Goal: Task Accomplishment & Management: Manage account settings

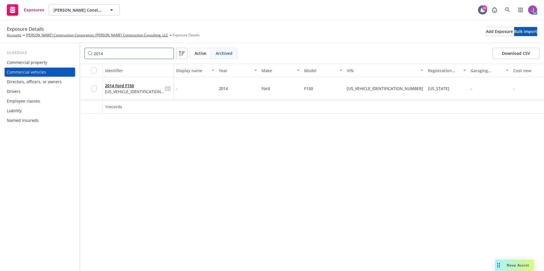
click at [167, 55] on input "2014" at bounding box center [128, 53] width 89 height 11
click at [196, 54] on span "Active" at bounding box center [201, 53] width 12 height 6
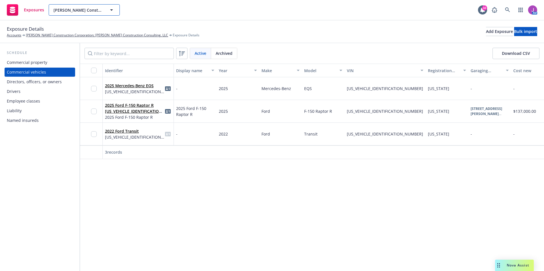
click at [94, 9] on span "Riehl Construction Corporation; Riehl Construction Consulting, LLC" at bounding box center [77, 10] width 49 height 6
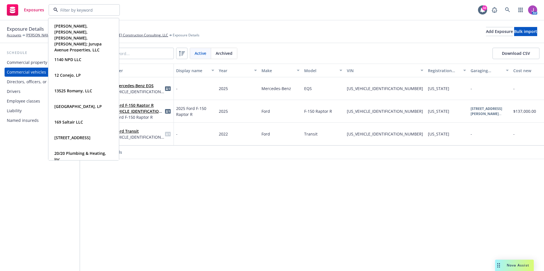
paste input "RSF VIII SL 1 PropCo, LLC"
type input "RSF VIII SL 1 PropCo, LLC"
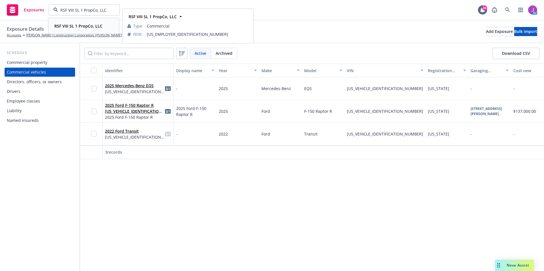
click at [76, 29] on span "RSF VIII SL 1 PropCo, LLC" at bounding box center [78, 26] width 48 height 6
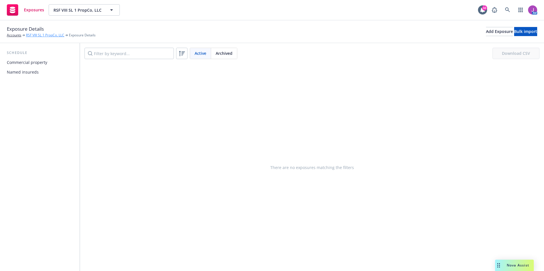
click at [46, 35] on link "RSF VIII SL 1 PropCo, LLC" at bounding box center [45, 35] width 38 height 5
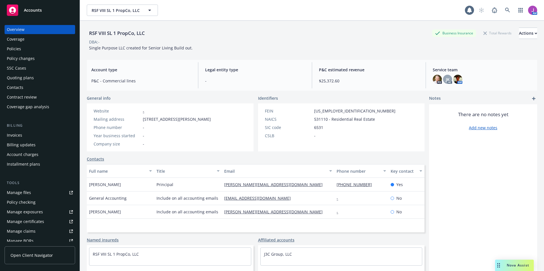
click at [23, 47] on div "Policies" at bounding box center [40, 48] width 66 height 9
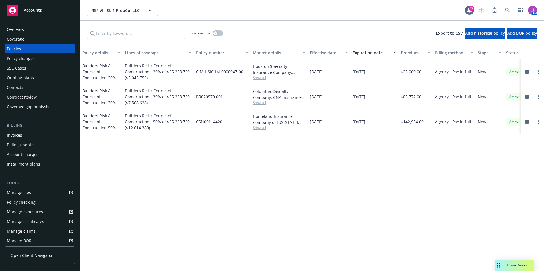
click at [18, 31] on div "Overview" at bounding box center [16, 29] width 18 height 9
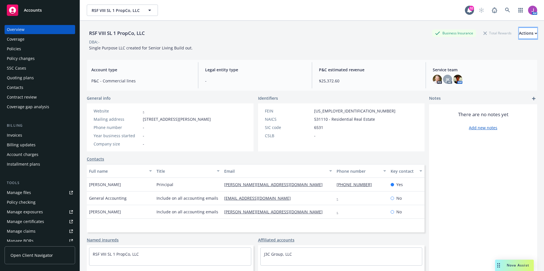
click at [519, 33] on div "Actions" at bounding box center [528, 33] width 18 height 11
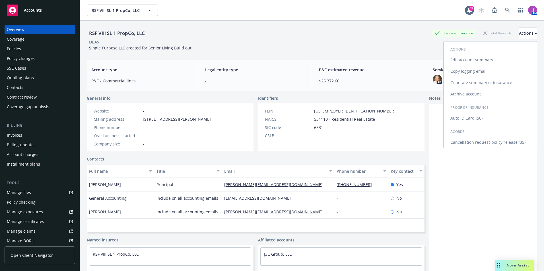
click at [460, 63] on link "Edit account summary" at bounding box center [489, 59] width 93 height 11
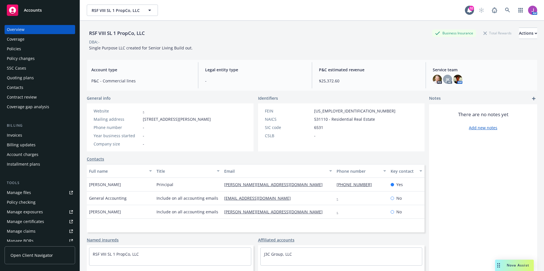
select select "US"
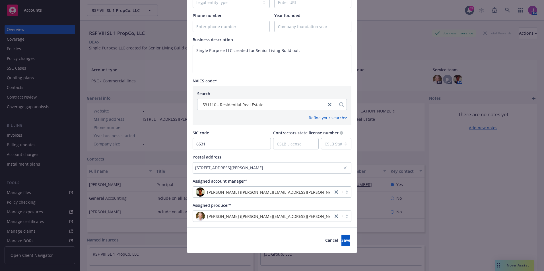
scroll to position [191, 0]
click at [344, 168] on icon at bounding box center [345, 168] width 2 height 2
click at [293, 169] on div "No address selected" at bounding box center [269, 168] width 148 height 6
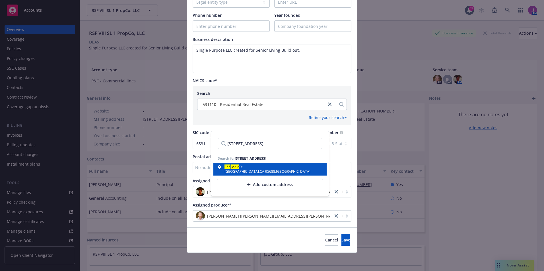
type input "355 Main Street, Vacaville, CA 95688"
click at [275, 168] on div "355 Main St Vacaville , CA , 95688 , USA" at bounding box center [270, 170] width 104 height 8
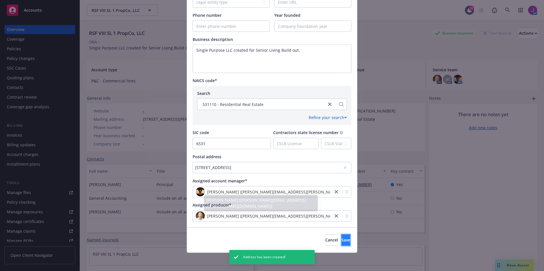
click at [341, 239] on button "Save" at bounding box center [345, 240] width 9 height 11
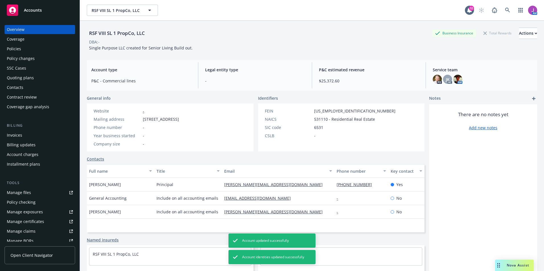
click at [23, 49] on div "Policies" at bounding box center [40, 48] width 66 height 9
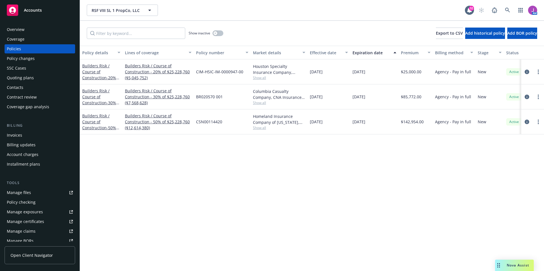
click at [262, 78] on span "Show all" at bounding box center [279, 77] width 52 height 5
click at [361, 178] on div "Policy details Lines of coverage Policy number Market details Effective date Ex…" at bounding box center [312, 159] width 464 height 226
click at [260, 103] on span "Show all" at bounding box center [279, 102] width 52 height 5
click at [384, 169] on div "Policy details Lines of coverage Policy number Market details Effective date Ex…" at bounding box center [312, 159] width 464 height 226
click at [259, 129] on span "Show all" at bounding box center [279, 127] width 52 height 5
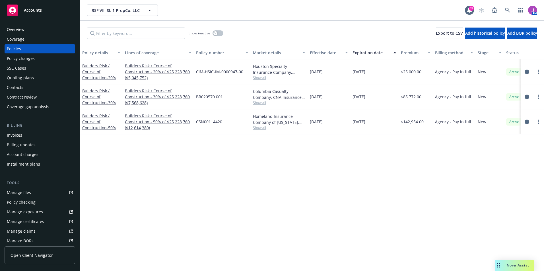
click at [382, 173] on div "Policy details Lines of coverage Policy number Market details Effective date Ex…" at bounding box center [312, 159] width 464 height 226
click at [19, 75] on div "Quoting plans" at bounding box center [20, 77] width 27 height 9
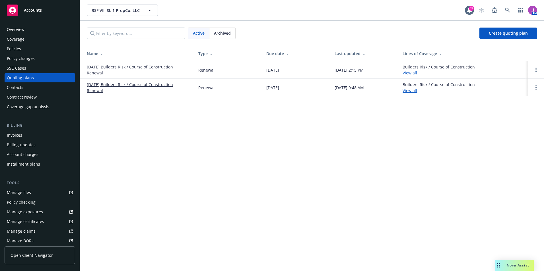
click at [18, 49] on div "Policies" at bounding box center [14, 48] width 14 height 9
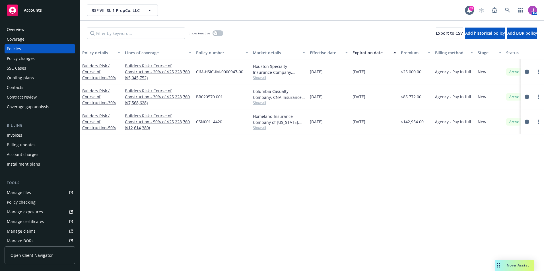
click at [23, 78] on div "Quoting plans" at bounding box center [20, 77] width 27 height 9
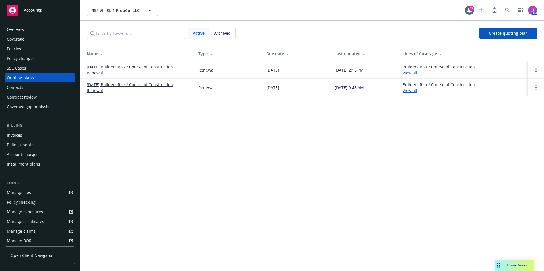
click at [137, 67] on link "10/31/25 Builders Risk / Course of Construction Renewal" at bounding box center [138, 70] width 102 height 12
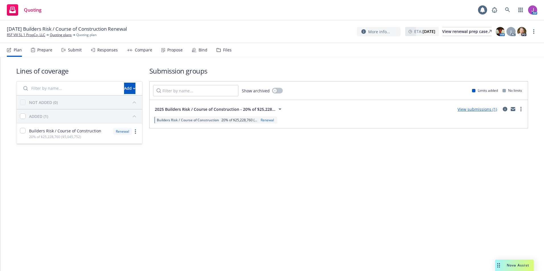
click at [222, 45] on div "Files" at bounding box center [223, 50] width 15 height 14
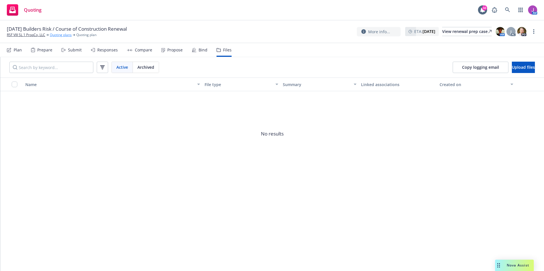
click at [64, 35] on link "Quoting plans" at bounding box center [61, 34] width 22 height 5
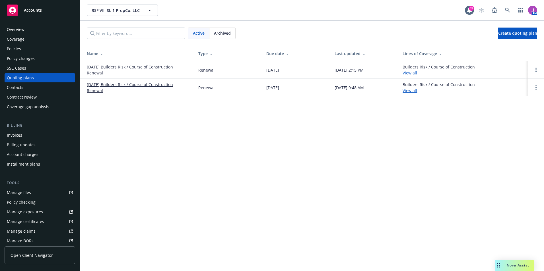
click at [111, 66] on link "[DATE] Builders Risk / Course of Construction Renewal" at bounding box center [138, 70] width 102 height 12
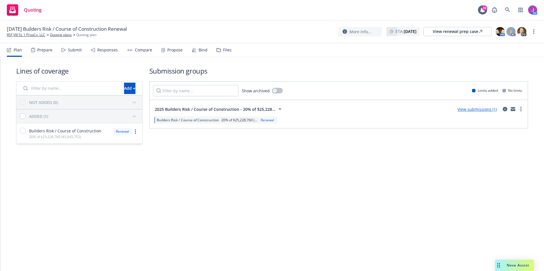
click at [220, 51] on div "Files" at bounding box center [223, 50] width 15 height 14
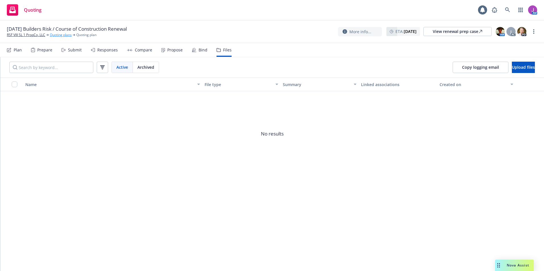
click at [68, 36] on link "Quoting plans" at bounding box center [61, 34] width 22 height 5
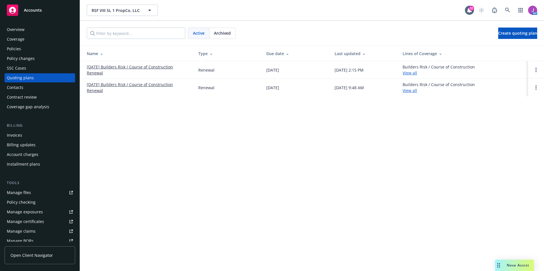
click at [155, 85] on link "08/29/25 Builders Risk / Course of Construction Renewal" at bounding box center [138, 88] width 102 height 12
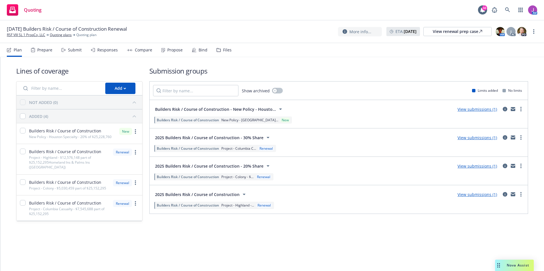
click at [223, 49] on div "Files" at bounding box center [227, 50] width 9 height 5
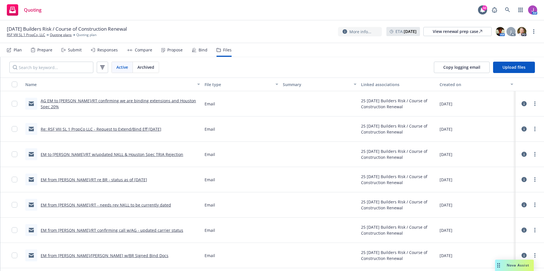
click at [83, 104] on link "AG EM to Kevin/RT confirming we are binding extensions and Houston Spec 20%" at bounding box center [118, 103] width 155 height 11
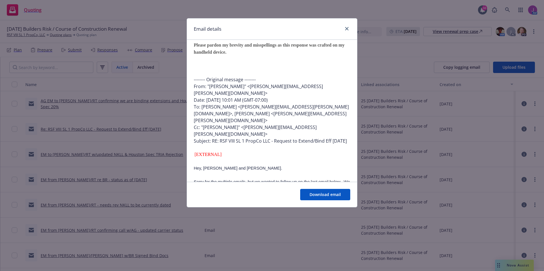
scroll to position [341, 0]
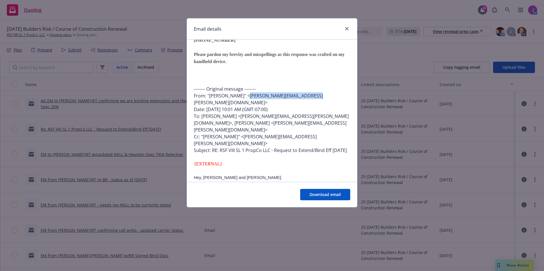
drag, startPoint x: 245, startPoint y: 82, endPoint x: 308, endPoint y: 83, distance: 63.1
click at [308, 92] on div "From: "Labban, Kevin" <kevin.labban@rtspecialty.com>" at bounding box center [272, 99] width 156 height 14
drag, startPoint x: 308, startPoint y: 83, endPoint x: 279, endPoint y: 80, distance: 29.1
copy div "kevin.labban@rtspecialty.com"
click at [348, 29] on icon "close" at bounding box center [346, 28] width 3 height 3
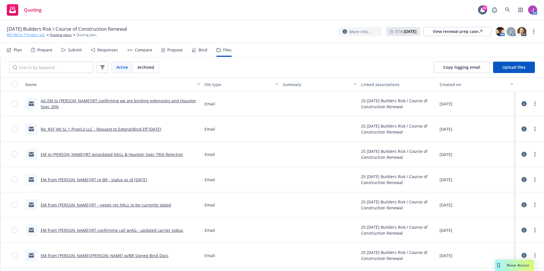
click at [24, 35] on link "RSF VIII SL 1 PropCo, LLC" at bounding box center [26, 34] width 38 height 5
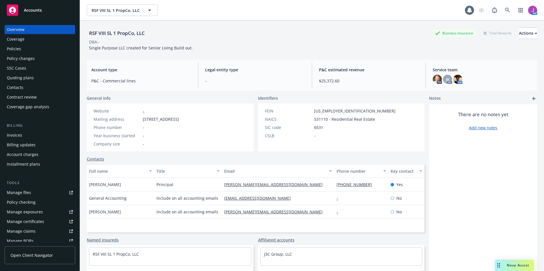
click at [17, 49] on div "Policies" at bounding box center [14, 48] width 14 height 9
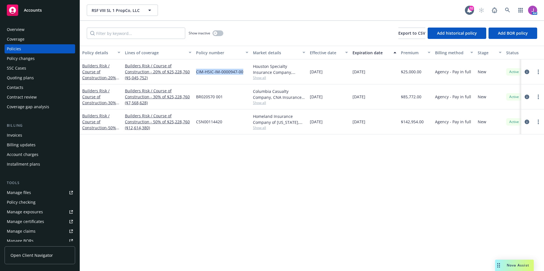
drag, startPoint x: 197, startPoint y: 71, endPoint x: 245, endPoint y: 74, distance: 47.6
click at [245, 74] on div "CIM-HSIC-IM-0000947-00" at bounding box center [222, 71] width 57 height 25
copy span "CIM-HSIC-IM-0000947-00"
drag, startPoint x: 192, startPoint y: 95, endPoint x: 228, endPoint y: 100, distance: 36.8
click at [228, 100] on div "Builders Risk / Course of Construction - 30% of $25,228,760 Builders Risk / Cou…" at bounding box center [354, 96] width 549 height 25
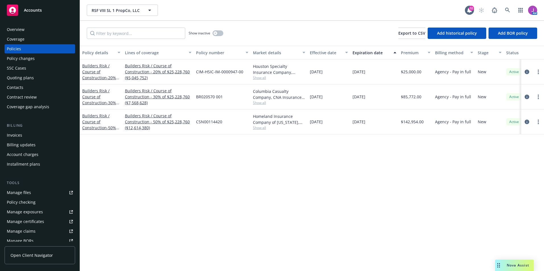
drag, startPoint x: 228, startPoint y: 100, endPoint x: 202, endPoint y: 108, distance: 27.2
click at [206, 115] on div "CSN00114420" at bounding box center [222, 121] width 57 height 25
drag, startPoint x: 197, startPoint y: 97, endPoint x: 230, endPoint y: 101, distance: 32.7
click at [230, 101] on div "BR020570 001" at bounding box center [222, 96] width 57 height 25
copy span "BR020570 001"
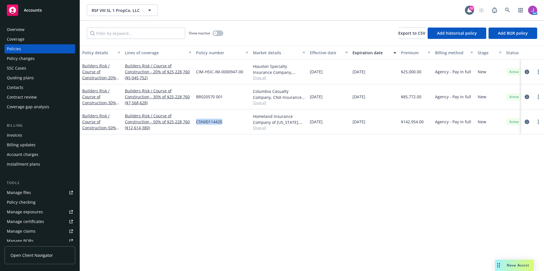
drag, startPoint x: 195, startPoint y: 121, endPoint x: 228, endPoint y: 122, distance: 33.0
click at [228, 122] on div "CSN00114420" at bounding box center [222, 121] width 57 height 25
copy span "CSN00114420"
click at [23, 29] on div "Overview" at bounding box center [16, 29] width 18 height 9
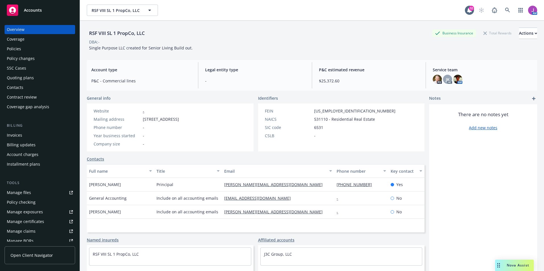
drag, startPoint x: 142, startPoint y: 120, endPoint x: 207, endPoint y: 122, distance: 64.9
click at [186, 122] on div "Website - Mailing address 355 Main St, Vacaville, CA, 95688 Phone number - Year…" at bounding box center [136, 128] width 99 height 48
copy span "355 Main St, Vacaville, CA, 95688"
drag, startPoint x: 86, startPoint y: 32, endPoint x: 159, endPoint y: 32, distance: 73.1
click at [159, 32] on div "RSF VIII SL 1 PropCo, LLC Business Insurance Total Rewards Actions DBA: - Singl…" at bounding box center [312, 156] width 464 height 271
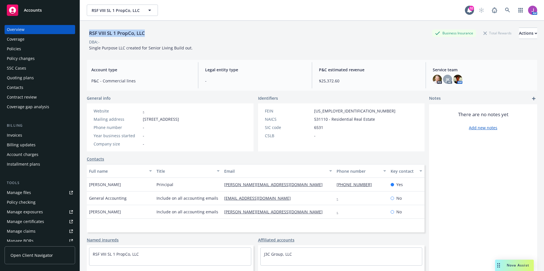
copy div "RSF VIII SL 1 PropCo, LLC"
click at [30, 53] on div "Policies" at bounding box center [40, 48] width 66 height 9
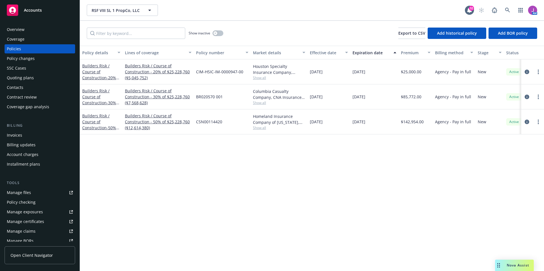
click at [19, 59] on div "Policy changes" at bounding box center [21, 58] width 28 height 9
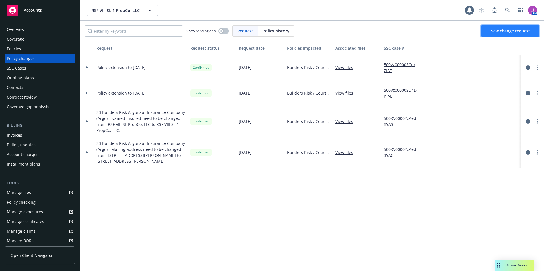
click at [498, 31] on span "New change request" at bounding box center [510, 30] width 40 height 5
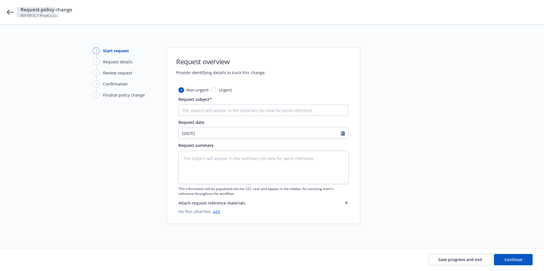
click at [6, 14] on div "Request policy change RSF VIII SL 1 PropCo, LLC" at bounding box center [272, 12] width 544 height 24
click at [9, 13] on icon at bounding box center [10, 12] width 7 height 5
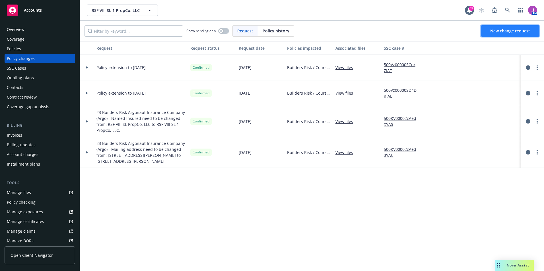
click at [508, 30] on span "New change request" at bounding box center [510, 30] width 40 height 5
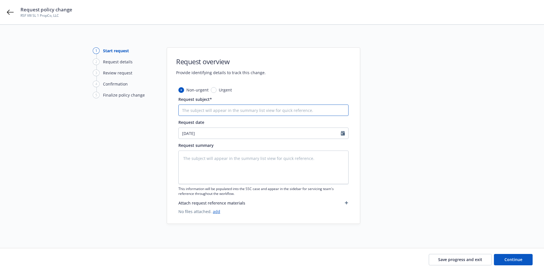
click at [224, 109] on input "Request subject*" at bounding box center [263, 110] width 170 height 11
click at [11, 5] on div "Request policy change RSF VIII SL 1 PropCo, LLC" at bounding box center [272, 12] width 544 height 24
click at [11, 11] on icon at bounding box center [10, 12] width 7 height 7
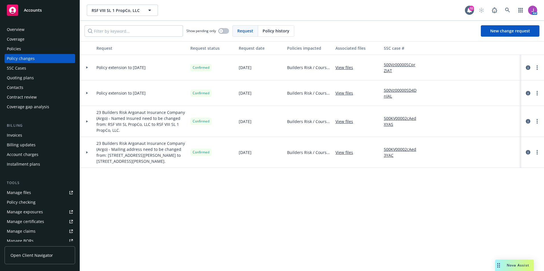
click at [13, 49] on div "Policies" at bounding box center [14, 48] width 14 height 9
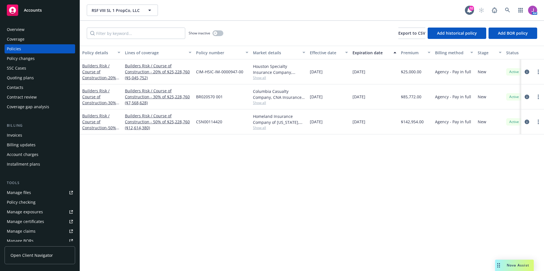
click at [25, 59] on div "Policy changes" at bounding box center [21, 58] width 28 height 9
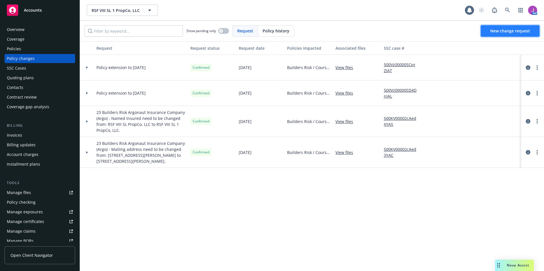
click at [495, 32] on span "New change request" at bounding box center [510, 30] width 40 height 5
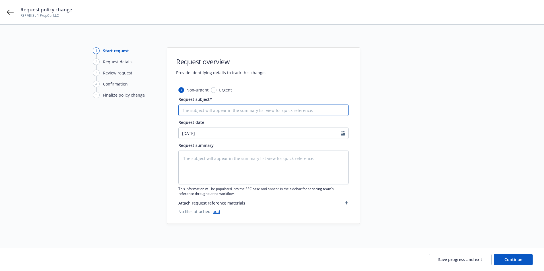
click at [224, 113] on input "Request subject*" at bounding box center [263, 110] width 170 height 11
type textarea "x"
type input "2"
type textarea "x"
type input "20"
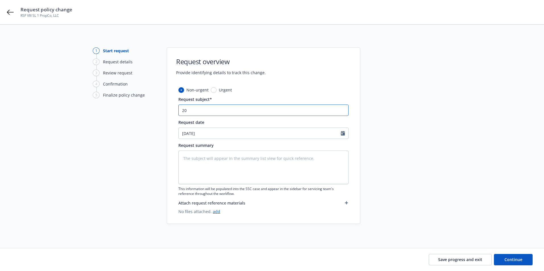
type textarea "x"
type input "202"
type textarea "x"
type input "2025"
type textarea "x"
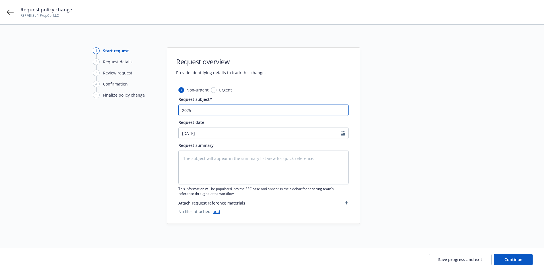
type input "2025"
type textarea "x"
type input "2025 E"
type textarea "x"
type input "2025 En"
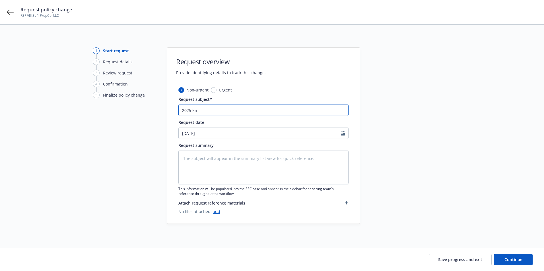
type textarea "x"
type input "2025 End"
type textarea "x"
type input "2025 Endt"
type textarea "x"
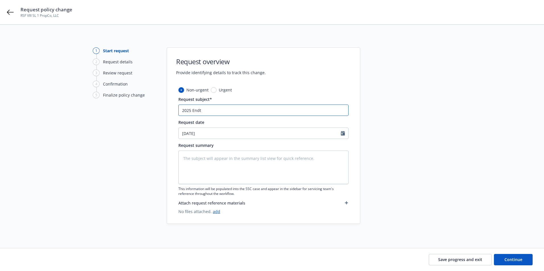
type input "2025 Endt"
type textarea "x"
type input "2025 Endt"
type textarea "x"
type input "2025 End"
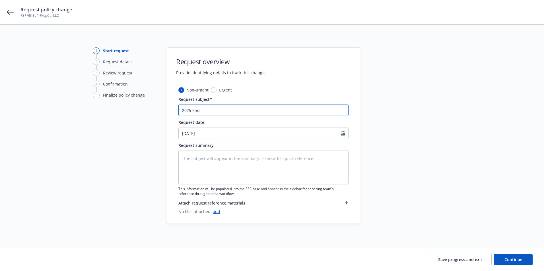
type textarea "x"
type input "2025 En"
type textarea "x"
type input "2025 E"
type textarea "x"
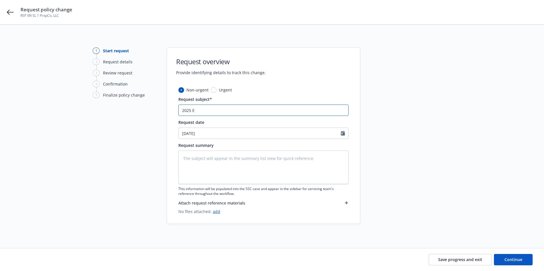
type input "2025"
type textarea "x"
type input "2025 B"
type textarea "x"
type input "2025 Bl"
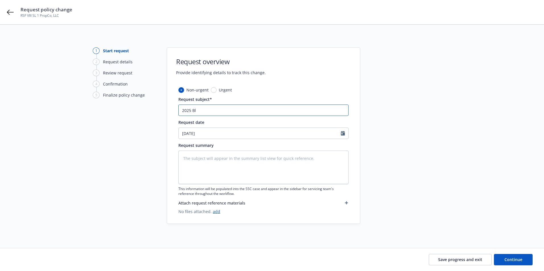
type textarea "x"
type input "2025 Bld"
type textarea "x"
type input "2025 Bldr"
type textarea "x"
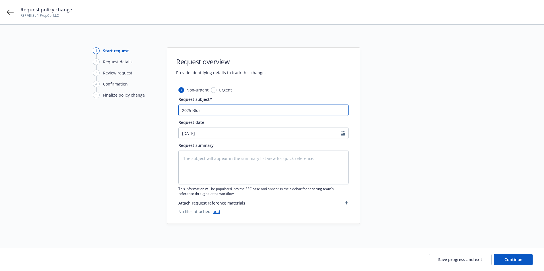
type input "2025 Bldrs"
type textarea "x"
type input "2025 Bldrsk"
type textarea "x"
type input "2025 Bldrsk"
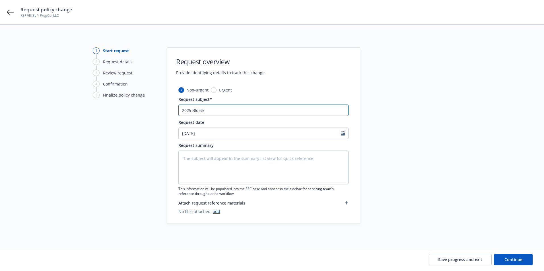
type textarea "x"
type input "2025 Bldrsk E"
type textarea "x"
type input "2025 Bldrsk En"
type textarea "x"
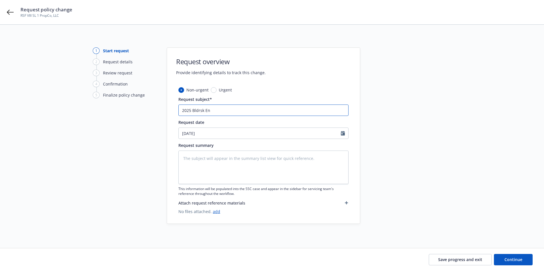
type input "2025 Bldrsk End"
type textarea "x"
type input "2025 Bldrsk Endt"
type textarea "x"
type input "2025 Bldrsk Endt"
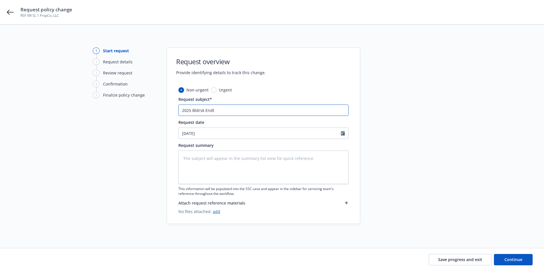
type textarea "x"
type input "2025 Bldrsk Endt"
type textarea "x"
type input "2025 Bldrsk Endt"
type textarea "x"
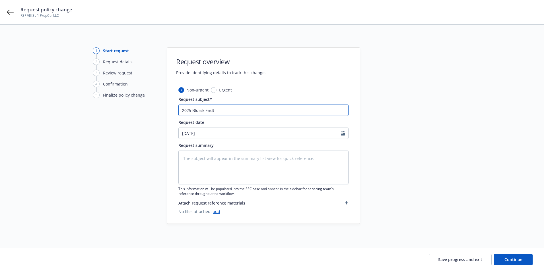
type input "2025 Bldrsk Endt -"
type textarea "x"
type input "2025 Bldrsk Endt -"
type textarea "x"
type input "2025 Bldrsk Endt - a"
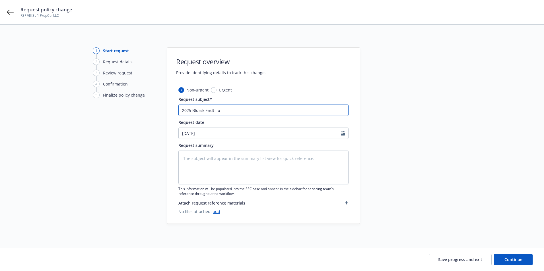
type textarea "x"
type input "2025 Bldrsk Endt - am"
type textarea "x"
type input "2025 Bldrsk Endt - ame"
type textarea "x"
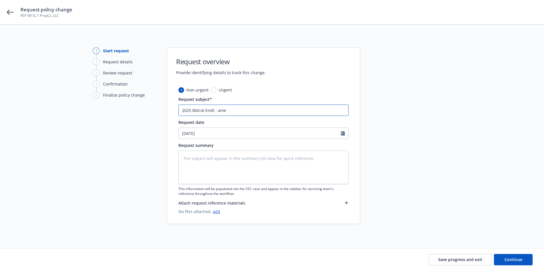
type input "2025 Bldrsk Endt - amed"
type textarea "x"
type input "2025 Bldrsk Endt - ame"
type textarea "x"
type input "2025 Bldrsk Endt - amen"
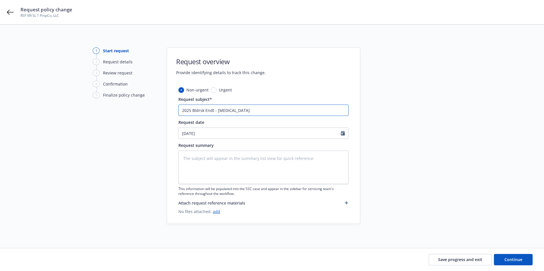
type textarea "x"
type input "2025 Bldrsk Endt - amend"
type textarea "x"
type input "2025 Bldrsk Endt - amend"
type textarea "x"
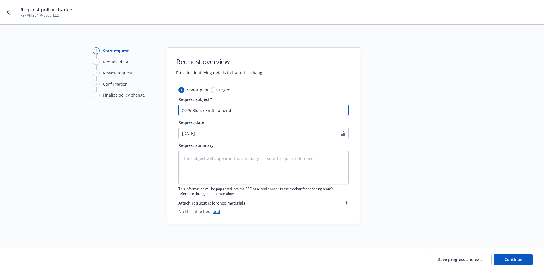
type input "2025 Bldrsk Endt - amend m"
type textarea "x"
type input "2025 Bldrsk Endt - amend ma"
type textarea "x"
type input "2025 Bldrsk Endt - amend mai"
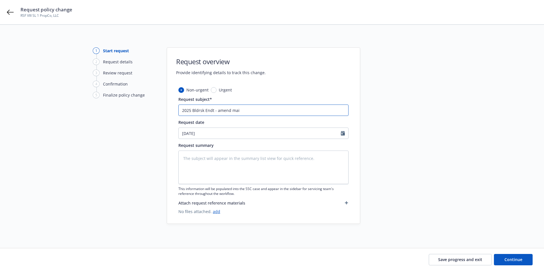
type textarea "x"
type input "2025 Bldrsk Endt - amend mail"
type textarea "x"
type input "2025 Bldrsk Endt - amend maili"
type textarea "x"
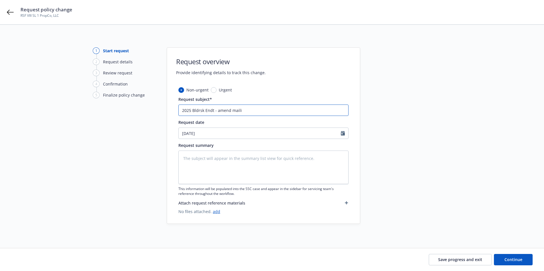
type input "2025 Bldrsk Endt - amend mailin"
type textarea "x"
type input "2025 Bldrsk Endt - amend mailing"
type textarea "x"
type input "2025 Bldrsk Endt - amend mailing a"
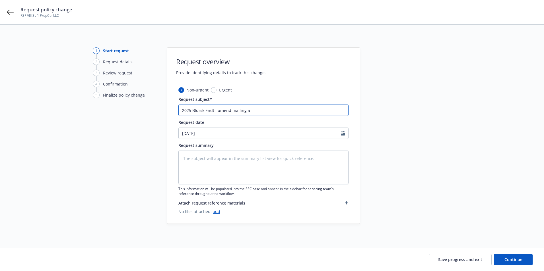
type textarea "x"
type input "2025 Bldrsk Endt - amend mailing ad"
type textarea "x"
type input "2025 Bldrsk Endt - amend mailing add"
type textarea "x"
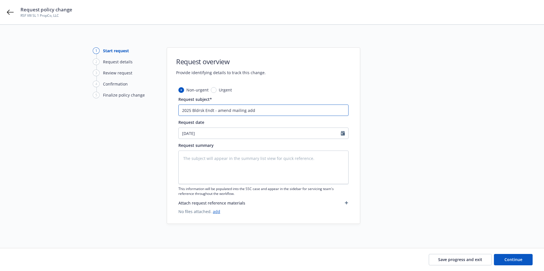
type input "2025 Bldrsk Endt - amend mailing addr"
type textarea "x"
type input "2025 Bldrsk Endt - amend mailing addre"
type textarea "x"
type input "2025 Bldrsk Endt - amend mailing addres"
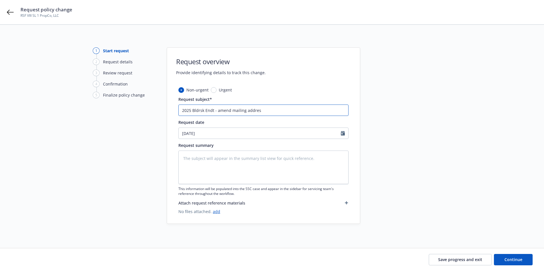
type textarea "x"
type input "2025 Bldrsk Endt - amend mailing address"
click at [241, 171] on textarea at bounding box center [263, 168] width 170 height 34
type textarea "x"
type textarea "A"
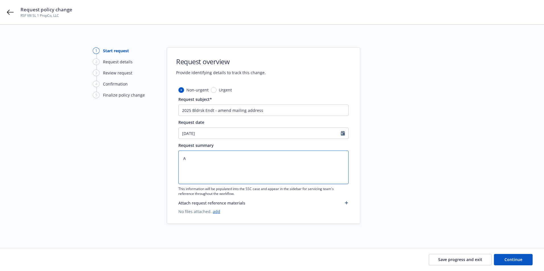
type textarea "x"
type textarea "Am"
type textarea "x"
type textarea "Ame"
type textarea "x"
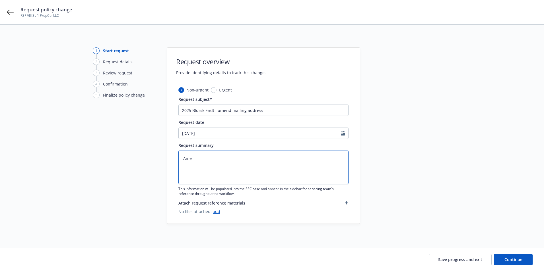
type textarea "Amed"
type textarea "x"
type textarea "Amedn"
type textarea "x"
type textarea "Amed"
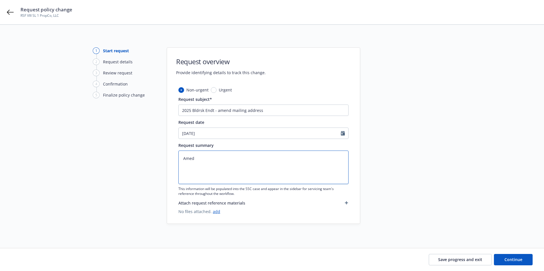
type textarea "x"
type textarea "Ame"
type textarea "x"
type textarea "Amen"
type textarea "x"
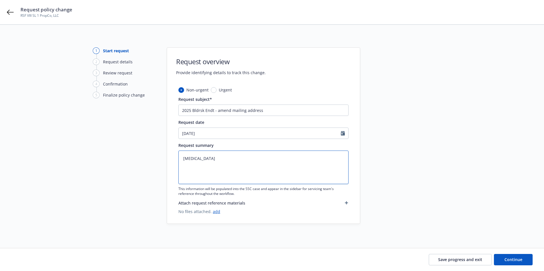
type textarea "Amend"
type textarea "x"
type textarea "Amend"
type textarea "x"
type textarea "Amend a"
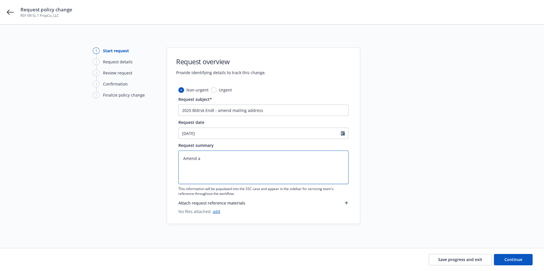
type textarea "x"
type textarea "Amend am"
type textarea "x"
type textarea "Amend a"
type textarea "x"
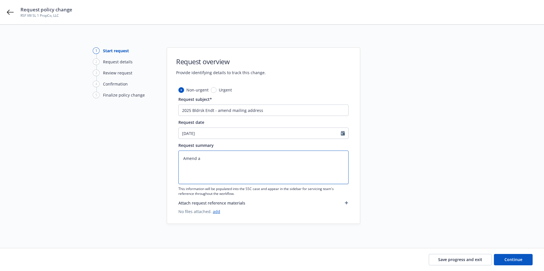
type textarea "Amend"
type textarea "x"
type textarea "Amend"
type textarea "x"
type textarea "Amen"
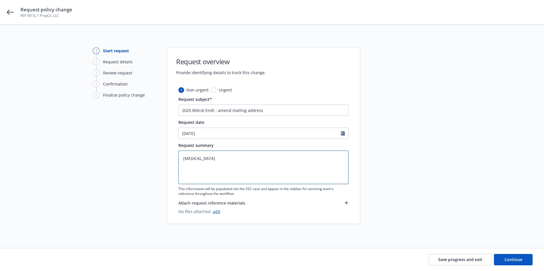
type textarea "x"
type textarea "Ame"
type textarea "x"
type textarea "Am"
type textarea "x"
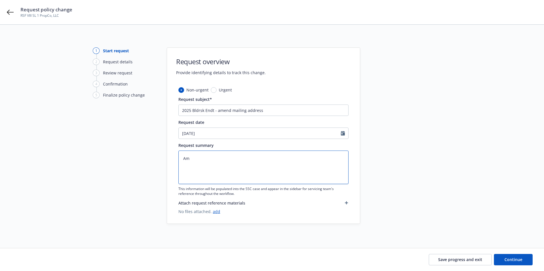
type textarea "A"
type textarea "x"
type textarea "A"
type textarea "x"
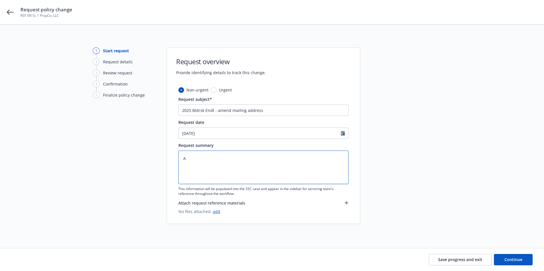
type textarea "Am"
type textarea "x"
type textarea "Ame"
type textarea "x"
type textarea "Amen"
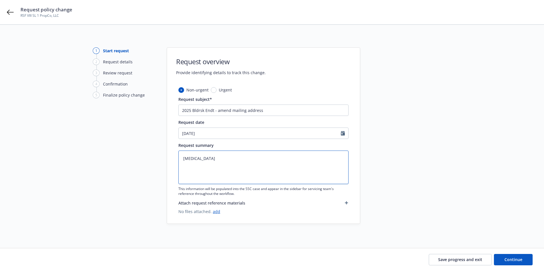
type textarea "x"
type textarea "Amend"
type textarea "x"
type textarea "Amend"
type textarea "x"
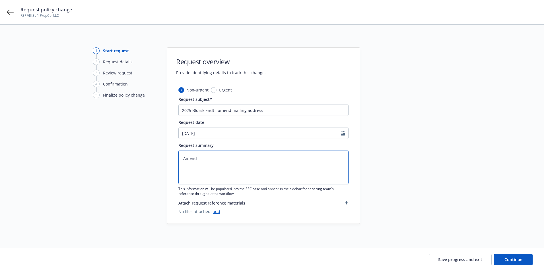
type textarea "Amend m"
type textarea "x"
type textarea "Amend ma"
type textarea "x"
type textarea "Amend mai"
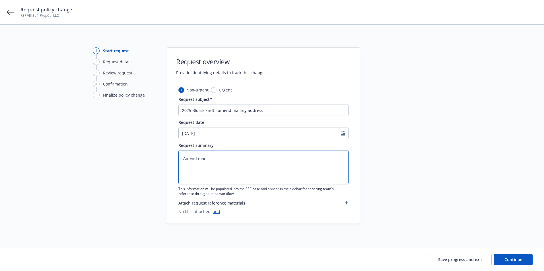
type textarea "x"
type textarea "Amend mail"
type textarea "x"
type textarea "Amend maili"
type textarea "x"
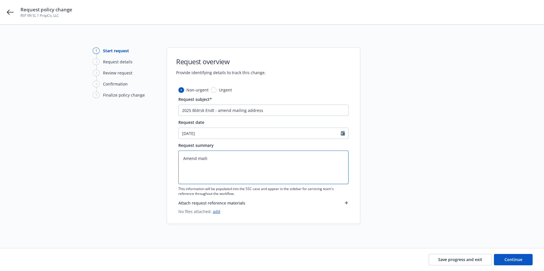
type textarea "Amend mailin"
type textarea "x"
type textarea "Amend mailing"
type textarea "x"
type textarea "Amend mailing"
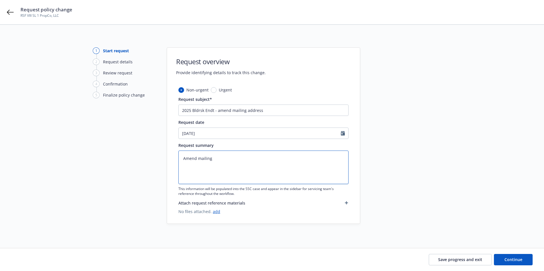
type textarea "x"
type textarea "Amend mailing a"
type textarea "x"
type textarea "Amend mailing ad"
type textarea "x"
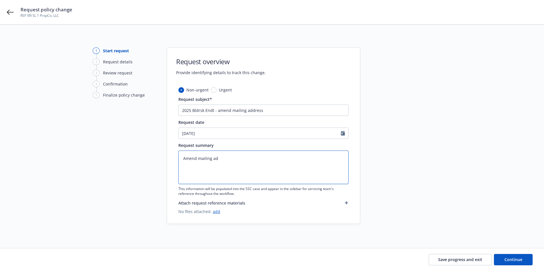
type textarea "Amend mailing adr"
type textarea "x"
type textarea "Amend mailing ad"
type textarea "x"
type textarea "Amend mailing add"
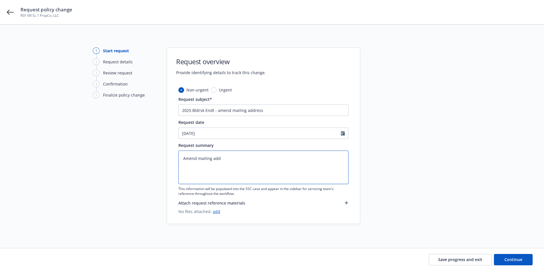
type textarea "x"
type textarea "Amend mailing addr"
type textarea "x"
type textarea "Amend mailing addre"
type textarea "x"
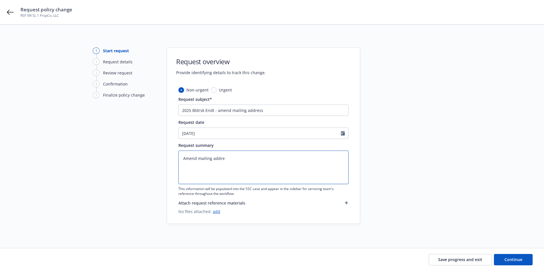
type textarea "Amend mailing addres"
type textarea "x"
type textarea "Amend mailing address"
type textarea "x"
type textarea "Amend mailing address:"
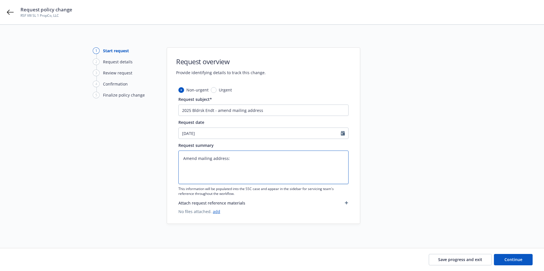
type textarea "x"
type textarea "Amend mailing address:"
paste textarea "355 Main St, Vacaville, CA, 95688"
type textarea "x"
type textarea "Amend mailing address: 355 Main St, Vacaville, CA, 95688"
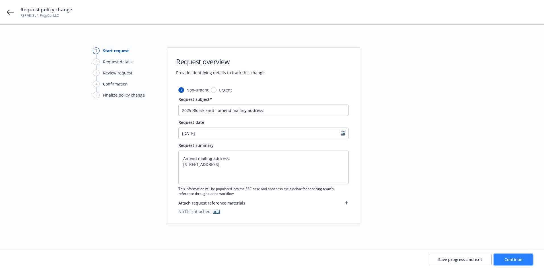
click at [514, 258] on span "Continue" at bounding box center [513, 259] width 18 height 5
type textarea "x"
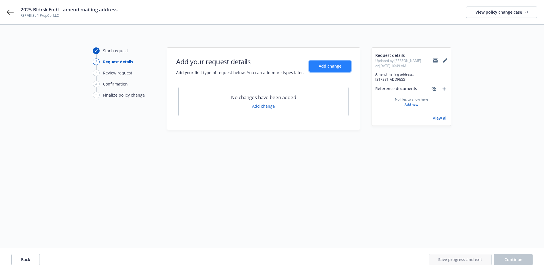
click at [324, 68] on span "Add change" at bounding box center [329, 65] width 23 height 5
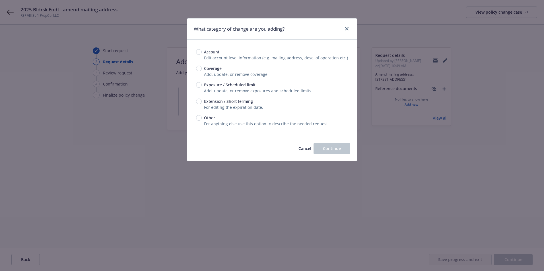
click at [216, 84] on span "Exposure / Scheduled limit" at bounding box center [229, 85] width 51 height 6
click at [202, 84] on input "Exposure / Scheduled limit" at bounding box center [199, 85] width 6 height 6
radio input "true"
click at [201, 51] on input "Account" at bounding box center [199, 52] width 6 height 6
click at [337, 150] on span "Continue" at bounding box center [332, 148] width 18 height 5
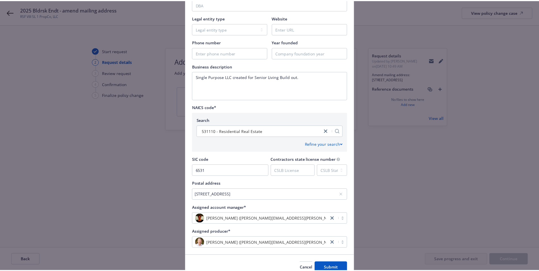
scroll to position [193, 0]
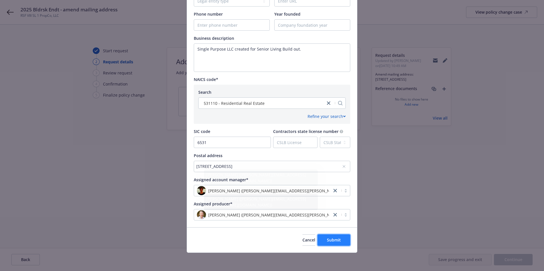
click at [330, 241] on span "Submit" at bounding box center [334, 239] width 14 height 5
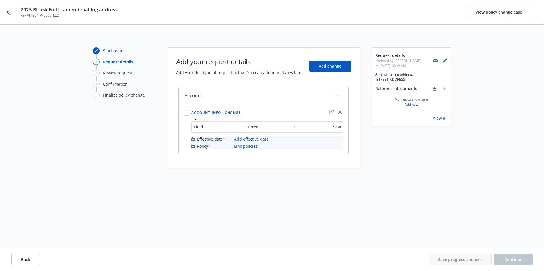
click at [247, 139] on link "Add effective date" at bounding box center [251, 139] width 34 height 6
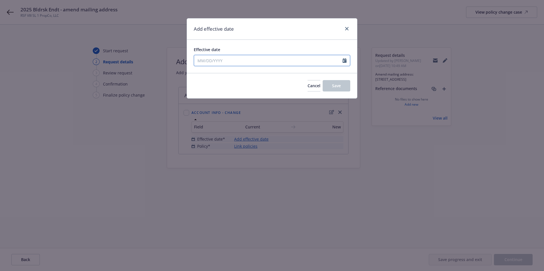
click at [212, 58] on input "Effective date" at bounding box center [268, 60] width 148 height 11
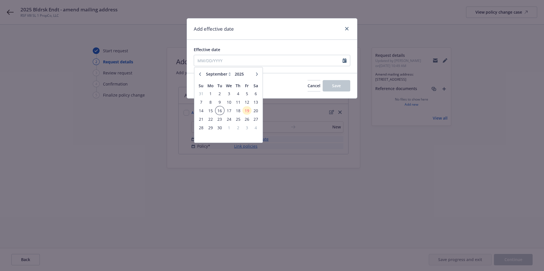
click at [216, 111] on span "16" at bounding box center [220, 110] width 8 height 7
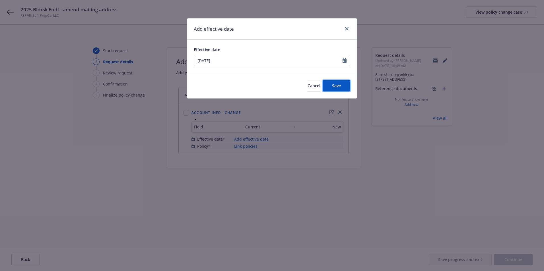
click at [330, 88] on button "Save" at bounding box center [336, 85] width 28 height 11
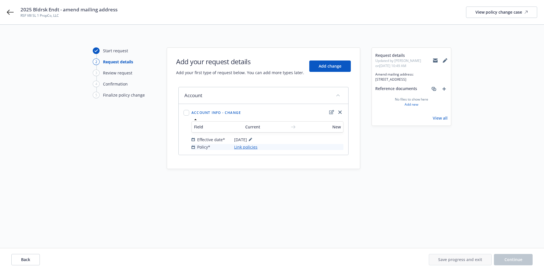
click at [243, 149] on link "Link policies" at bounding box center [245, 147] width 23 height 6
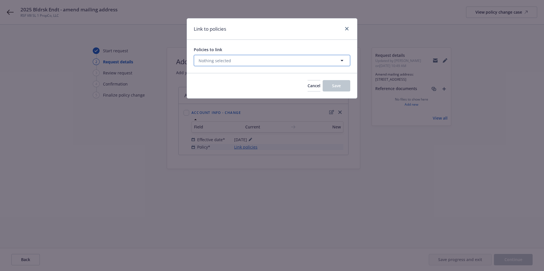
click at [217, 63] on span "Nothing selected" at bounding box center [214, 61] width 32 height 6
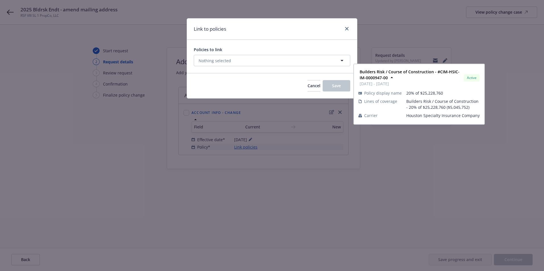
click at [203, 89] on input "checkbox" at bounding box center [202, 89] width 6 height 6
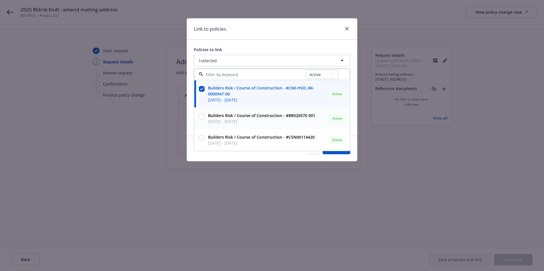
click at [200, 115] on input "checkbox" at bounding box center [202, 117] width 6 height 6
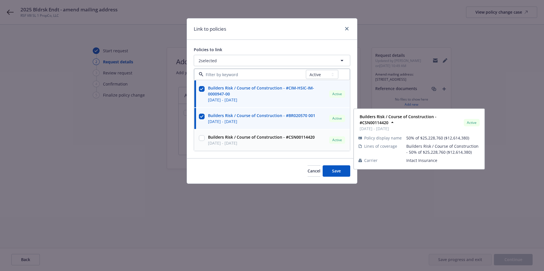
click at [201, 141] on input "checkbox" at bounding box center [202, 138] width 6 height 6
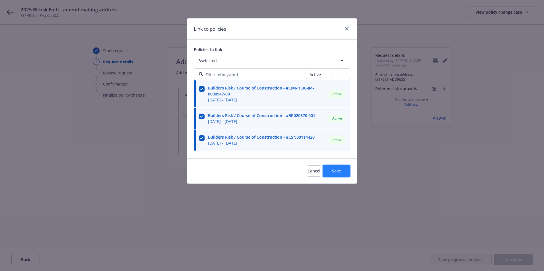
click at [332, 168] on button "Save" at bounding box center [336, 171] width 28 height 11
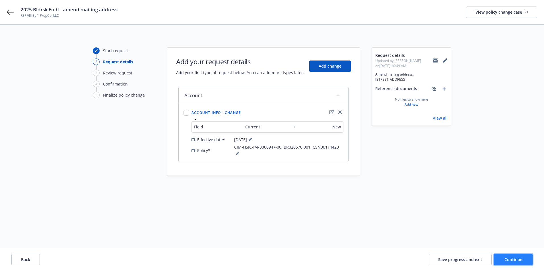
click at [507, 262] on span "Continue" at bounding box center [513, 259] width 18 height 5
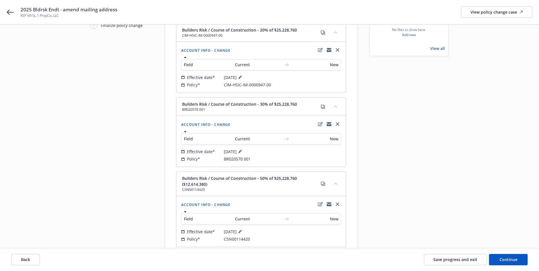
scroll to position [105, 0]
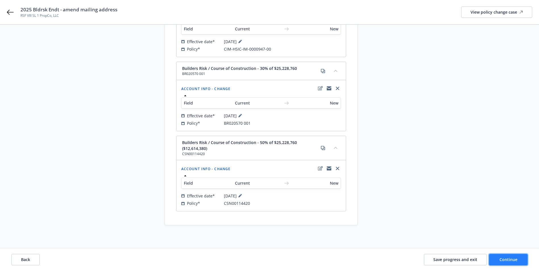
click at [510, 263] on button "Continue" at bounding box center [508, 259] width 39 height 11
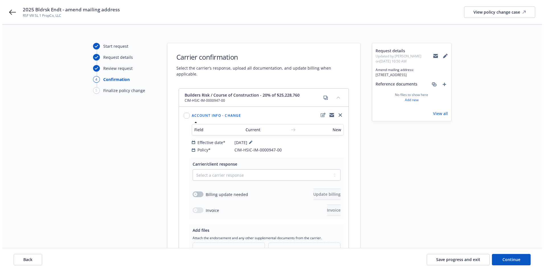
scroll to position [0, 0]
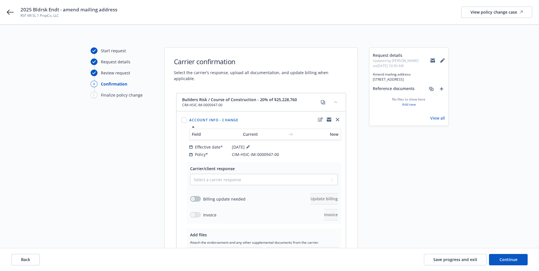
click at [432, 62] on icon at bounding box center [433, 61] width 5 height 3
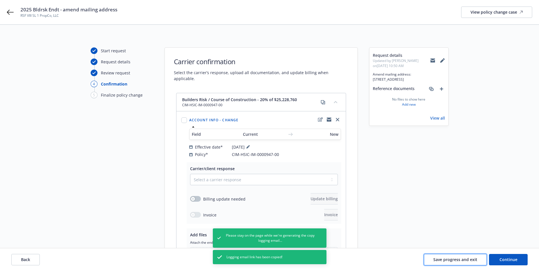
click at [462, 262] on button "Save progress and exit" at bounding box center [455, 259] width 63 height 11
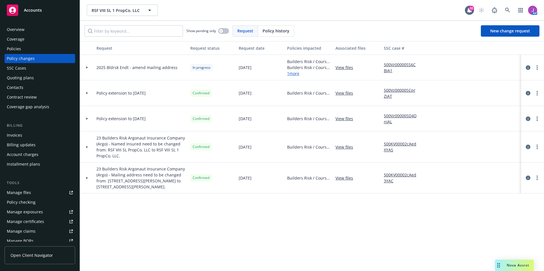
click at [397, 67] on link "500Vz00000SS6CBIA1" at bounding box center [403, 68] width 38 height 12
click at [99, 11] on span "RSF VIII SL 1 PropCo, LLC" at bounding box center [116, 10] width 49 height 6
click at [121, 10] on span "RSF VIII SL 1 PropCo, LLC" at bounding box center [116, 10] width 49 height 6
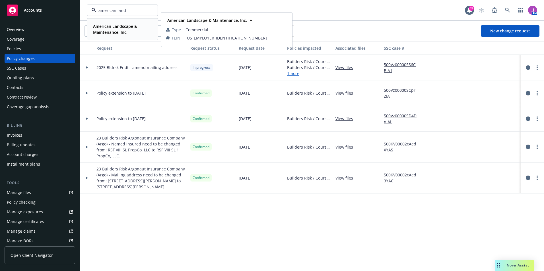
click at [122, 34] on strong "American Landscape & Maintenance, Inc." at bounding box center [115, 29] width 44 height 11
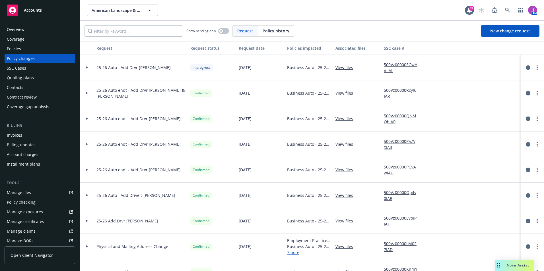
click at [404, 67] on link "500Vz00000SGwHmIAL" at bounding box center [403, 68] width 38 height 12
click at [29, 211] on div "Manage exposures" at bounding box center [25, 212] width 36 height 9
drag, startPoint x: 138, startPoint y: 67, endPoint x: 169, endPoint y: 71, distance: 31.2
click at [169, 71] on div "25-26 Auto - Add Drvr Dionicio Guijosa" at bounding box center [141, 68] width 94 height 26
copy span "Dionicio Guijosa"
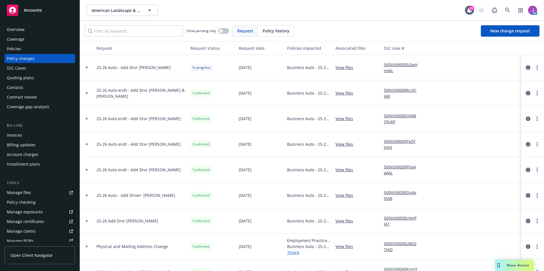
click at [392, 67] on link "500Vz00000SGwHmIAL" at bounding box center [403, 68] width 38 height 12
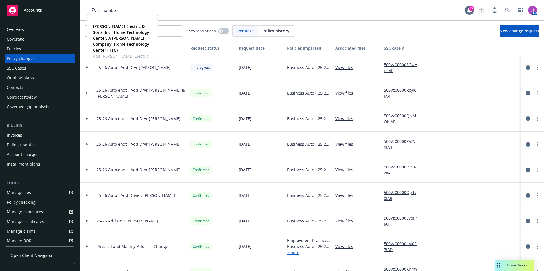
type input "[PERSON_NAME]"
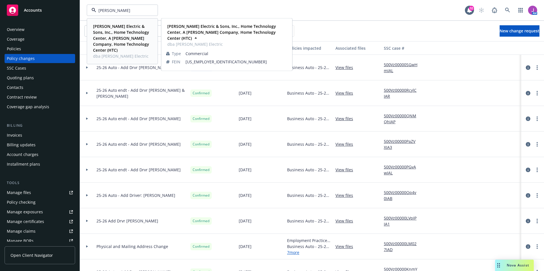
click at [116, 28] on strong "[PERSON_NAME] Electric & Sons, Inc., Home Technology Center, A [PERSON_NAME] Co…" at bounding box center [121, 38] width 56 height 29
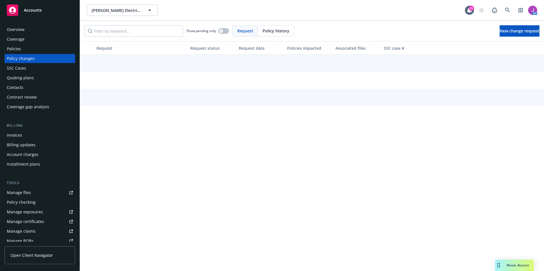
click at [23, 76] on div "Quoting plans" at bounding box center [20, 77] width 27 height 9
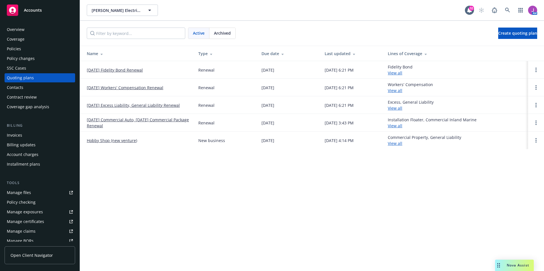
click at [117, 89] on link "[DATE] Workers' Compensation Renewal" at bounding box center [125, 88] width 76 height 6
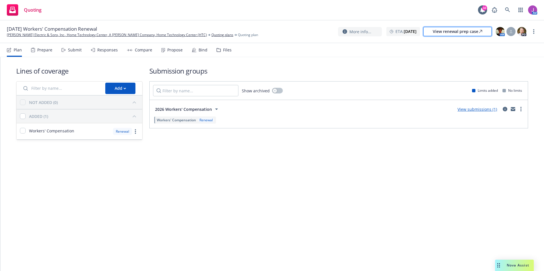
click at [448, 32] on div "View renewal prep case" at bounding box center [457, 31] width 49 height 9
click at [223, 51] on div "Files" at bounding box center [227, 50] width 9 height 5
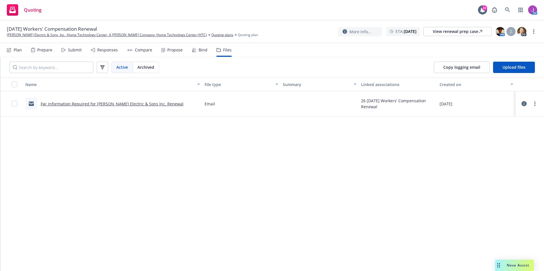
click at [99, 104] on link "Fw: Information Required for Schamber Electric & Sons Inc. Renewal" at bounding box center [112, 103] width 143 height 5
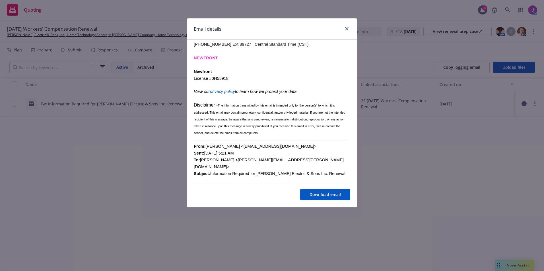
scroll to position [171, 0]
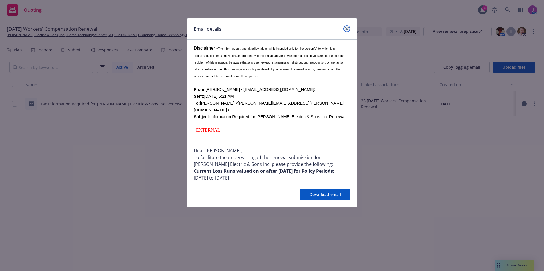
click at [346, 29] on icon "close" at bounding box center [346, 28] width 3 height 3
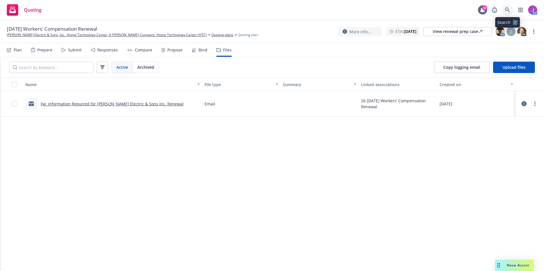
click at [509, 10] on icon at bounding box center [507, 9] width 5 height 5
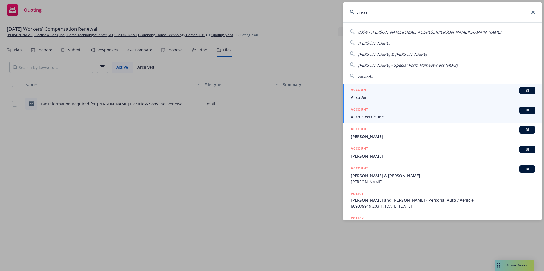
type input "aliso"
click at [369, 117] on span "Aliso Electric, Inc." at bounding box center [443, 117] width 184 height 6
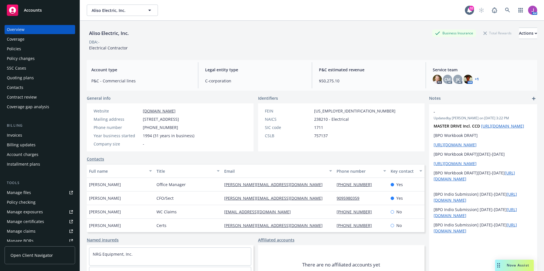
click at [16, 46] on div "Policies" at bounding box center [14, 48] width 14 height 9
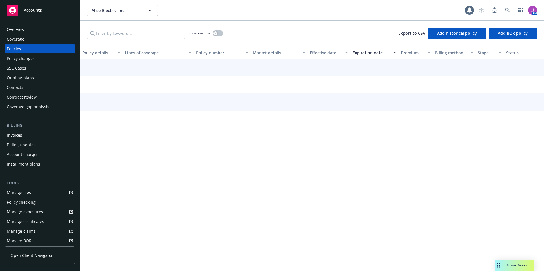
click at [26, 60] on div "Policy changes" at bounding box center [21, 58] width 28 height 9
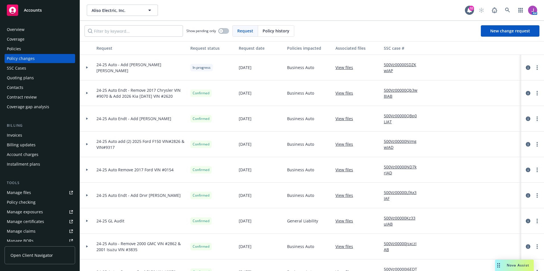
click at [398, 63] on link "500Vz00000SDZKwIAP" at bounding box center [403, 68] width 38 height 12
click at [536, 69] on circle "more" at bounding box center [536, 69] width 1 height 1
click at [462, 113] on link "Resume workflow" at bounding box center [487, 113] width 98 height 11
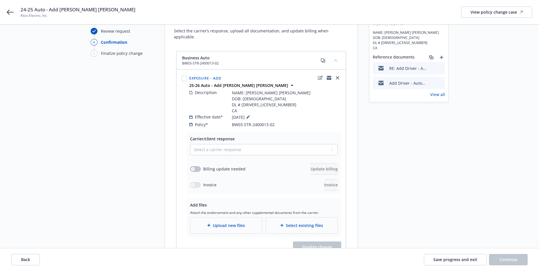
scroll to position [82, 0]
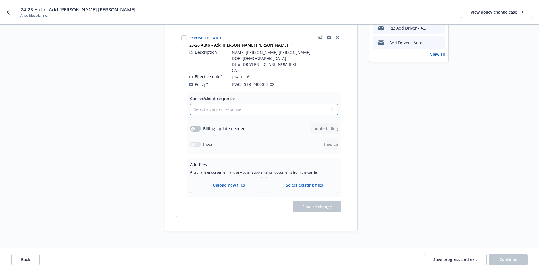
click at [230, 104] on select "Select a carrier response Accepted Accepted with revision No endorsement needed…" at bounding box center [264, 109] width 148 height 11
click at [190, 104] on select "Select a carrier response Accepted Accepted with revision No endorsement needed…" at bounding box center [264, 109] width 148 height 11
click at [402, 147] on div "Request details Updated by Juhaina Khan on 09/15/2025, 10:25 AM NAME: Jackson R…" at bounding box center [409, 98] width 80 height 266
click at [210, 106] on select "Select a carrier response Accepted Accepted with revision No endorsement needed…" at bounding box center [264, 109] width 148 height 11
select select "NO_ENDORSEMENT_NEEDED"
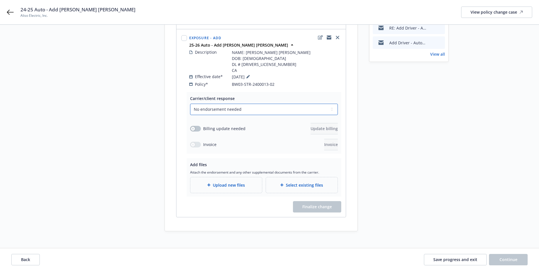
click at [190, 115] on select "Select a carrier response Accepted Accepted with revision No endorsement needed…" at bounding box center [264, 109] width 148 height 11
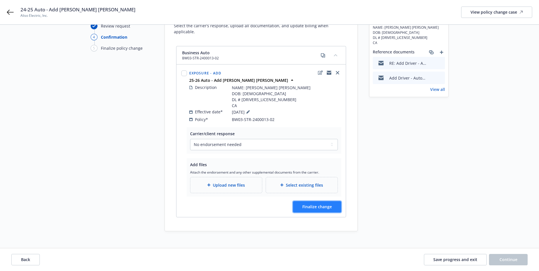
click at [324, 204] on span "Finalize change" at bounding box center [318, 206] width 30 height 5
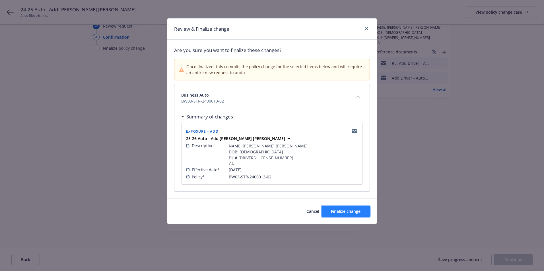
click at [346, 213] on span "Finalize change" at bounding box center [346, 211] width 30 height 5
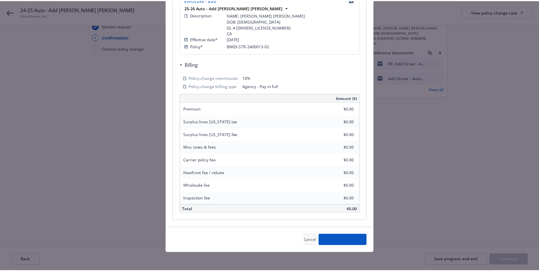
scroll to position [47, 0]
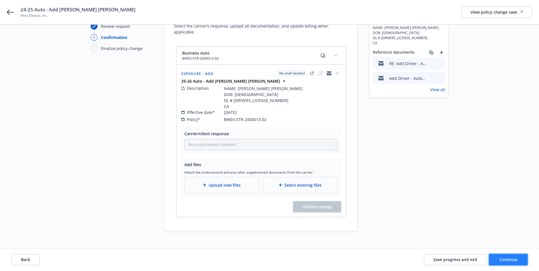
click at [517, 256] on button "Continue" at bounding box center [508, 259] width 39 height 11
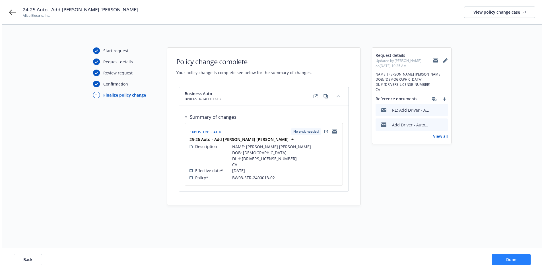
scroll to position [0, 0]
click at [514, 259] on span "Done" at bounding box center [513, 259] width 10 height 5
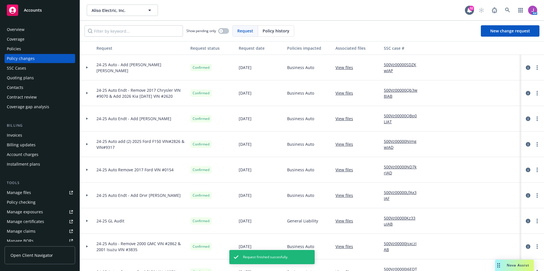
scroll to position [85, 0]
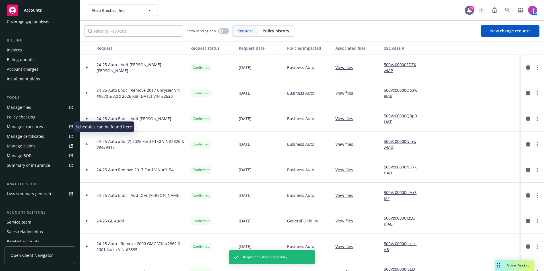
click at [30, 127] on div "Manage exposures" at bounding box center [25, 126] width 36 height 9
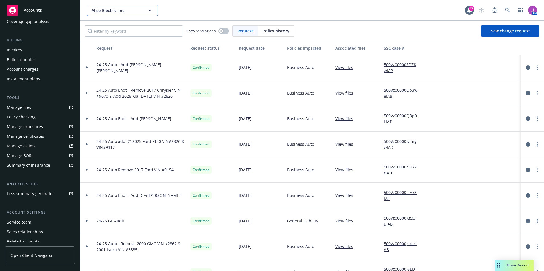
click at [124, 7] on button "Aliso Electric, Inc." at bounding box center [122, 10] width 71 height 11
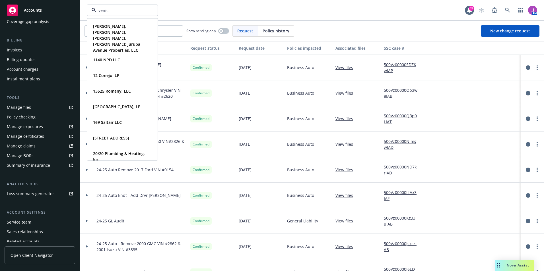
type input "venice"
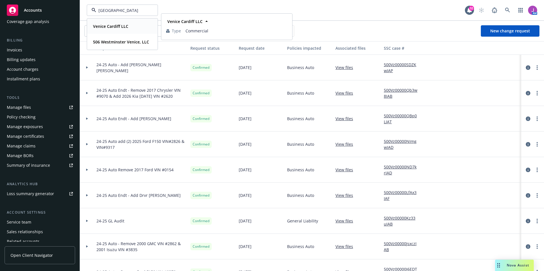
click at [116, 28] on strong "Venice Cardiff LLC" at bounding box center [110, 26] width 35 height 5
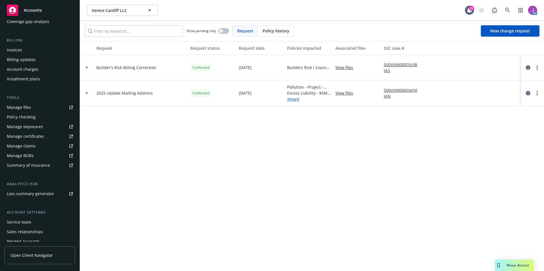
click at [87, 68] on icon at bounding box center [87, 68] width 2 height 2
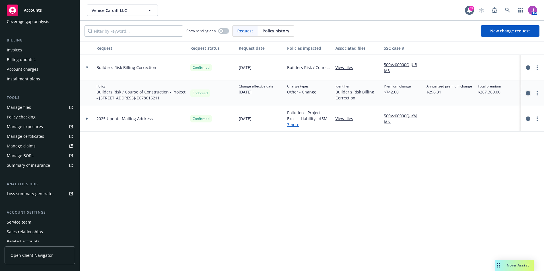
click at [528, 94] on icon "circleInformation" at bounding box center [528, 93] width 5 height 5
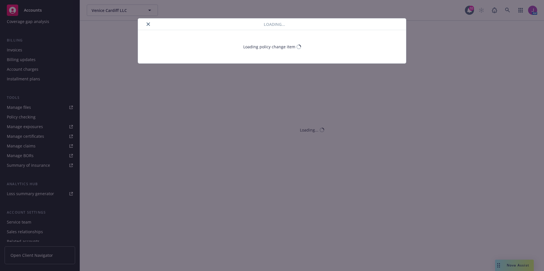
click at [149, 23] on icon "close" at bounding box center [147, 23] width 3 height 3
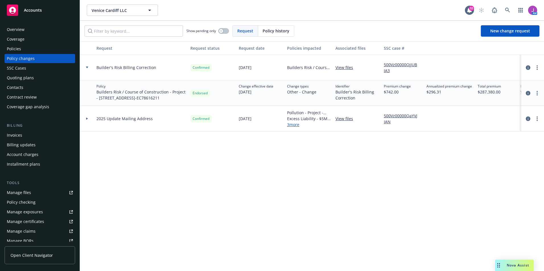
click at [25, 51] on div "Policies" at bounding box center [40, 48] width 66 height 9
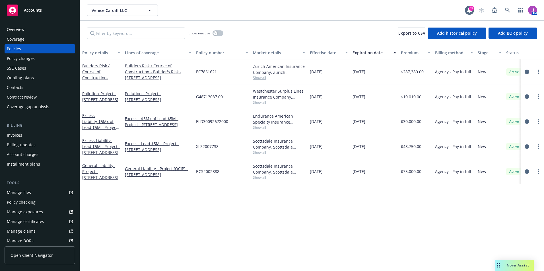
click at [257, 127] on span "Show all" at bounding box center [279, 127] width 52 height 5
click at [244, 121] on div "ELD30092672000" at bounding box center [222, 121] width 57 height 25
drag, startPoint x: 196, startPoint y: 122, endPoint x: 227, endPoint y: 124, distance: 31.6
click at [227, 124] on span "ELD30092672000" at bounding box center [212, 122] width 32 height 6
drag, startPoint x: 227, startPoint y: 124, endPoint x: 170, endPoint y: 132, distance: 57.9
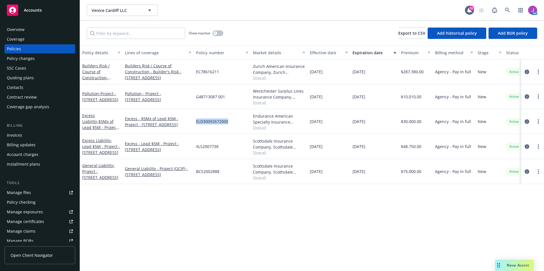
click at [170, 132] on div "Excess - $5Mx of Lead $5M - Project - 9431 Venice Boulevard" at bounding box center [158, 121] width 71 height 25
drag, startPoint x: 125, startPoint y: 120, endPoint x: 229, endPoint y: 122, distance: 104.4
click at [229, 122] on div "Excess Liability - $5Mx of Lead $5M - Project - 9431 Venice Boulevard Excess - …" at bounding box center [354, 121] width 549 height 25
copy div "Excess - $5Mx of Lead $5M - Project - 9431 Venice Boulevard ELD30092672000"
drag, startPoint x: 125, startPoint y: 143, endPoint x: 231, endPoint y: 152, distance: 106.8
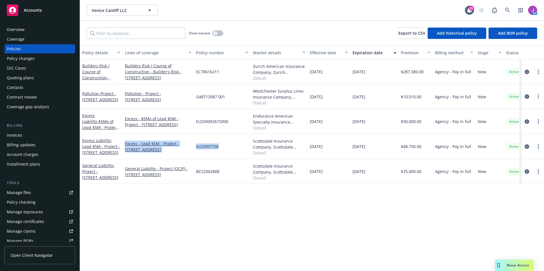
click at [231, 152] on div "Excess Liability - Lead $5M - Project - 9431 Venice Boulevard Excess - Lead $5M…" at bounding box center [354, 146] width 549 height 25
copy div "Excess - Lead $5M - Project - 9431 Venice Boulevard XLS2007738"
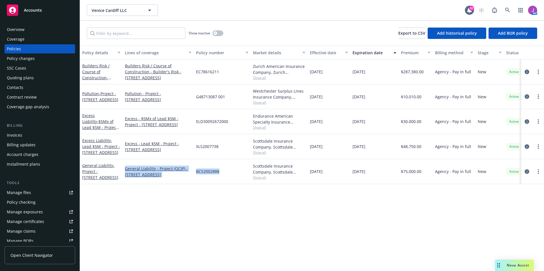
drag, startPoint x: 125, startPoint y: 169, endPoint x: 221, endPoint y: 173, distance: 96.2
click at [221, 173] on div "General Liability - Project - 9431 Venice Boulevard General Liability - Project…" at bounding box center [354, 171] width 549 height 25
copy div "General Liability - Project (OCIP) - 9431 Venice Boulevard BCS2002888"
click at [521, 34] on span "Add BOR policy" at bounding box center [513, 32] width 30 height 5
select select "other"
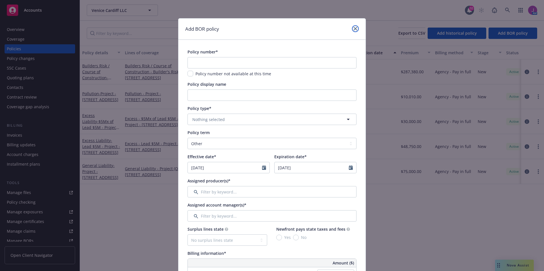
click at [353, 28] on icon "close" at bounding box center [354, 28] width 3 height 3
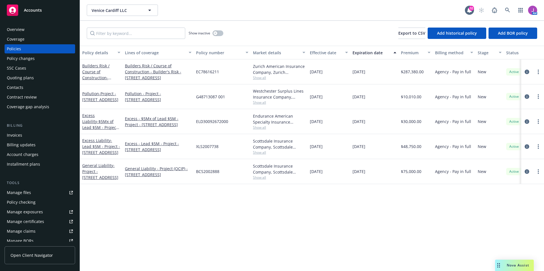
click at [17, 59] on div "Policy changes" at bounding box center [21, 58] width 28 height 9
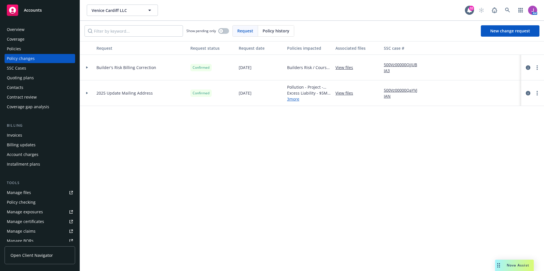
click at [22, 49] on div "Policies" at bounding box center [40, 48] width 66 height 9
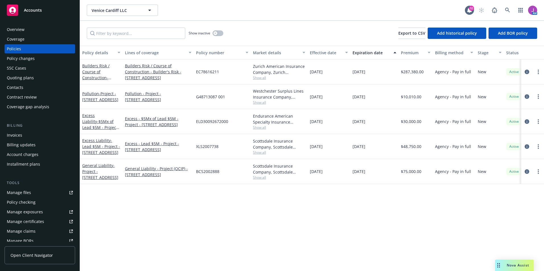
drag, startPoint x: 27, startPoint y: 39, endPoint x: 25, endPoint y: 43, distance: 4.5
click at [27, 39] on div "Coverage" at bounding box center [40, 39] width 66 height 9
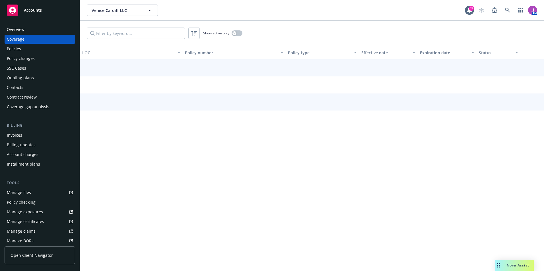
click at [20, 55] on div "Policy changes" at bounding box center [21, 58] width 28 height 9
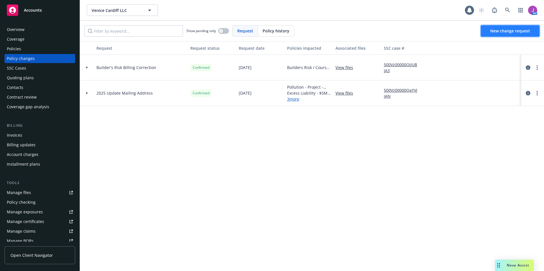
click at [500, 29] on span "New change request" at bounding box center [510, 30] width 40 height 5
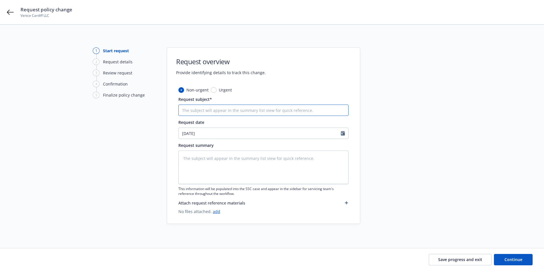
click at [217, 113] on input "Request subject*" at bounding box center [263, 110] width 170 height 11
type textarea "x"
type input "1"
type textarea "x"
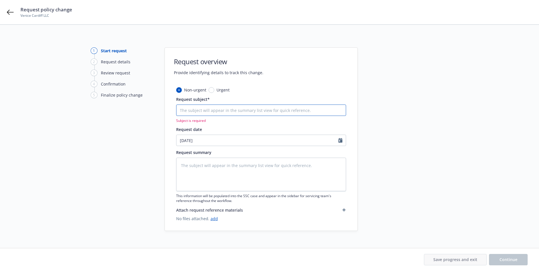
type textarea "x"
type input "2"
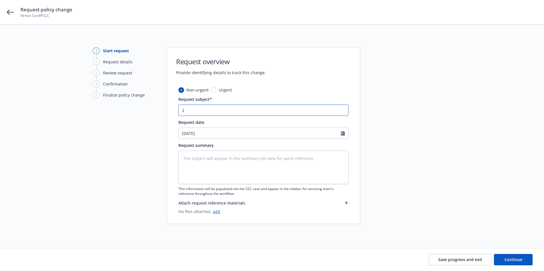
type textarea "x"
type input "20"
type textarea "x"
type input "202"
type textarea "x"
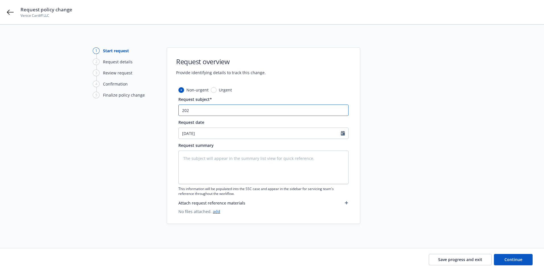
type input "2025"
type textarea "x"
type input "2025"
type textarea "x"
type input "2025 G"
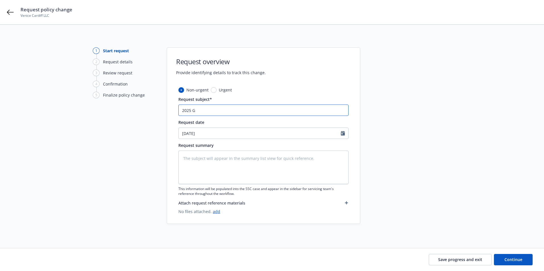
type textarea "x"
type input "2025 GL"
type textarea "x"
type input "2025 GL"
type textarea "x"
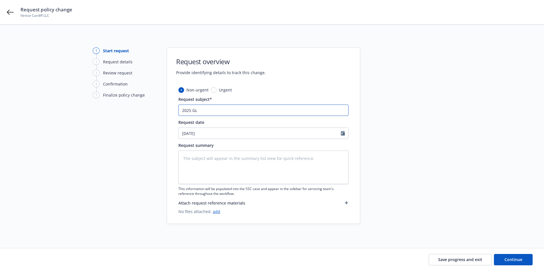
type input "2025 GL &"
type textarea "x"
type input "2025 GL &"
type textarea "x"
type input "2025 GL & X"
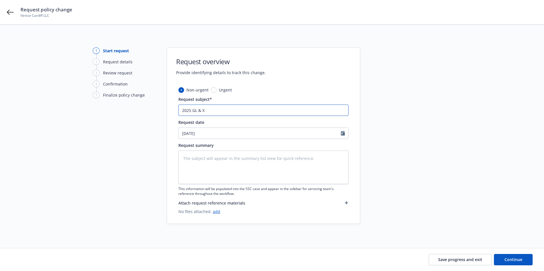
type textarea "x"
type input "2025 GL & XS"
type textarea "x"
type input "2025 GL & XS"
type textarea "x"
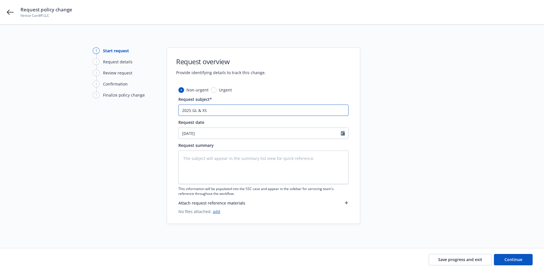
type input "2025 GL & XS -"
type textarea "x"
type input "2025 GL & XS -"
type textarea "x"
type input "2025 GL & XS - A"
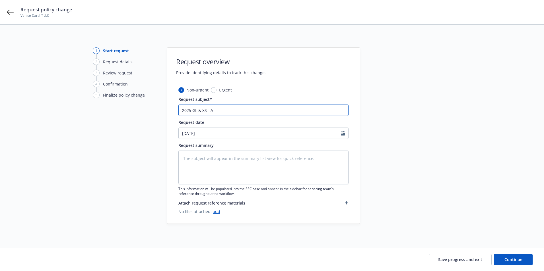
type textarea "x"
type input "2025 GL & XS - Ad"
type textarea "x"
type input "2025 GL & XS - Add"
type textarea "x"
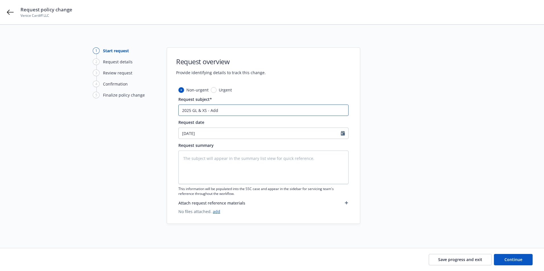
type input "2025 GL & XS - Add"
paste input "Dalton Capital, LLC as additional insured"
type textarea "x"
type input "2025 GL & XS - Add Dalton Capital, LLC as additional insured"
drag, startPoint x: 260, startPoint y: 110, endPoint x: 354, endPoint y: 112, distance: 94.4
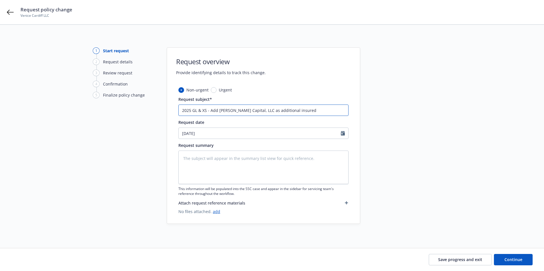
click at [354, 112] on div "Non-urgent Urgent Request subject* 2025 GL & XS - Add Dalton Capital, LLC as ad…" at bounding box center [263, 155] width 193 height 137
type textarea "x"
type input "2025 GL & XS - Add Dalton Capital, LLC as"
type textarea "x"
type input "2025 GL & XS - Add Dalton Capital, LLC as A"
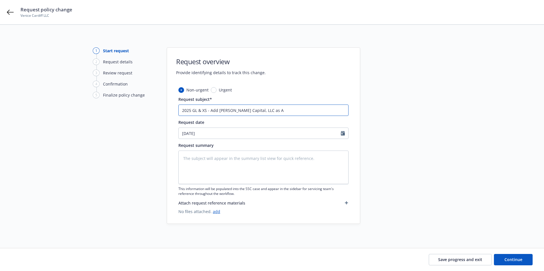
type textarea "x"
type input "2025 GL & XS - Add Dalton Capital, LLC as AI"
click at [210, 154] on textarea at bounding box center [263, 168] width 170 height 34
paste textarea "Can you please add Dalton Capital, LLC as additional insured as manager of the …"
type textarea "x"
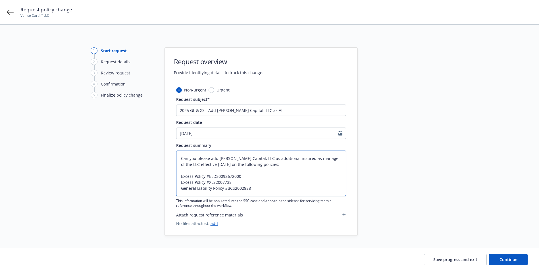
type textarea "Can you please add Dalton Capital, LLC as additional insured as manager of the …"
click at [205, 136] on input "[DATE]" at bounding box center [258, 133] width 162 height 11
select select "9"
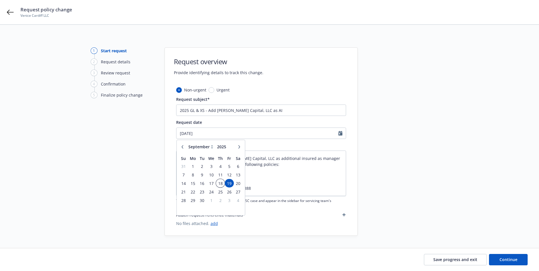
click at [219, 186] on span "18" at bounding box center [221, 183] width 8 height 7
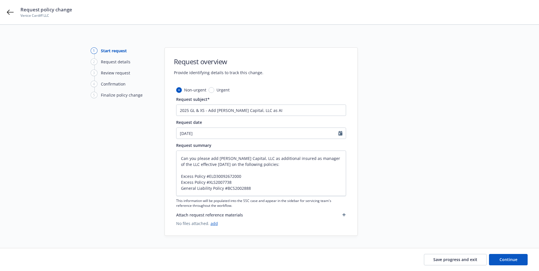
type textarea "x"
type input "[DATE]"
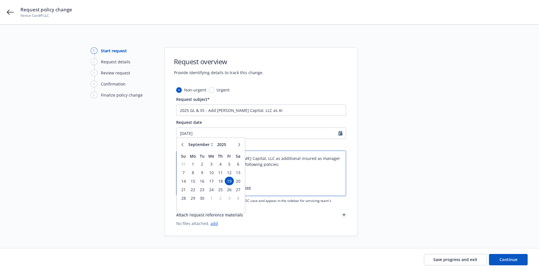
click at [282, 186] on textarea "Can you please add Dalton Capital, LLC as additional insured as manager of the …" at bounding box center [261, 173] width 170 height 45
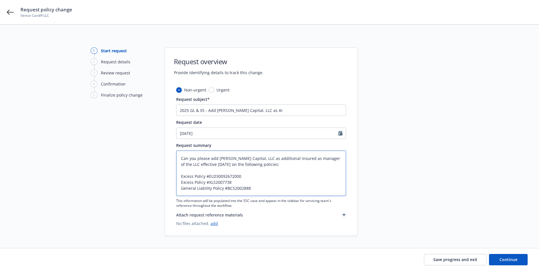
drag, startPoint x: 212, startPoint y: 158, endPoint x: 173, endPoint y: 155, distance: 39.4
click at [173, 155] on div "Non-urgent Urgent Request subject* 2025 GL & XS - Add Dalton Capital, LLC as AI…" at bounding box center [261, 161] width 193 height 149
type textarea "x"
type textarea "add Dalton Capital, LLC as additional insured as manager of the LLC effective 0…"
type textarea "x"
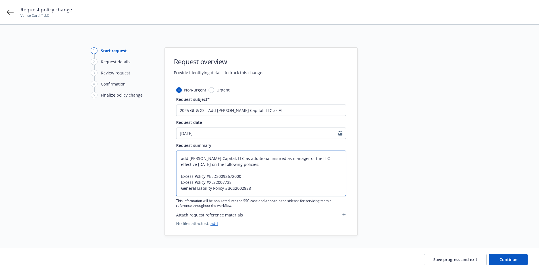
type textarea "dd Dalton Capital, LLC as additional insured as manager of the LLC effective 09…"
type textarea "x"
type textarea "Add Dalton Capital, LLC as additional insured as manager of the LLC effective 0…"
click at [183, 170] on textarea "Add Dalton Capital, LLC as additional insured as manager of the LLC effective 0…" at bounding box center [261, 173] width 170 height 45
drag, startPoint x: 253, startPoint y: 189, endPoint x: 204, endPoint y: 164, distance: 55.2
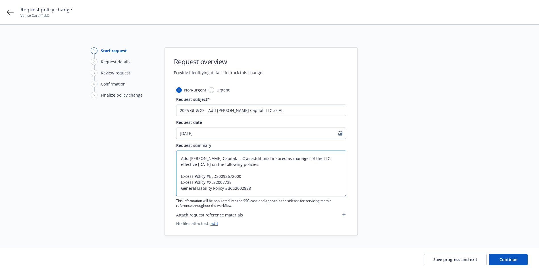
click at [204, 164] on textarea "Add Dalton Capital, LLC as additional insured as manager of the LLC effective 0…" at bounding box center [261, 173] width 170 height 45
type textarea "x"
type textarea "Add Dalton Capital, LLC as additional insured as manager of the LLC effective 0…"
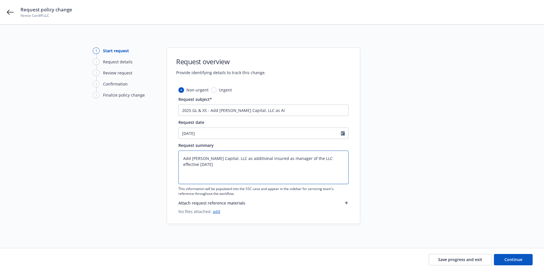
type textarea "x"
type textarea "Add Dalton Capital, LLC as additional insured as manager of the LLC effective 0…"
click at [514, 263] on button "Continue" at bounding box center [513, 259] width 39 height 11
type textarea "x"
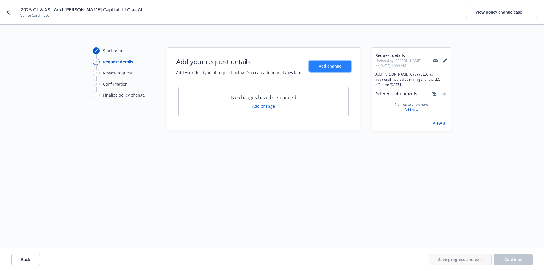
click at [323, 68] on span "Add change" at bounding box center [329, 65] width 23 height 5
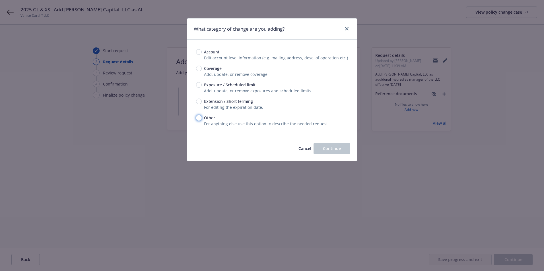
click at [198, 118] on input "Other" at bounding box center [199, 118] width 6 height 6
radio input "true"
click at [327, 150] on span "Continue" at bounding box center [332, 148] width 18 height 5
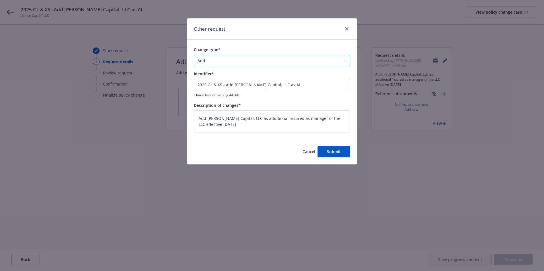
click at [216, 61] on select "Add Audit Change Remove" at bounding box center [272, 60] width 156 height 11
click at [162, 148] on div "Other request Change type* Add Audit Change Remove Identifier* 2025 GL & XS - A…" at bounding box center [272, 135] width 544 height 271
click at [335, 152] on span "Submit" at bounding box center [334, 151] width 14 height 5
type textarea "x"
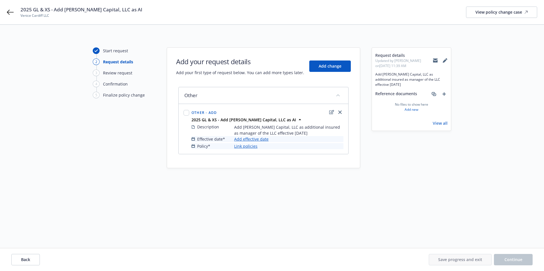
click at [253, 141] on link "Add effective date" at bounding box center [251, 139] width 34 height 6
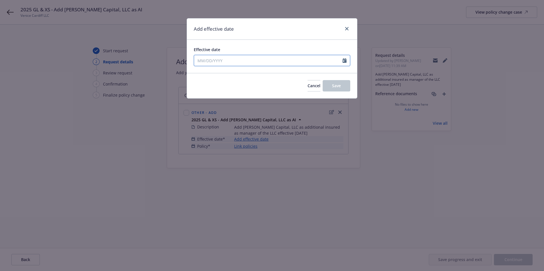
click at [217, 57] on input "Effective date" at bounding box center [268, 60] width 148 height 11
select select "9"
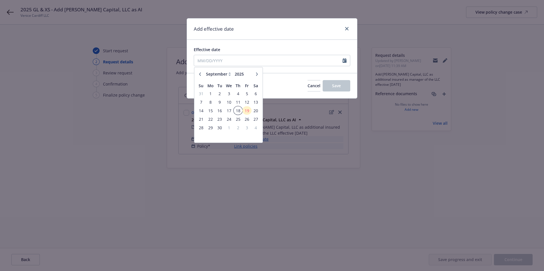
click at [242, 111] on span "18" at bounding box center [238, 110] width 8 height 7
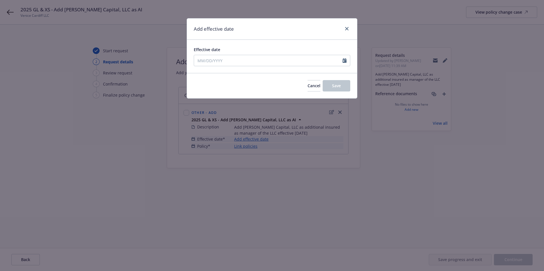
type input "[DATE]"
drag, startPoint x: 339, startPoint y: 88, endPoint x: 332, endPoint y: 88, distance: 7.1
click at [339, 88] on button "Save" at bounding box center [336, 85] width 28 height 11
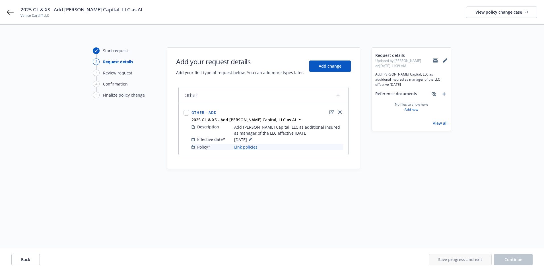
click at [243, 146] on link "Link policies" at bounding box center [245, 147] width 23 height 6
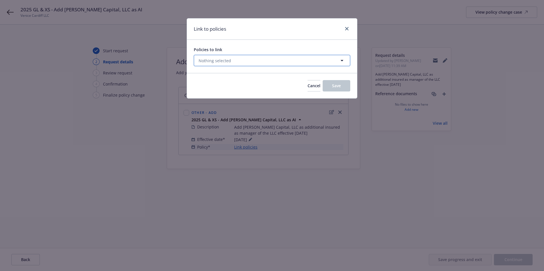
click at [216, 57] on button "Nothing selected" at bounding box center [272, 60] width 156 height 11
select select "ACTIVE"
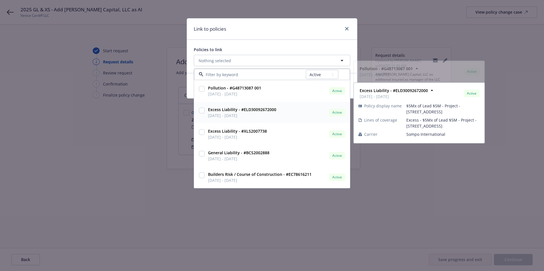
click at [204, 111] on input "checkbox" at bounding box center [202, 111] width 6 height 6
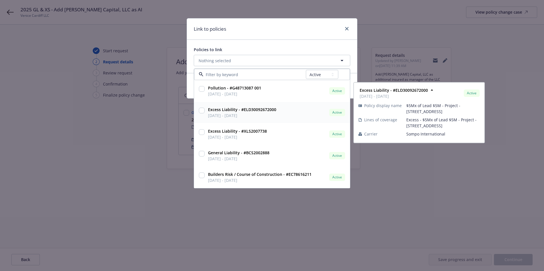
checkbox input "true"
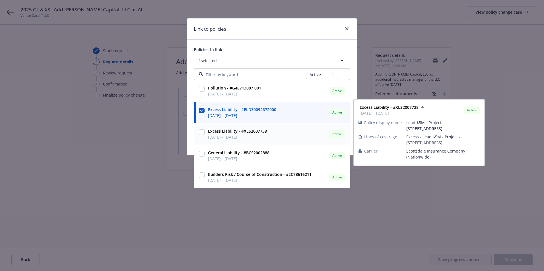
click at [200, 131] on input "checkbox" at bounding box center [202, 132] width 6 height 6
checkbox input "true"
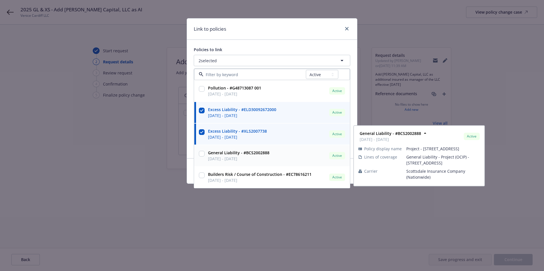
click at [202, 156] on input "checkbox" at bounding box center [202, 154] width 6 height 6
checkbox input "true"
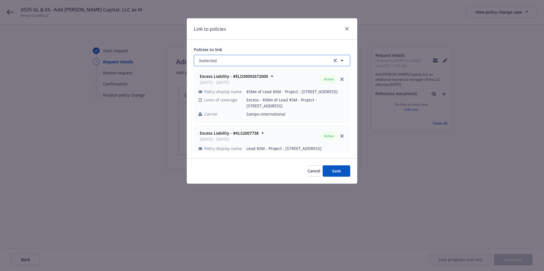
click at [323, 60] on button "3 selected" at bounding box center [272, 60] width 156 height 11
select select "ACTIVE"
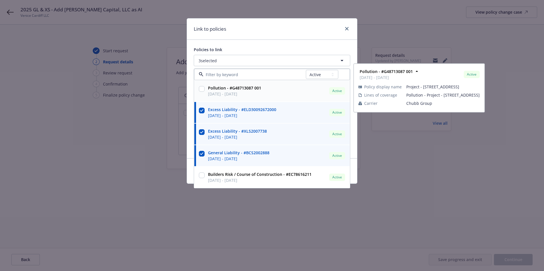
click at [199, 88] on input "checkbox" at bounding box center [202, 89] width 6 height 6
checkbox input "true"
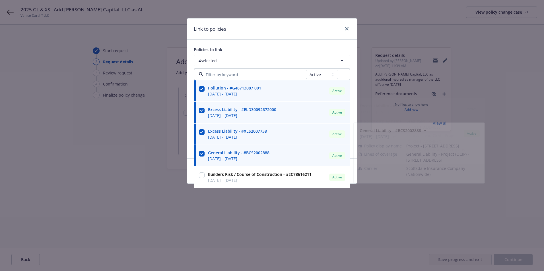
click at [247, 228] on div "Link to policies Policies to link 4 selected All Active Upcoming Expired Cancel…" at bounding box center [272, 135] width 544 height 271
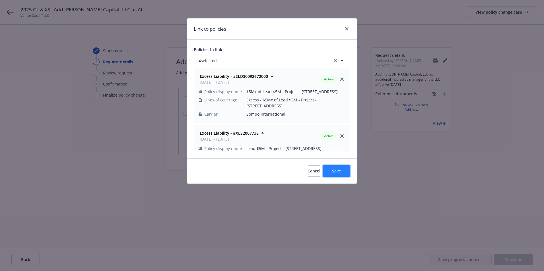
click at [343, 169] on button "Save" at bounding box center [336, 171] width 28 height 11
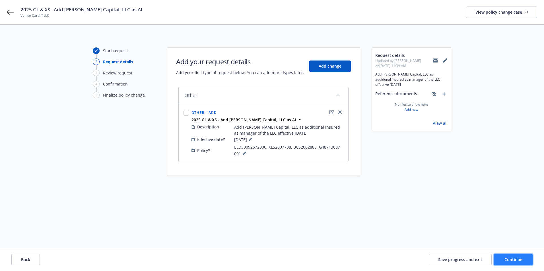
click at [520, 260] on span "Continue" at bounding box center [513, 259] width 18 height 5
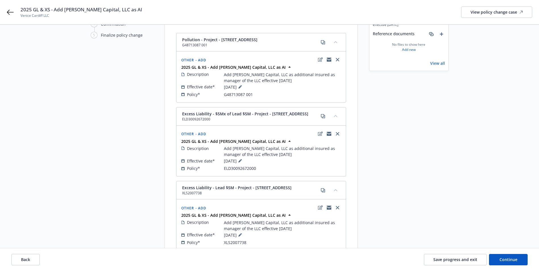
scroll to position [59, 0]
drag, startPoint x: 224, startPoint y: 96, endPoint x: 256, endPoint y: 98, distance: 31.9
click at [256, 98] on div "Description Add Dalton Capital, LLC as additional insured as manager of the LLC…" at bounding box center [261, 85] width 162 height 28
copy span "G48713087 001"
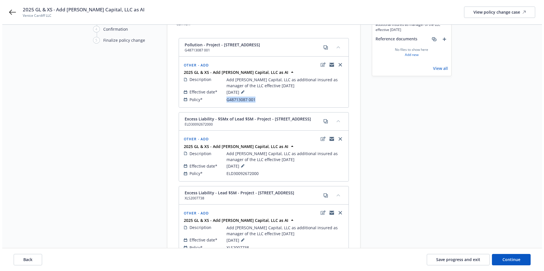
scroll to position [0, 0]
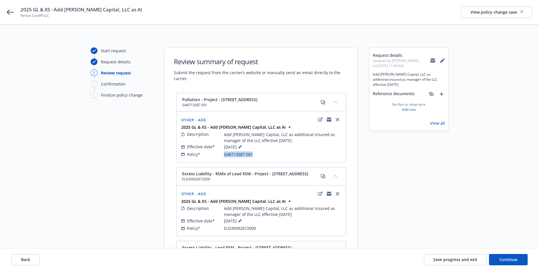
click at [444, 59] on icon at bounding box center [444, 59] width 2 height 2
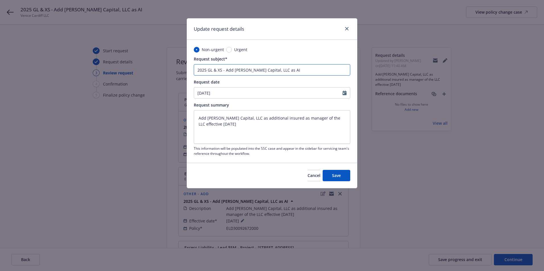
click at [218, 69] on input "2025 GL & XS - Add Dalton Capital, LLC as AI" at bounding box center [272, 69] width 156 height 11
type textarea "x"
type input "2025 GL &XS - Add Dalton Capital, LLC as AI"
type textarea "x"
type input "2025 GL XS - Add Dalton Capital, LLC as AI"
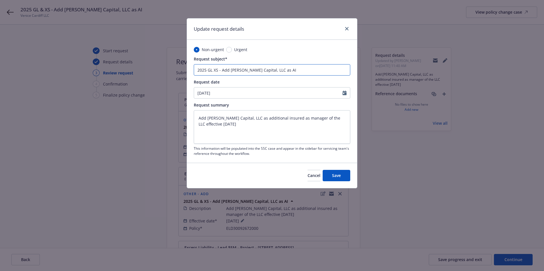
type textarea "x"
type input "2025 GLXS - Add Dalton Capital, LLC as AI"
type textarea "x"
type input "2025 GL/XS - Add Dalton Capital, LLC as AI"
click at [219, 69] on input "2025 GL/XS - Add Dalton Capital, LLC as AI" at bounding box center [272, 69] width 156 height 11
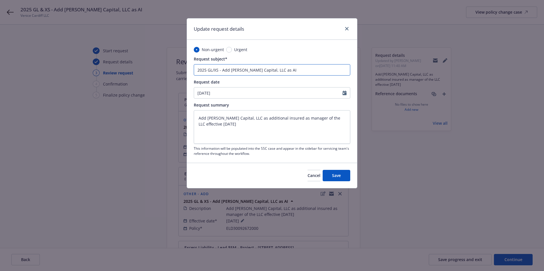
type textarea "x"
type input "2025 GL/XS/ - Add Dalton Capital, LLC as AI"
type textarea "x"
type input "2025 GL/XS/P - Add Dalton Capital, LLC as AI"
type textarea "x"
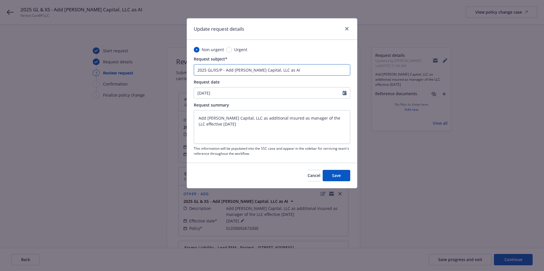
type input "2025 GL/XS/PO - Add Dalton Capital, LLC as AI"
type textarea "x"
type input "2025 GL/XS/POL - Add Dalton Capital, LLC as AI"
type textarea "x"
type input "2025 GL/XS/POLL - Add Dalton Capital, LLC as AI"
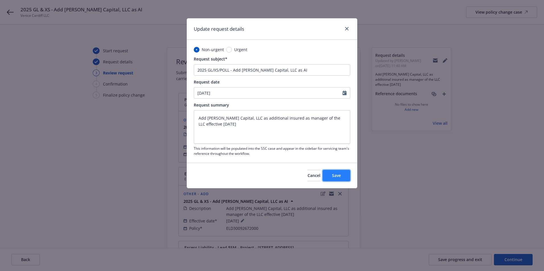
click at [334, 178] on span "Save" at bounding box center [336, 175] width 9 height 5
type textarea "x"
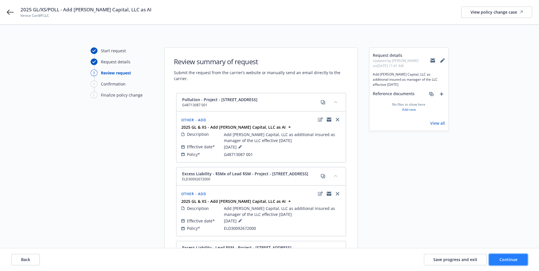
click at [504, 260] on span "Continue" at bounding box center [509, 259] width 18 height 5
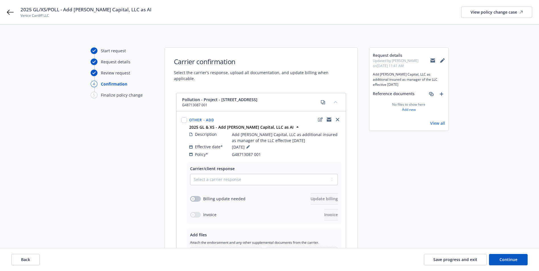
click at [434, 61] on icon at bounding box center [433, 61] width 5 height 3
drag, startPoint x: 20, startPoint y: 16, endPoint x: 58, endPoint y: 17, distance: 38.1
click at [58, 17] on div "2025 GL/XS/POLL - Add Dalton Capital, LLC as AI Venice Cardiff LLC View policy …" at bounding box center [269, 12] width 539 height 24
copy span "Venice Cardiff LLC"
click at [508, 260] on span "Continue" at bounding box center [509, 259] width 18 height 5
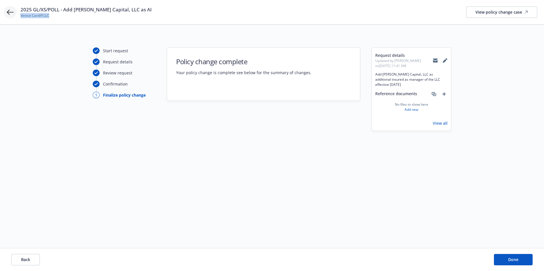
click at [11, 13] on icon at bounding box center [10, 12] width 7 height 7
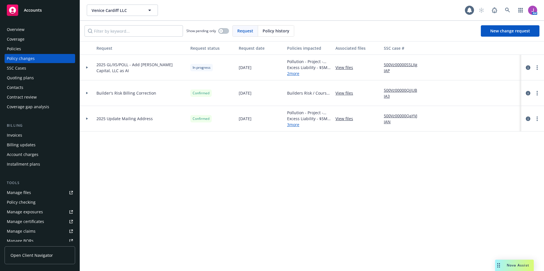
click at [39, 46] on div "Policies" at bounding box center [40, 48] width 66 height 9
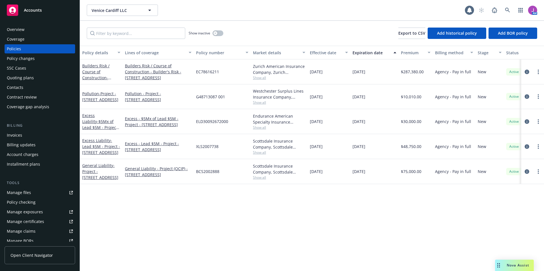
click at [28, 76] on div "Quoting plans" at bounding box center [20, 77] width 27 height 9
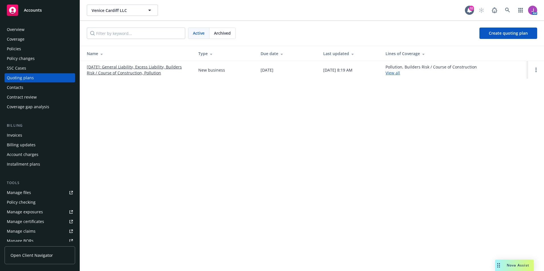
click at [132, 71] on link "02/03/2025: General Liability, Excess Liability, Builders Risk / Course of Cons…" at bounding box center [138, 70] width 102 height 12
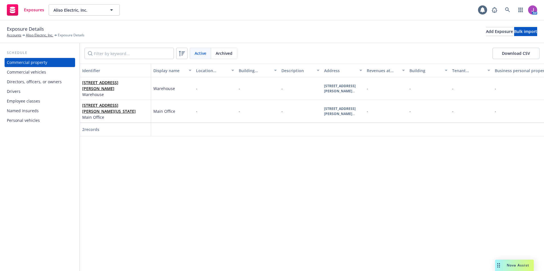
click at [31, 92] on div "Drivers" at bounding box center [40, 91] width 66 height 9
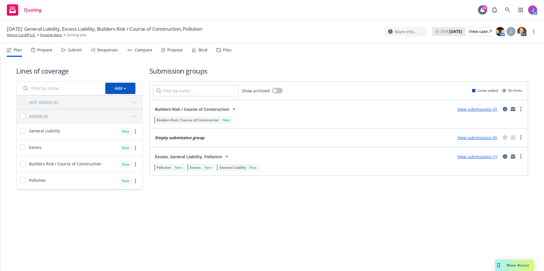
click at [227, 52] on div "Files" at bounding box center [227, 50] width 9 height 5
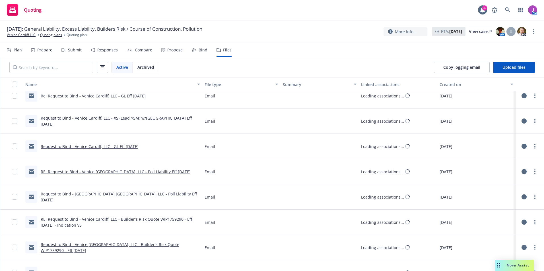
scroll to position [313, 0]
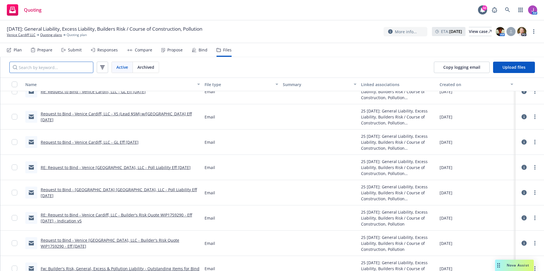
click at [76, 68] on input "Search by keyword..." at bounding box center [51, 67] width 84 height 11
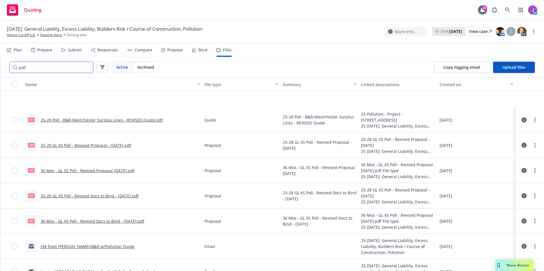
scroll to position [142, 0]
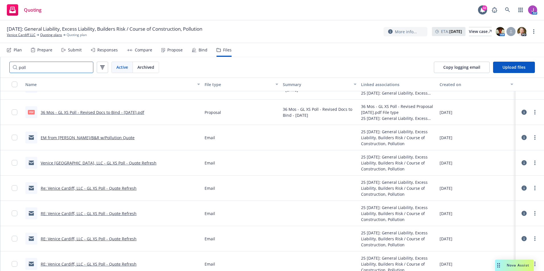
type input "poll"
click at [84, 135] on link "EM from [PERSON_NAME]/B&R w/Pollution Quote" at bounding box center [88, 137] width 94 height 5
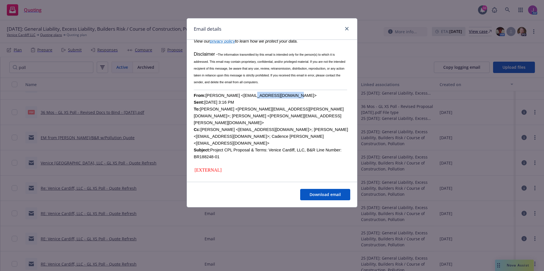
drag, startPoint x: 239, startPoint y: 104, endPoint x: 275, endPoint y: 104, distance: 36.1
click at [275, 104] on font "From: [PERSON_NAME] <[EMAIL_ADDRESS][DOMAIN_NAME]> Sent: [DATE] 3:16 PM To: [PE…" at bounding box center [271, 126] width 154 height 66
drag, startPoint x: 275, startPoint y: 104, endPoint x: 244, endPoint y: 111, distance: 31.9
click at [248, 121] on div "From: [PERSON_NAME] <[EMAIL_ADDRESS][DOMAIN_NAME]> Sent: [DATE] 3:16 PM To: [PE…" at bounding box center [272, 129] width 156 height 75
drag, startPoint x: 238, startPoint y: 102, endPoint x: 278, endPoint y: 103, distance: 39.5
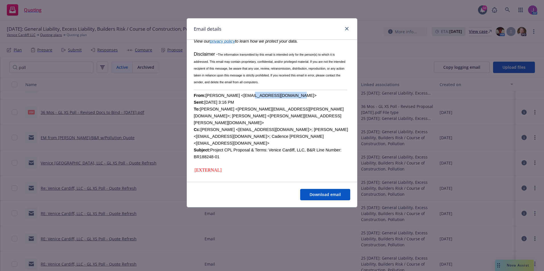
click at [278, 103] on font "From: [PERSON_NAME] <[EMAIL_ADDRESS][DOMAIN_NAME]> Sent: [DATE] 3:16 PM To: [PE…" at bounding box center [271, 126] width 154 height 66
copy font "[EMAIL_ADDRESS][DOMAIN_NAME]"
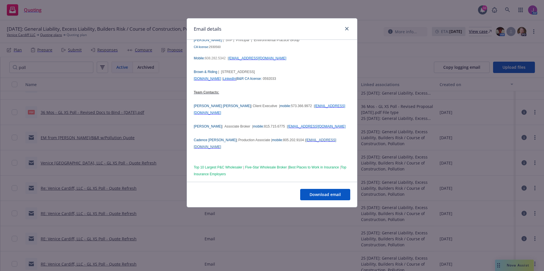
scroll to position [455, 0]
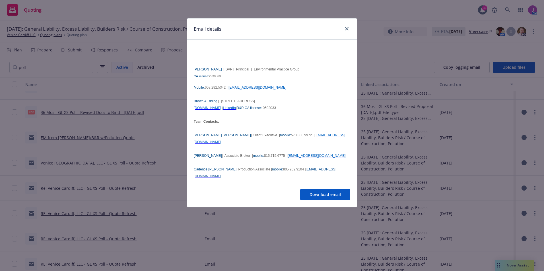
drag, startPoint x: 284, startPoint y: 145, endPoint x: 318, endPoint y: 144, distance: 34.4
click at [318, 152] on p "[PERSON_NAME] | Associate Broker | mobile: [PHONE_NUMBER] | [EMAIL_ADDRESS][DOM…" at bounding box center [272, 155] width 156 height 7
copy span "[EMAIL_ADDRESS][DOMAIN_NAME]"
click at [300, 179] on p at bounding box center [272, 182] width 156 height 7
drag, startPoint x: 292, startPoint y: 156, endPoint x: 326, endPoint y: 157, distance: 34.1
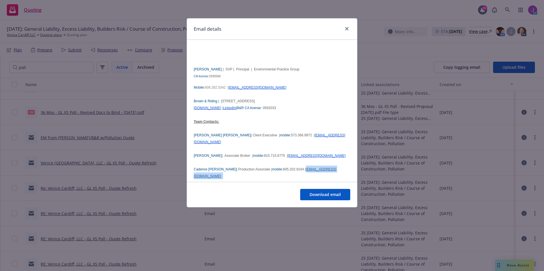
click at [326, 166] on p "Cadence [PERSON_NAME] | Production Associate | mobile: [PHONE_NUMBER] | [EMAIL_…" at bounding box center [272, 173] width 156 height 14
copy p "[EMAIL_ADDRESS][DOMAIN_NAME]"
click at [348, 30] on icon "close" at bounding box center [346, 28] width 3 height 3
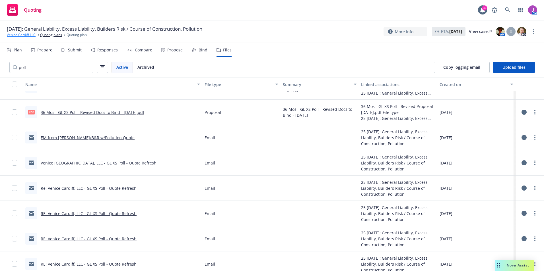
click at [18, 35] on link "Venice Cardiff LLC" at bounding box center [21, 34] width 29 height 5
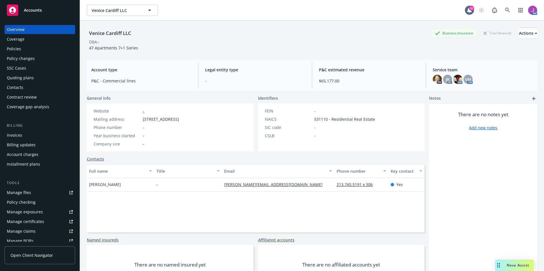
click at [27, 64] on div "SSC Cases" at bounding box center [40, 68] width 66 height 9
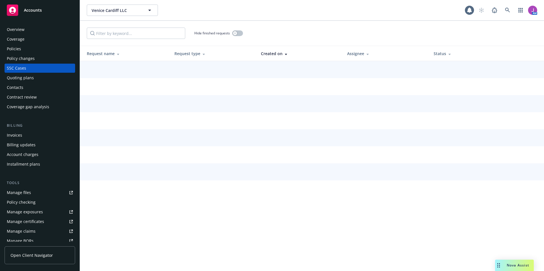
click at [24, 59] on div "Policy changes" at bounding box center [21, 58] width 28 height 9
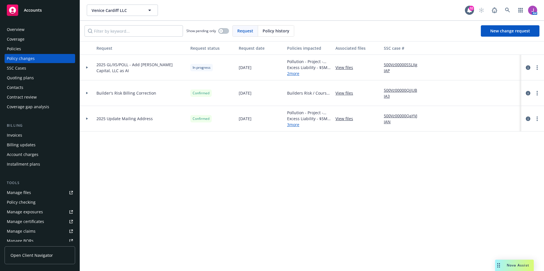
click at [390, 65] on link "500Vz00000SSLXgIAP" at bounding box center [403, 68] width 38 height 12
click at [118, 13] on button "Venice Cardiff LLC" at bounding box center [122, 10] width 71 height 11
type input "southwest"
click at [115, 21] on div "Southwest Mechanical, Inc. Type Commercial FEIN [US_EMPLOYER_IDENTIFICATION_NUM…" at bounding box center [122, 26] width 70 height 15
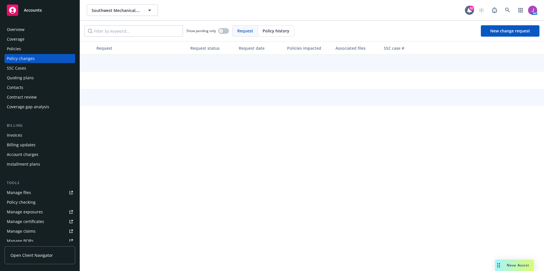
click at [15, 49] on div "Policies" at bounding box center [14, 48] width 14 height 9
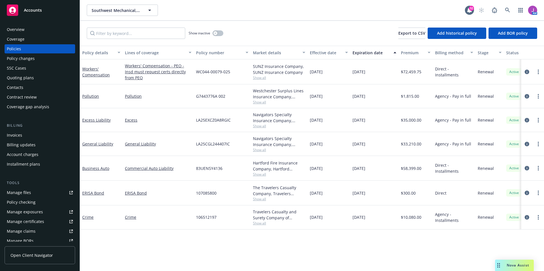
scroll to position [85, 0]
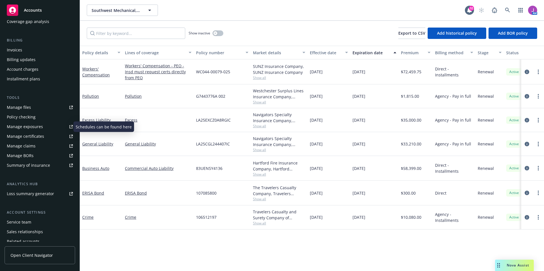
click at [26, 127] on div "Manage exposures" at bounding box center [25, 126] width 36 height 9
click at [115, 32] on input "Filter by keyword..." at bounding box center [136, 33] width 98 height 11
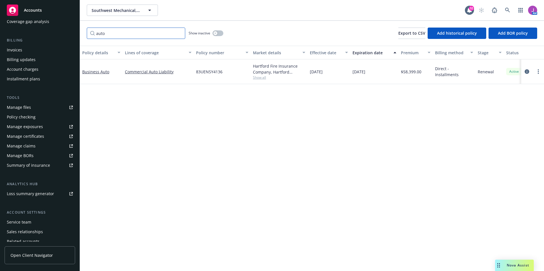
type input "auto"
click at [256, 78] on span "Show all" at bounding box center [279, 77] width 52 height 5
drag, startPoint x: 194, startPoint y: 71, endPoint x: 224, endPoint y: 72, distance: 30.7
click at [224, 72] on div "83UENSY4136" at bounding box center [222, 71] width 57 height 25
copy span "83UENSY4136"
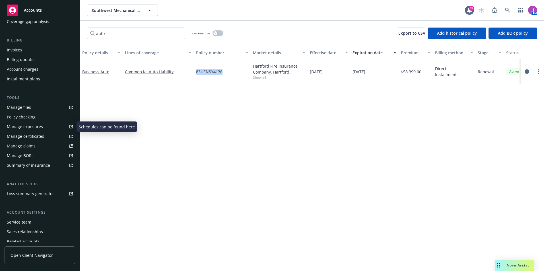
scroll to position [0, 0]
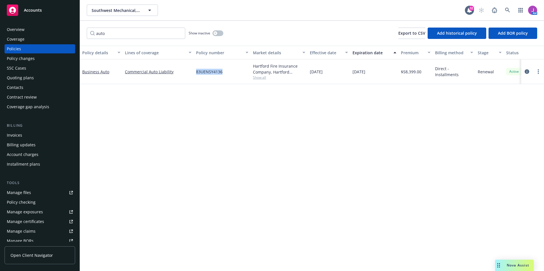
click at [24, 54] on div "Policy changes" at bounding box center [21, 58] width 28 height 9
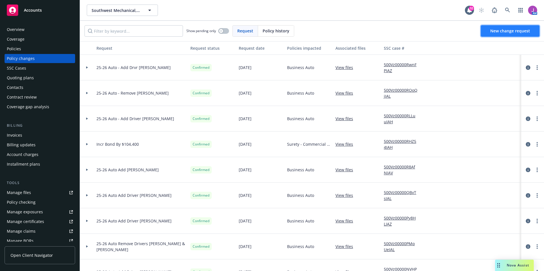
click at [509, 30] on span "New change request" at bounding box center [510, 30] width 40 height 5
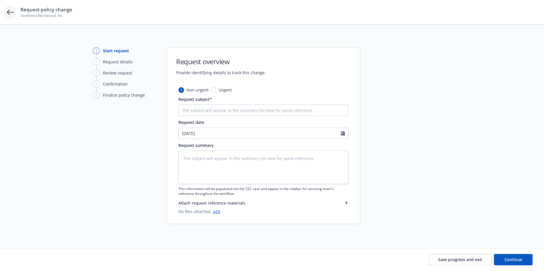
click at [11, 13] on icon at bounding box center [10, 12] width 7 height 7
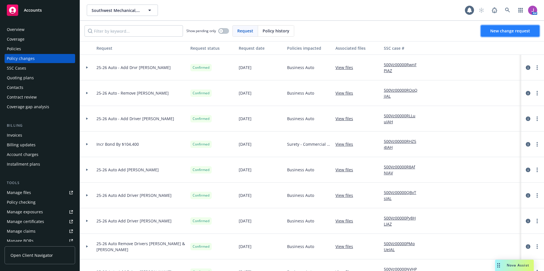
click at [511, 34] on link "New change request" at bounding box center [510, 30] width 59 height 11
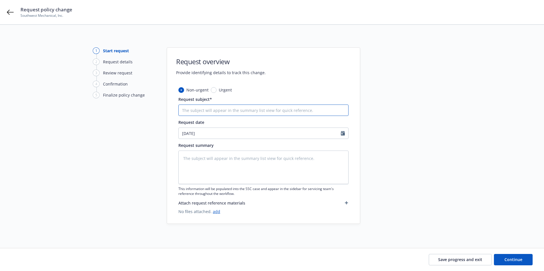
click at [221, 113] on input "Request subject*" at bounding box center [263, 110] width 170 height 11
type textarea "x"
type input "2"
type textarea "x"
type input "25"
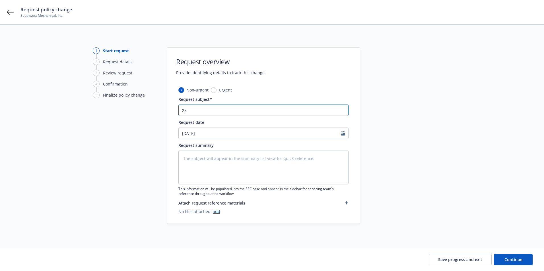
type textarea "x"
type input "25-"
type textarea "x"
type input "25-2"
type textarea "x"
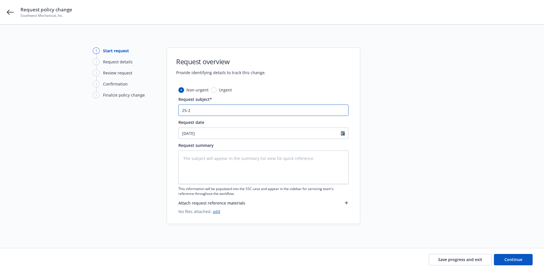
type input "25-26"
type textarea "x"
type input "25-26"
type textarea "x"
type input "25-26 R"
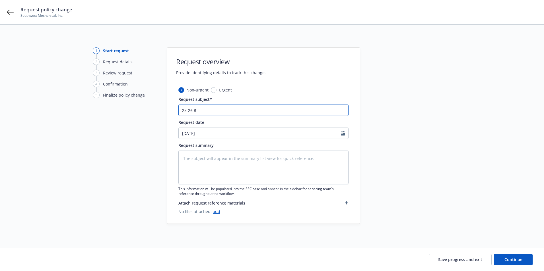
type textarea "x"
type input "25-26 Re"
type textarea "x"
type input "25-26 Rem"
type textarea "x"
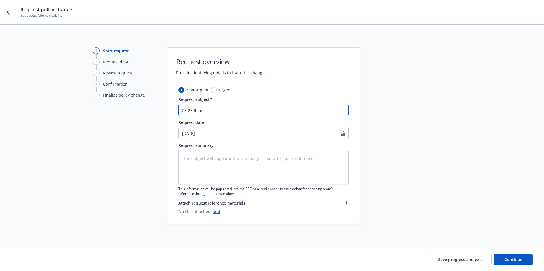
type input "25-26 Remo"
type textarea "x"
type input "25-26 Remov"
type textarea "x"
type input "25-26 Remove"
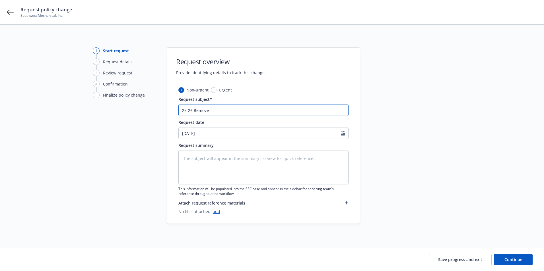
type textarea "x"
type input "25-26 Remove"
type textarea "x"
type input "25-26 Remove"
type textarea "x"
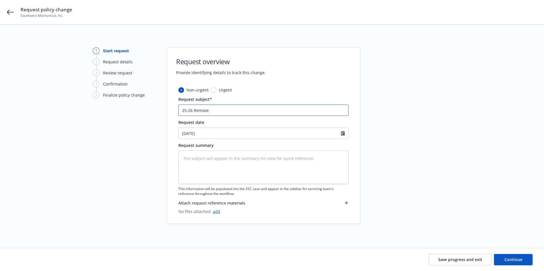
type input "25-26 Remov"
type textarea "x"
type input "25-26 Remo"
type textarea "x"
type input "25-26 Rem"
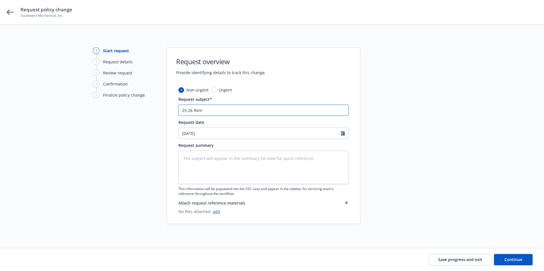
type textarea "x"
type input "25-26 Re"
type textarea "x"
type input "25-26 R"
type textarea "x"
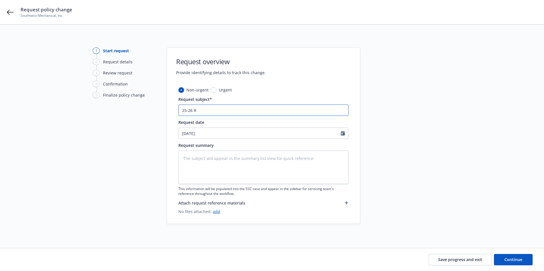
type input "25-26"
type textarea "x"
type input "25-26 A"
type textarea "x"
type input "25-26 Au"
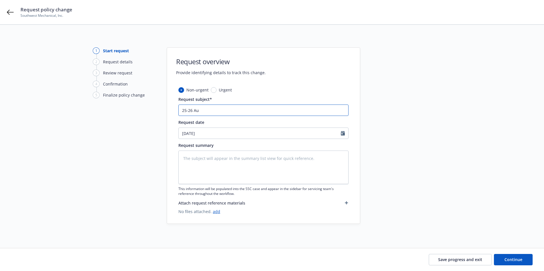
type textarea "x"
type input "25-26 Aut"
type textarea "x"
type input "25-26 Auto"
type textarea "x"
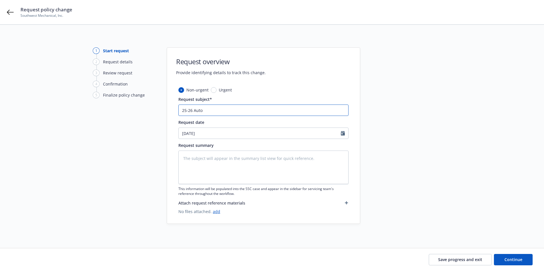
type input "25-26 Auto"
type textarea "x"
type input "25-26 Auto -"
type textarea "x"
type input "25-26 Auto -"
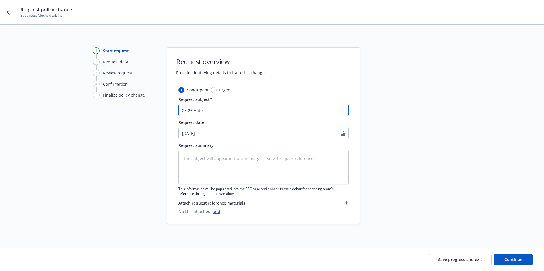
type textarea "x"
type input "25-26 Auto - R"
type textarea "x"
type input "25-26 Auto - Re"
type textarea "x"
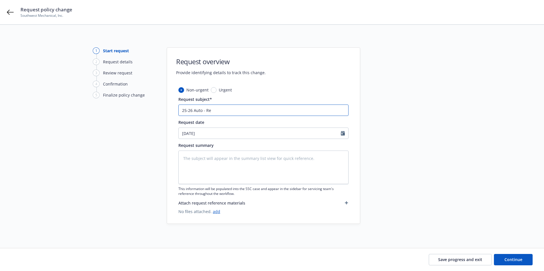
type input "25-26 Auto - Rem"
type textarea "x"
type input "25-26 Auto - Remo"
type textarea "x"
type input "25-26 Auto - Remov"
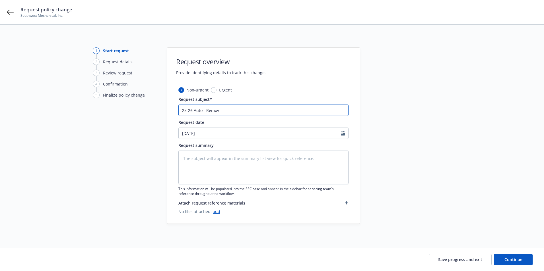
type textarea "x"
type input "25-26 Auto - Remove"
type textarea "x"
type input "25-26 Auto - Remove"
paste input "[PERSON_NAME]"
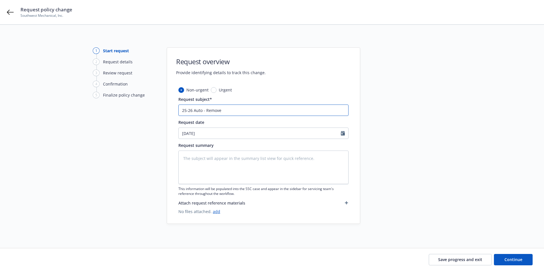
type textarea "x"
type input "25-26 Auto - Remove [PERSON_NAME]"
click at [226, 164] on textarea at bounding box center [263, 168] width 170 height 34
click at [213, 132] on input "[DATE]" at bounding box center [260, 133] width 162 height 11
select select "9"
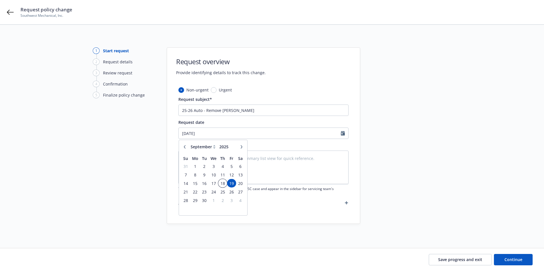
click at [222, 184] on span "18" at bounding box center [223, 183] width 8 height 7
type textarea "x"
type input "[DATE]"
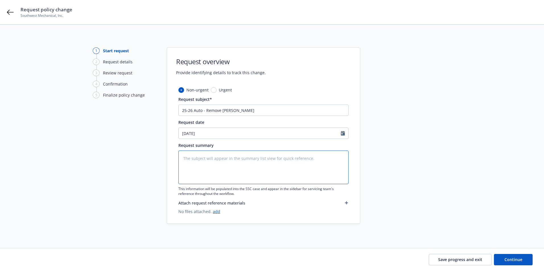
click at [203, 160] on textarea at bounding box center [263, 168] width 170 height 34
type textarea "x"
type textarea "R"
type textarea "x"
type textarea "Re"
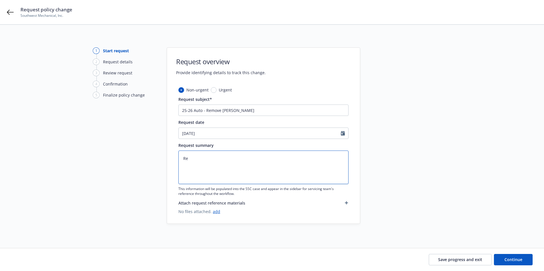
type textarea "x"
type textarea "Rem"
type textarea "x"
type textarea "Remo"
type textarea "x"
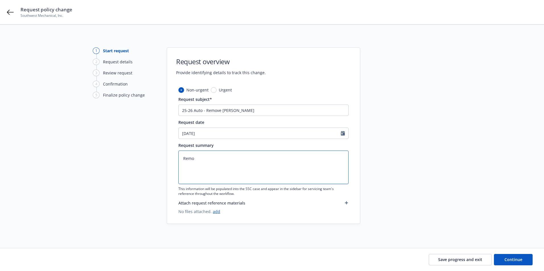
type textarea "Remov"
type textarea "x"
type textarea "Remove"
type textarea "x"
type textarea "Remove"
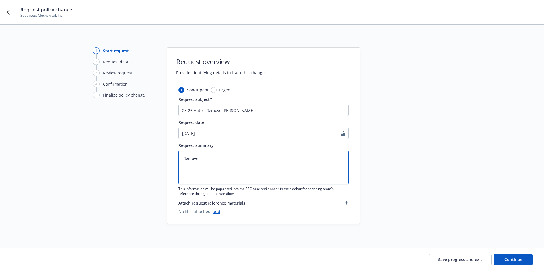
paste textarea "[PERSON_NAME]"
type textarea "x"
type textarea "Remove [PERSON_NAME]"
type textarea "x"
type textarea "Remove [PERSON_NAME]"
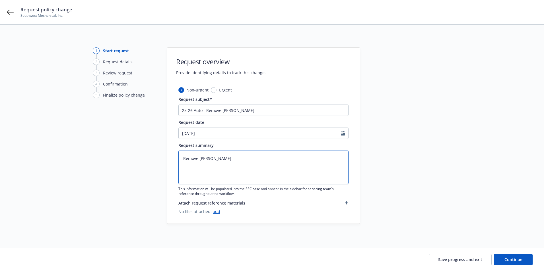
type textarea "x"
type textarea "Remove [PERSON_NAME] D"
type textarea "x"
type textarea "Remove [PERSON_NAME]"
type textarea "x"
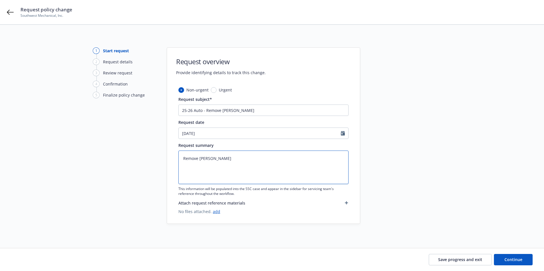
type textarea "Remove Ethan Harbath-Smith DL"
type textarea "x"
type textarea "Remove Ethan Harbath-Smith DL #"
paste textarea "F8086552"
type textarea "x"
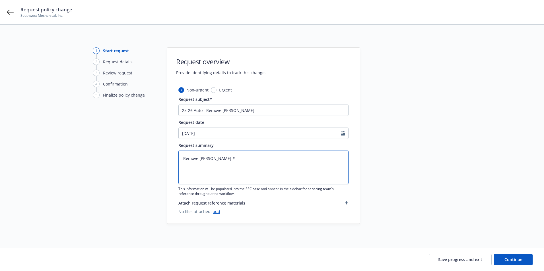
type textarea "Remove Ethan Harbath-Smith DL #F8086552"
click at [198, 158] on textarea "Remove Ethan Harbath-Smith DL #F8086552" at bounding box center [263, 168] width 170 height 34
click at [200, 158] on textarea "Remove Ethan Harbath-Smith DL #F8086552" at bounding box center [263, 168] width 170 height 34
type textarea "x"
type textarea "Remove Ethan Harbath-Smith DL #F8086552"
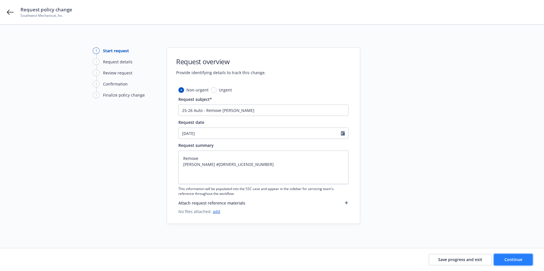
click at [519, 263] on button "Continue" at bounding box center [513, 259] width 39 height 11
type textarea "x"
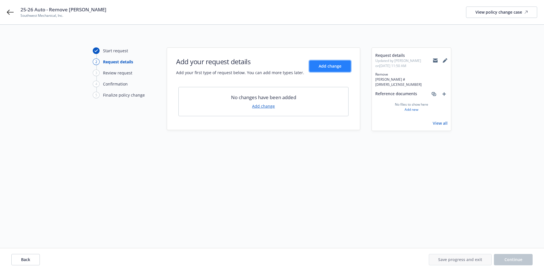
click at [317, 62] on button "Add change" at bounding box center [330, 66] width 42 height 11
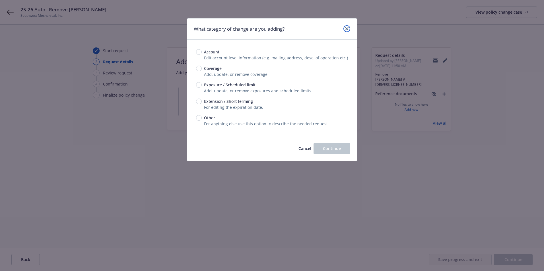
click at [347, 30] on icon "close" at bounding box center [346, 28] width 3 height 3
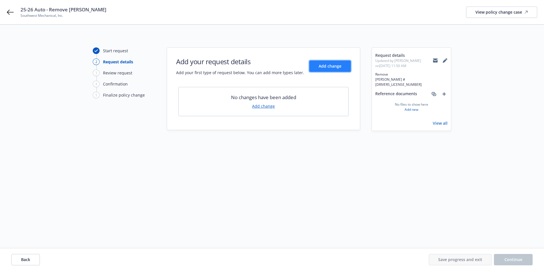
click at [328, 66] on span "Add change" at bounding box center [329, 65] width 23 height 5
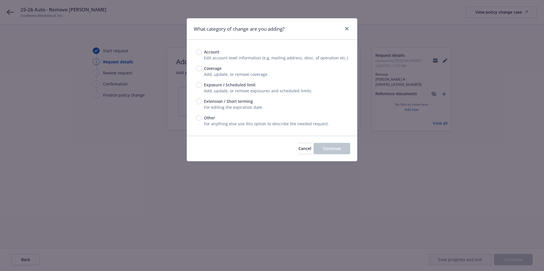
click at [211, 80] on div "Account Edit account level information (e.g. mailing address, desc. of operatio…" at bounding box center [272, 88] width 152 height 78
click at [210, 85] on span "Exposure / Scheduled limit" at bounding box center [229, 85] width 51 height 6
click at [202, 85] on input "Exposure / Scheduled limit" at bounding box center [199, 85] width 6 height 6
radio input "true"
click at [332, 154] on button "Continue" at bounding box center [331, 148] width 37 height 11
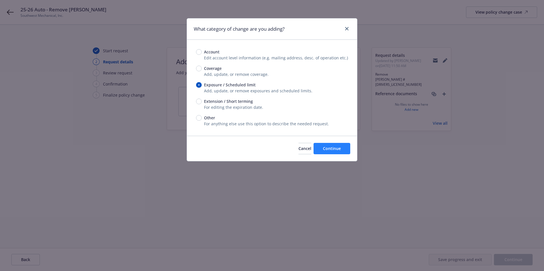
type textarea "x"
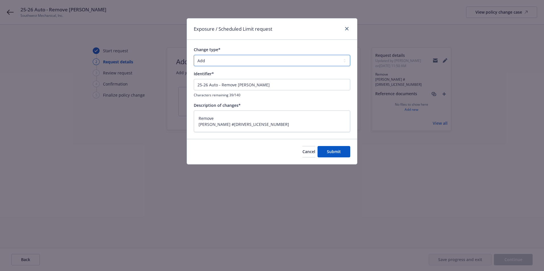
drag, startPoint x: 226, startPoint y: 63, endPoint x: 221, endPoint y: 63, distance: 5.4
click at [226, 63] on select "Add Audit Change Remove" at bounding box center [272, 60] width 156 height 11
select select "REMOVE"
click at [194, 55] on select "Add Audit Change Remove" at bounding box center [272, 60] width 156 height 11
click at [340, 152] on span "Submit" at bounding box center [334, 151] width 14 height 5
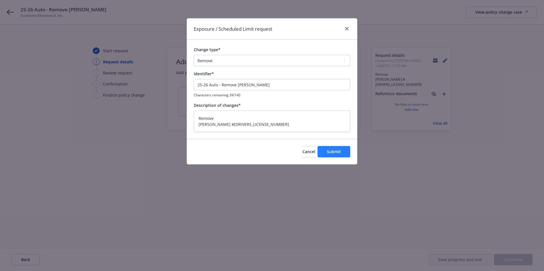
type textarea "x"
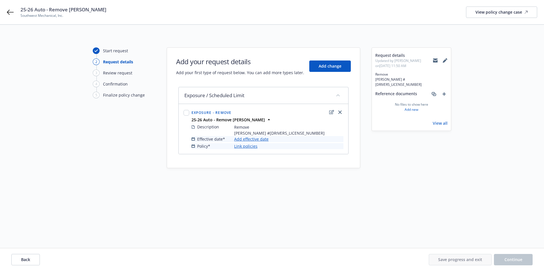
click at [247, 141] on link "Add effective date" at bounding box center [251, 139] width 34 height 6
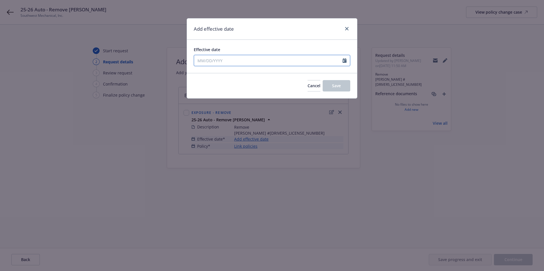
click at [216, 61] on input "Effective date" at bounding box center [268, 60] width 148 height 11
select select "9"
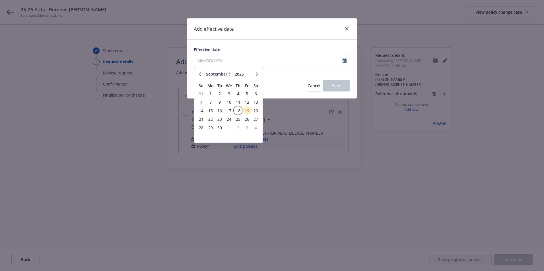
click at [239, 111] on span "18" at bounding box center [238, 110] width 8 height 7
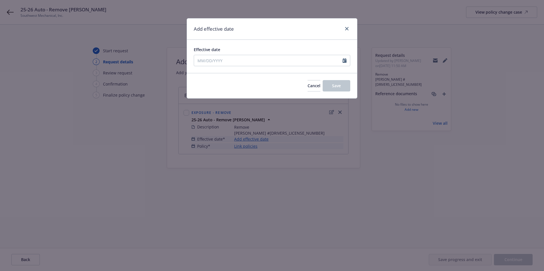
type input "09/18/2025"
click at [333, 90] on button "Save" at bounding box center [336, 85] width 28 height 11
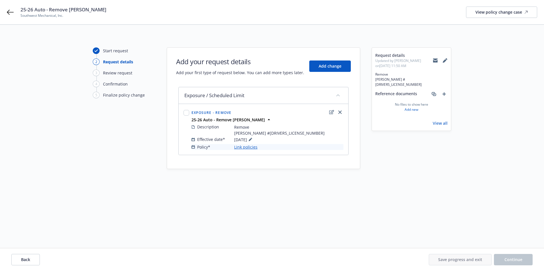
click at [247, 147] on link "Link policies" at bounding box center [245, 147] width 23 height 6
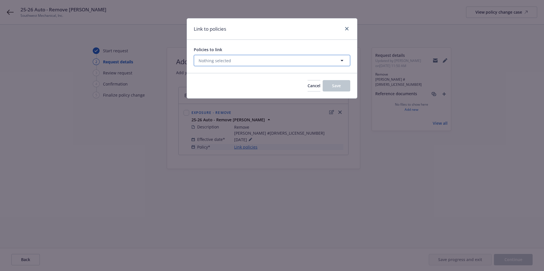
click at [235, 61] on button "Nothing selected" at bounding box center [272, 60] width 156 height 11
select select "ACTIVE"
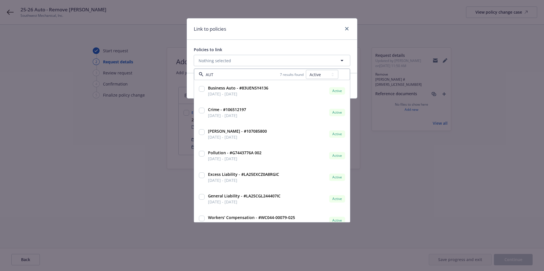
type input "AUTO"
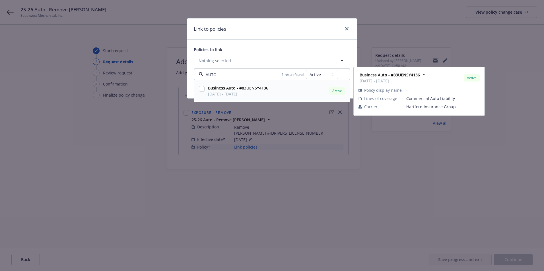
click at [240, 92] on span "05/18/2025 - 05/18/2026" at bounding box center [238, 94] width 60 height 6
checkbox input "true"
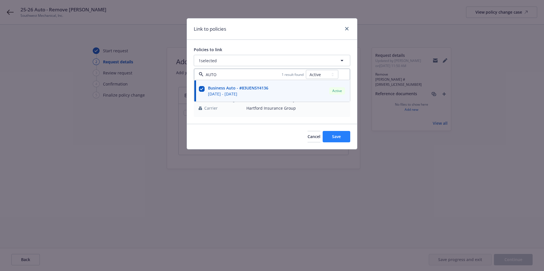
type input "AUTO"
click at [345, 139] on button "Save" at bounding box center [336, 136] width 28 height 11
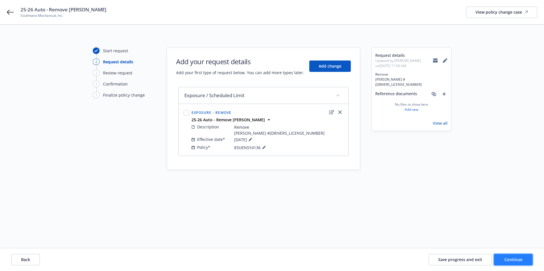
click at [508, 264] on button "Continue" at bounding box center [513, 259] width 39 height 11
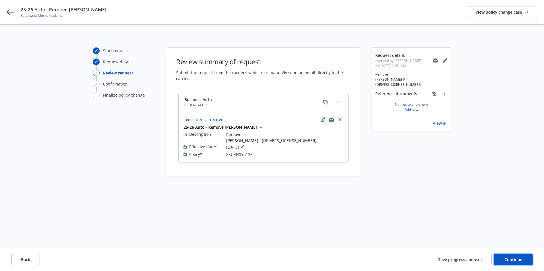
click at [510, 258] on span "Continue" at bounding box center [513, 259] width 18 height 5
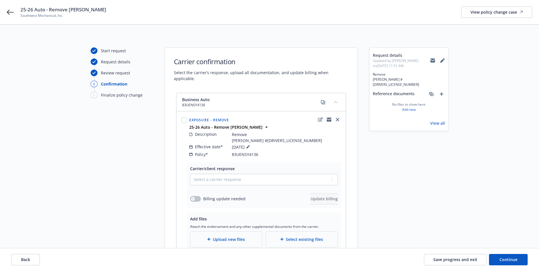
click at [432, 58] on icon at bounding box center [433, 60] width 5 height 5
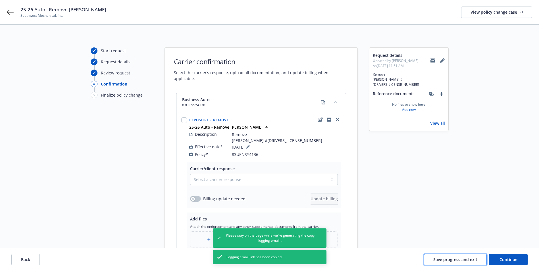
click at [465, 260] on span "Save progress and exit" at bounding box center [456, 259] width 44 height 5
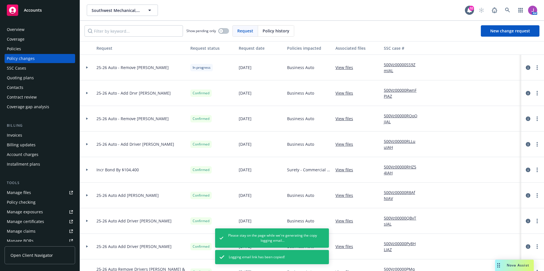
click at [385, 65] on link "500Vz00000SS9ZmIAL" at bounding box center [403, 68] width 38 height 12
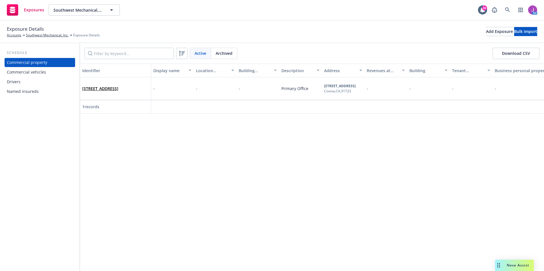
click at [23, 83] on div "Drivers" at bounding box center [40, 81] width 66 height 9
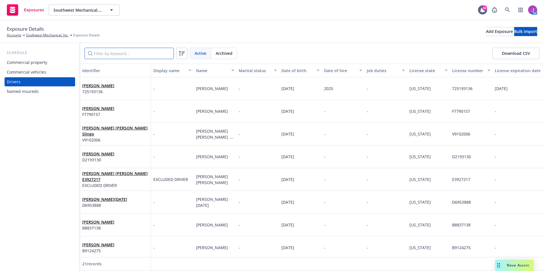
click at [121, 53] on input "Filter by keyword..." at bounding box center [128, 53] width 89 height 11
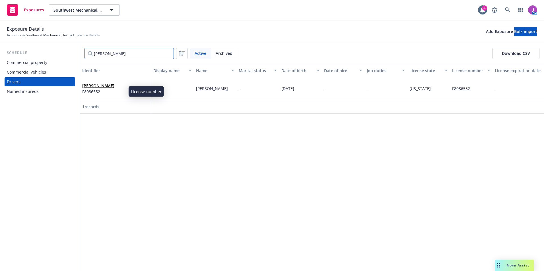
type input "ethan"
click at [111, 94] on span "F8086552" at bounding box center [98, 92] width 32 height 6
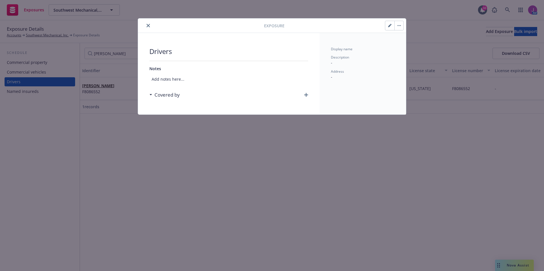
click at [390, 24] on icon "button" at bounding box center [389, 25] width 3 height 3
select select "CA"
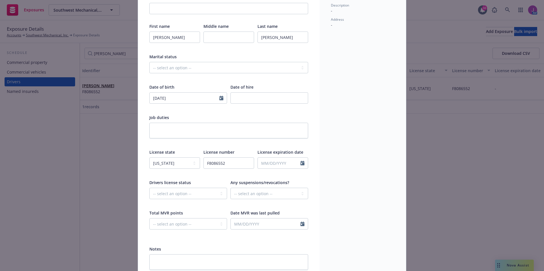
scroll to position [85, 0]
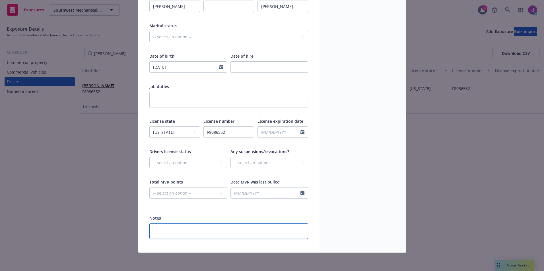
click at [198, 231] on textarea at bounding box center [228, 232] width 159 height 16
type textarea "R"
type textarea "x"
type textarea "Re"
type textarea "x"
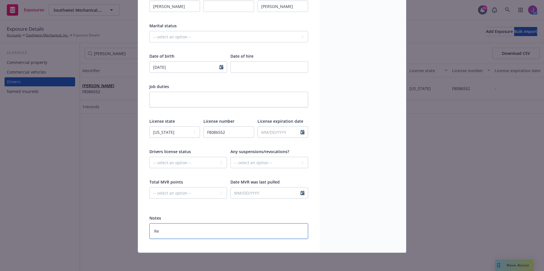
type textarea "Rem"
type textarea "x"
type textarea "Remo"
type textarea "x"
type textarea "Remov"
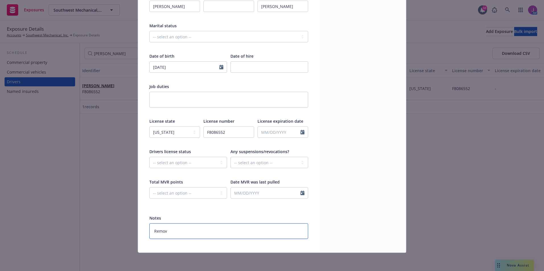
type textarea "x"
type textarea "Remove"
type textarea "x"
type textarea "Remov"
type textarea "x"
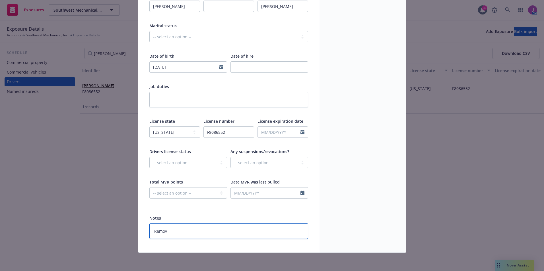
type textarea "Remo"
type textarea "x"
type textarea "Rem"
type textarea "x"
type textarea "Re"
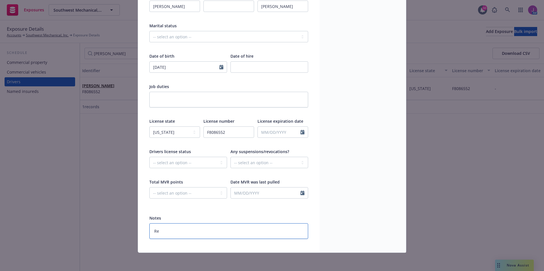
type textarea "x"
type textarea "R"
type textarea "x"
type textarea "I"
type textarea "x"
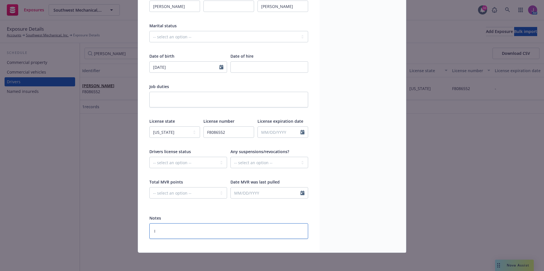
type textarea "In"
type textarea "x"
type textarea "Ins"
type textarea "x"
type textarea "Insd"
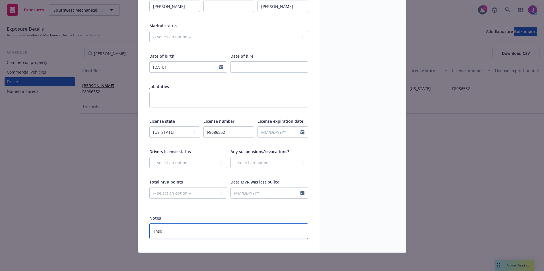
type textarea "x"
type textarea "Insd"
type textarea "x"
type textarea "Insd r"
type textarea "x"
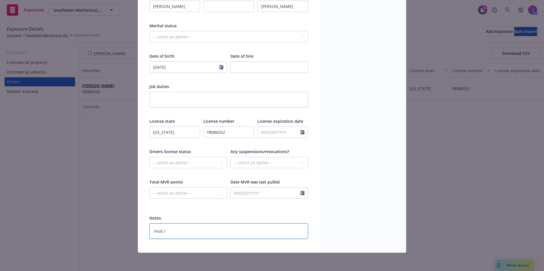
type textarea "Insd re"
type textarea "x"
type textarea "Insd req"
type textarea "x"
type textarea "Insd req"
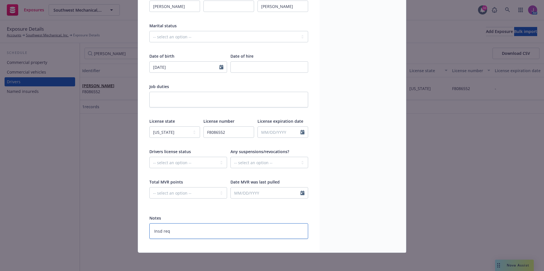
type textarea "x"
type textarea "Insd req t"
type textarea "x"
type textarea "Insd req to"
type textarea "x"
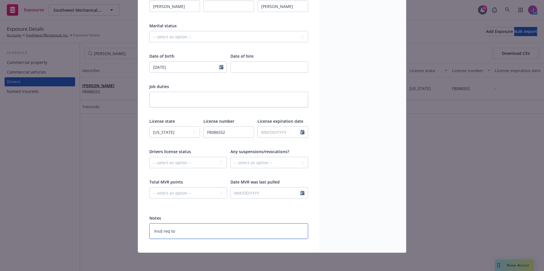
type textarea "Insd req to"
type textarea "x"
type textarea "Insd req to e"
type textarea "x"
type textarea "Insd req to"
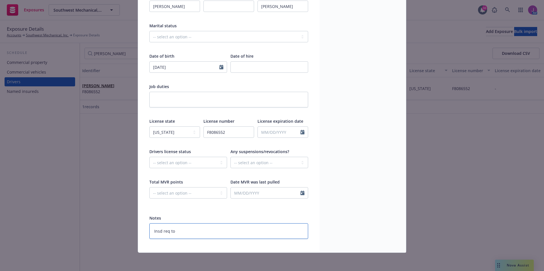
type textarea "x"
type textarea "Insd req to r"
type textarea "x"
type textarea "Insd req to re"
type textarea "x"
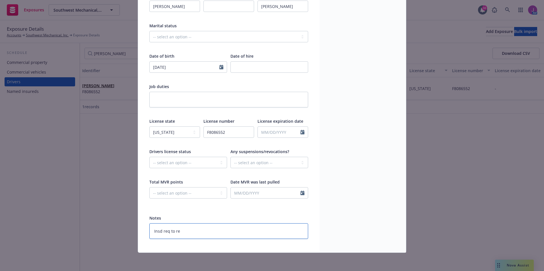
type textarea "Insd req to rem"
type textarea "x"
type textarea "Insd req to remo"
type textarea "x"
type textarea "Insd req to remov"
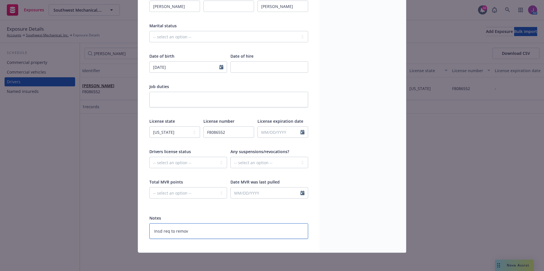
type textarea "x"
type textarea "Insd req to remove"
type textarea "x"
type textarea "Insd req to remove"
type textarea "x"
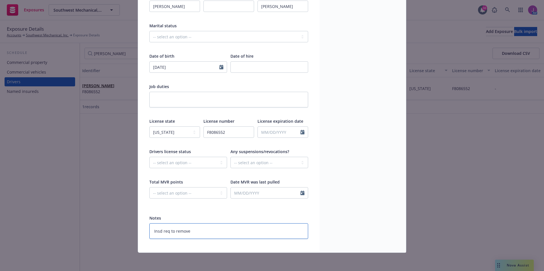
type textarea "Insd req to remove 9"
type textarea "x"
type textarea "Insd req to remove 9/"
type textarea "x"
type textarea "Insd req to remove 9/1"
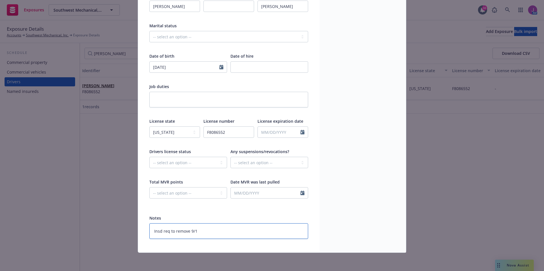
type textarea "x"
type textarea "Insd req to remove 9/18"
type textarea "x"
type textarea "Insd req to remove 9/18/"
type textarea "x"
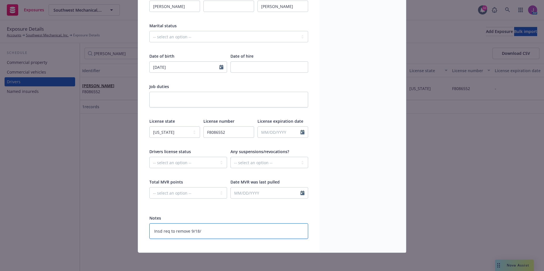
type textarea "Insd req to remove 9/18/2"
type textarea "x"
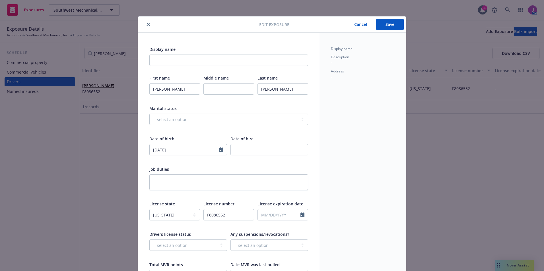
scroll to position [0, 0]
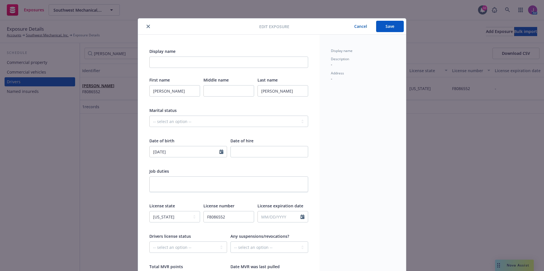
type textarea "Insd req to remove 9/18/25"
click at [388, 29] on button "Save" at bounding box center [390, 26] width 28 height 11
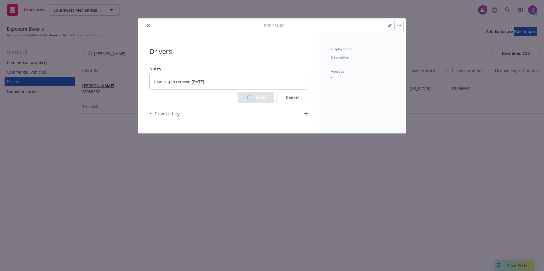
type textarea "x"
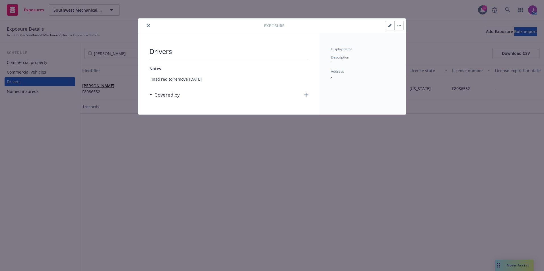
click at [401, 27] on button "button" at bounding box center [398, 25] width 9 height 9
click at [410, 42] on link "Archive" at bounding box center [410, 41] width 32 height 11
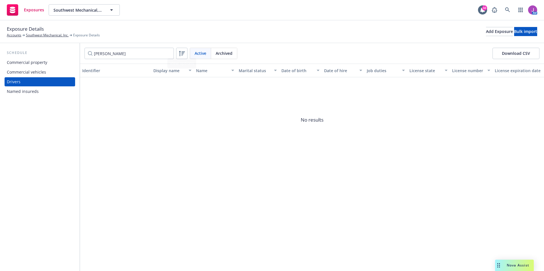
click at [227, 51] on span "Archived" at bounding box center [224, 53] width 17 height 6
drag, startPoint x: 136, startPoint y: 54, endPoint x: 71, endPoint y: 51, distance: 66.0
click at [71, 51] on div "Schedule Commercial property Commercial vehicles Drivers Named insureds ethan A…" at bounding box center [272, 157] width 544 height 228
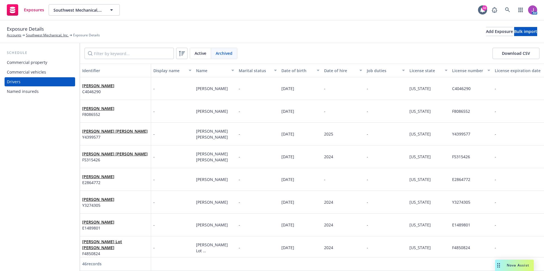
click at [202, 55] on span "Active" at bounding box center [201, 53] width 12 height 6
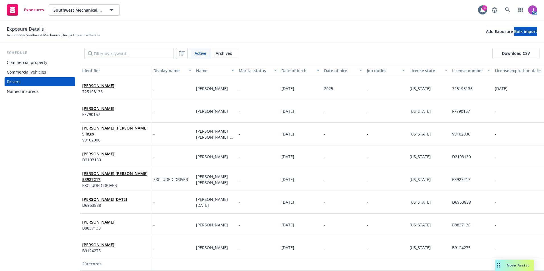
click at [219, 51] on span "Archived" at bounding box center [224, 53] width 17 height 6
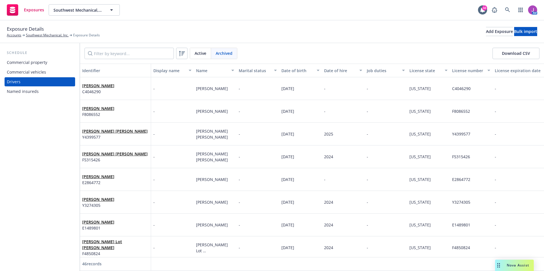
click at [139, 86] on div "John Parker C4046290" at bounding box center [115, 89] width 66 height 16
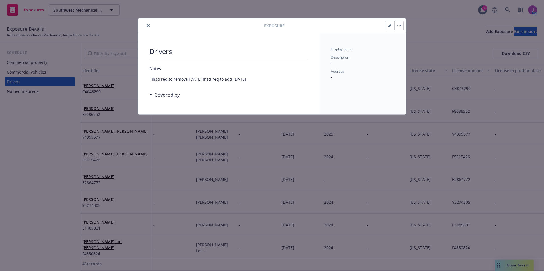
click at [387, 26] on button "button" at bounding box center [389, 25] width 9 height 9
type textarea "x"
select select "CA"
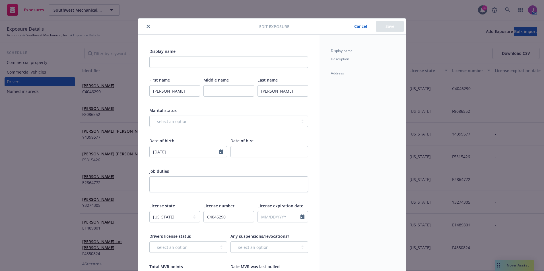
click at [146, 28] on icon "close" at bounding box center [147, 26] width 3 height 3
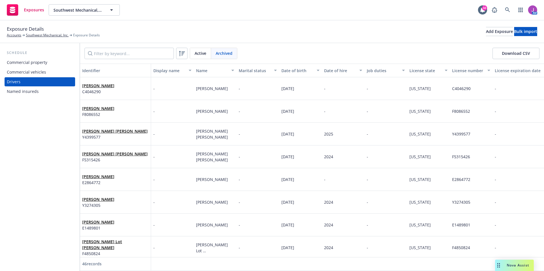
click at [137, 107] on div "Ethan Harbath-Smith F8086552" at bounding box center [115, 112] width 66 height 16
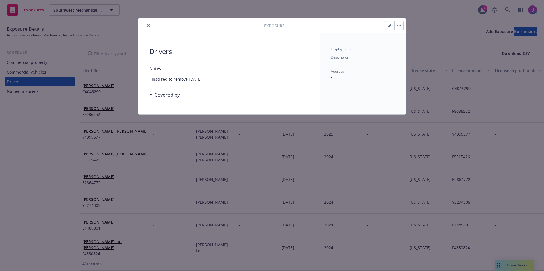
click at [386, 26] on button "button" at bounding box center [389, 25] width 9 height 9
type textarea "x"
select select "CA"
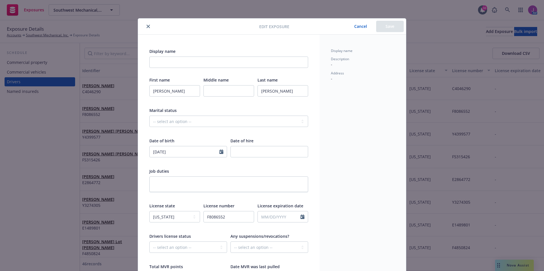
click at [146, 26] on icon "close" at bounding box center [147, 26] width 3 height 3
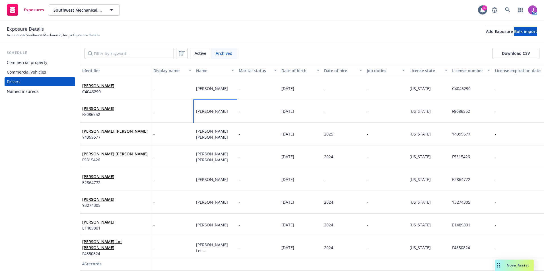
drag, startPoint x: 194, startPoint y: 108, endPoint x: 207, endPoint y: 117, distance: 15.8
click at [207, 117] on div "Ethan Harbath-Smith" at bounding box center [215, 111] width 43 height 23
copy span "Ethan Harbath-Smith"
drag, startPoint x: 451, startPoint y: 112, endPoint x: 478, endPoint y: 114, distance: 26.8
click at [477, 114] on div "F8086552" at bounding box center [471, 111] width 43 height 23
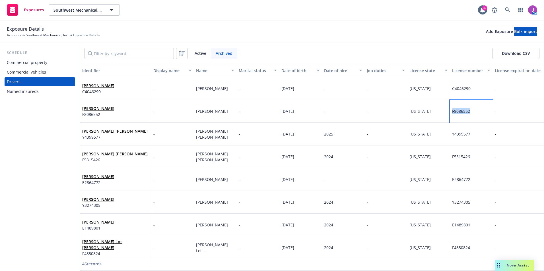
copy span "F8086552"
drag, startPoint x: 196, startPoint y: 108, endPoint x: 209, endPoint y: 119, distance: 17.3
click at [209, 119] on div "Ethan Harbath-Smith" at bounding box center [215, 111] width 43 height 23
copy span "Ethan Harbath-Smith"
drag, startPoint x: 452, startPoint y: 113, endPoint x: 479, endPoint y: 115, distance: 27.1
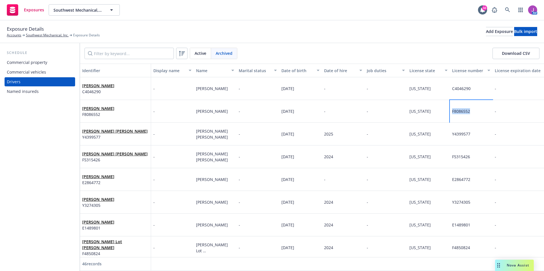
click at [479, 115] on div "F8086552" at bounding box center [471, 111] width 43 height 23
copy span "F8086552"
click at [226, 52] on span "Archived" at bounding box center [224, 53] width 17 height 6
click at [204, 54] on span "Active" at bounding box center [201, 53] width 12 height 6
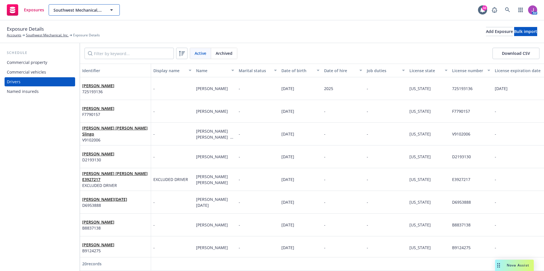
click at [88, 9] on span "Southwest Mechanical, Inc." at bounding box center [77, 10] width 49 height 6
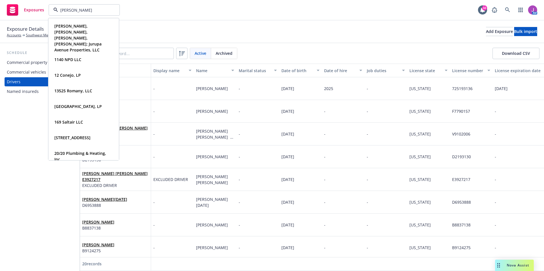
type input "BH MURPHY"
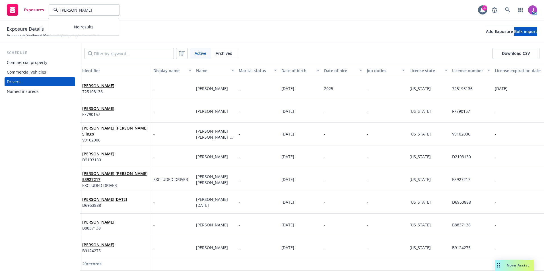
click at [63, 9] on input "BH MURPHY" at bounding box center [83, 10] width 50 height 6
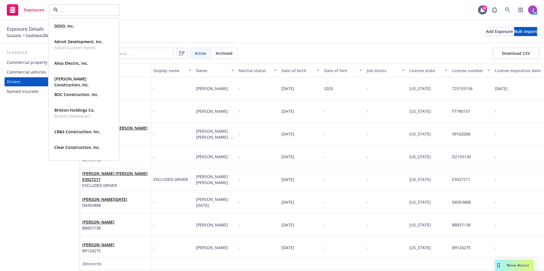
type input "."
click at [505, 10] on link at bounding box center [507, 9] width 11 height 11
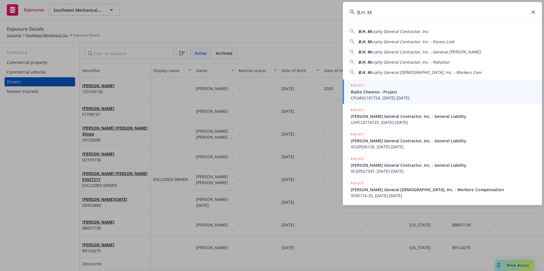
click at [370, 32] on span "B.H. M" at bounding box center [364, 31] width 13 height 5
type input "[PERSON_NAME] General Contractor, Inc."
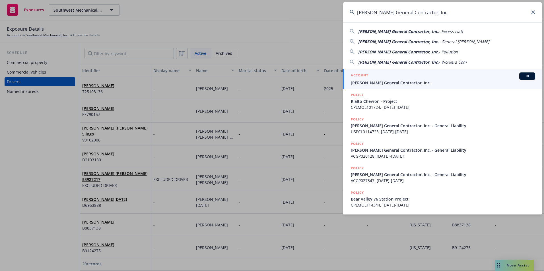
click at [376, 86] on link "ACCOUNT BI B.H. Murphy General Contractor, Inc." at bounding box center [442, 79] width 199 height 20
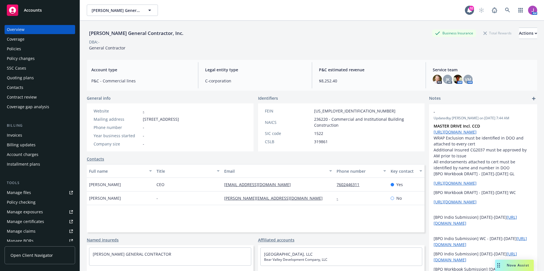
click at [16, 51] on div "Policies" at bounding box center [14, 48] width 14 height 9
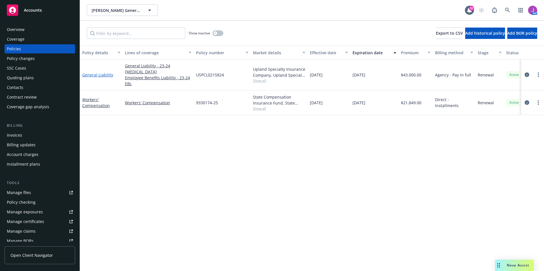
click at [97, 72] on link "General Liability" at bounding box center [97, 74] width 31 height 5
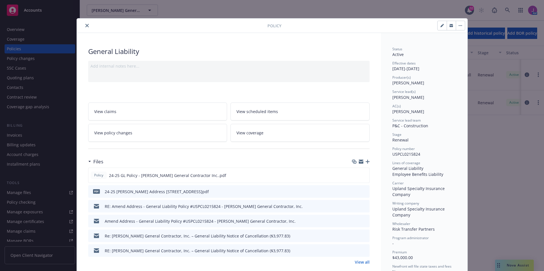
click at [130, 137] on link "View policy changes" at bounding box center [157, 133] width 139 height 18
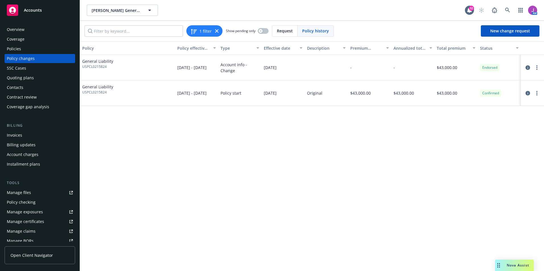
click at [26, 189] on div "Manage files" at bounding box center [19, 192] width 24 height 9
click at [513, 30] on span "New change request" at bounding box center [510, 30] width 40 height 5
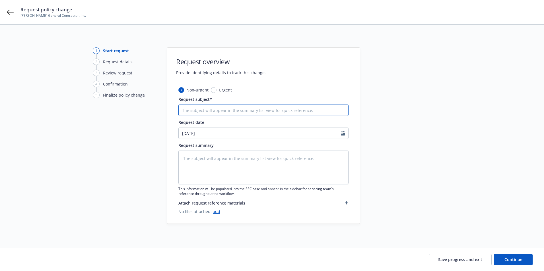
click at [212, 113] on input "Request subject*" at bounding box center [263, 110] width 170 height 11
click at [11, 16] on div "Request policy change B.H. Murphy General Contractor, Inc." at bounding box center [272, 12] width 544 height 24
click at [9, 15] on icon at bounding box center [10, 12] width 7 height 7
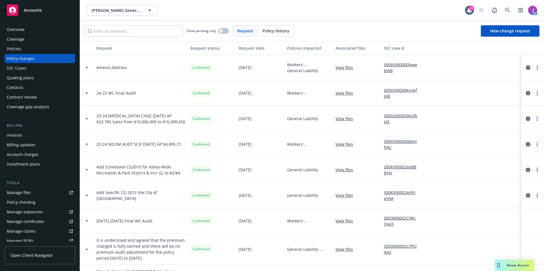
click at [39, 53] on div "Policies" at bounding box center [40, 48] width 66 height 9
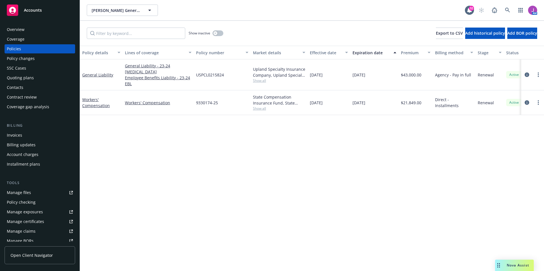
click at [21, 61] on div "Policy changes" at bounding box center [21, 58] width 28 height 9
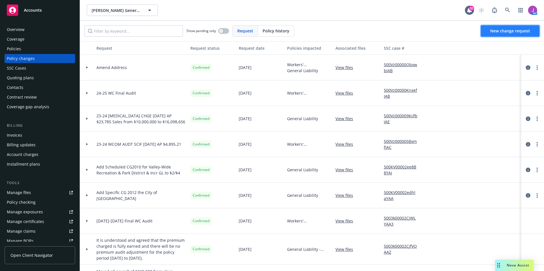
click at [513, 29] on span "New change request" at bounding box center [510, 30] width 40 height 5
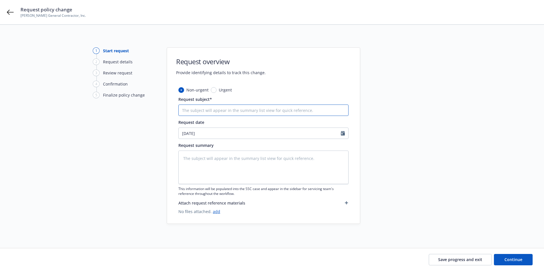
click at [208, 108] on input "Request subject*" at bounding box center [263, 110] width 170 height 11
type textarea "x"
type input "2"
type textarea "x"
type input "24"
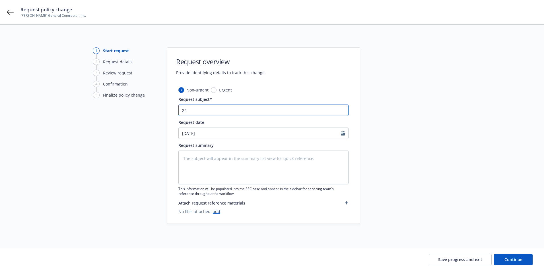
type textarea "x"
type input "24-"
type textarea "x"
type input "24-2"
type textarea "x"
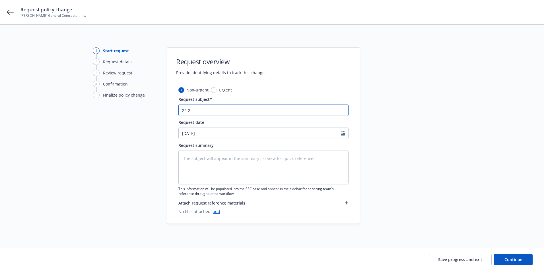
type input "24-25"
type textarea "x"
type input "24-25"
type textarea "x"
type input "24-25 G"
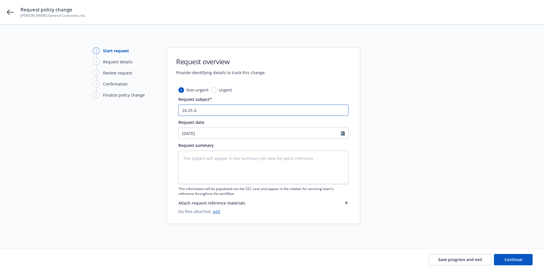
type textarea "x"
type input "24-25 GL"
type textarea "x"
type input "24-25 GL"
type textarea "x"
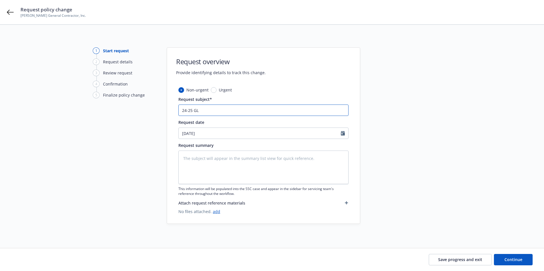
type input "24-25 GL e"
type textarea "x"
type input "24-25 GL en"
type textarea "x"
type input "24-25 GL end"
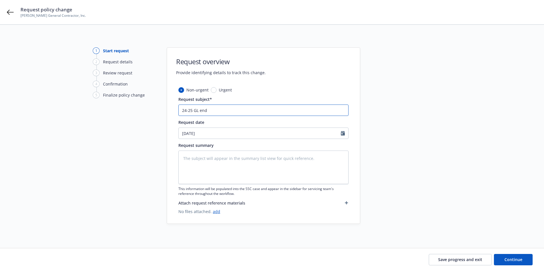
type textarea "x"
type input "24-25 GL endt"
type textarea "x"
type input "24-25 GL endt"
type textarea "x"
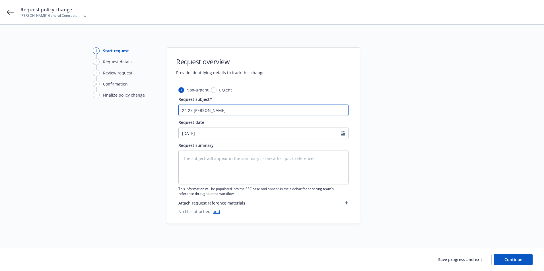
type input "24-25 GL endt -"
type textarea "x"
type input "24-25 GL endt -"
type textarea "x"
type input "24-25 GL endt -"
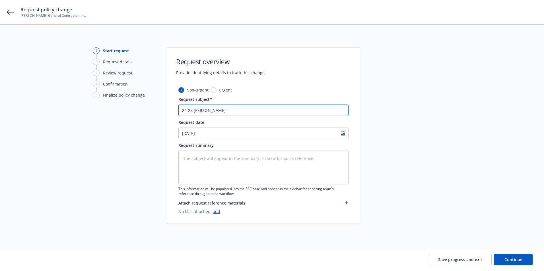
type textarea "x"
type input "24-25 GL endt"
type textarea "x"
type input "24-25 GL endt"
type textarea "x"
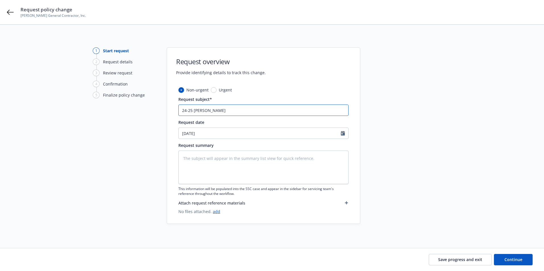
type input "24-25 GL end"
type textarea "x"
type input "24-25 GL en"
type textarea "x"
type input "24-25 GL e"
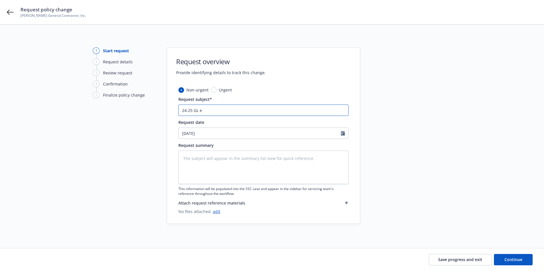
type textarea "x"
type input "24-25 GL"
type textarea "x"
type input "24-25 GL E"
type textarea "x"
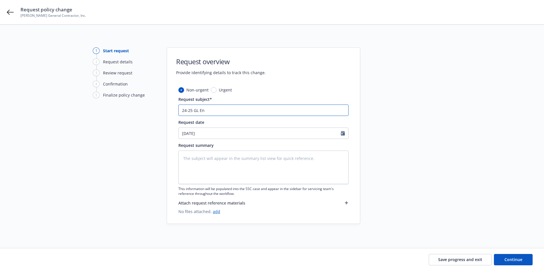
type input "24-25 GL End"
type textarea "x"
type input "24-25 GL Endt"
type textarea "x"
type input "24-25 GL Endt"
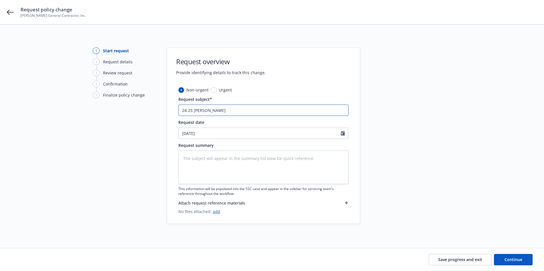
type textarea "x"
type input "24-25 GL Endt -"
type textarea "x"
type input "24-25 GL Endt -"
type textarea "x"
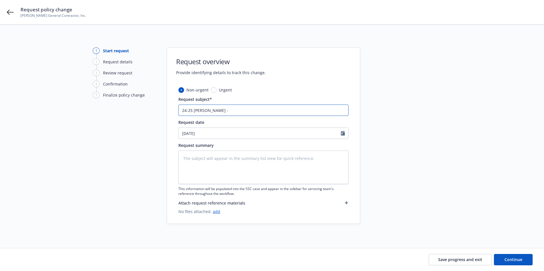
type input "24-25 GL Endt - A"
type textarea "x"
type input "24-25 GL Endt - Ad"
type textarea "x"
type input "24-25 GL Endt - Add"
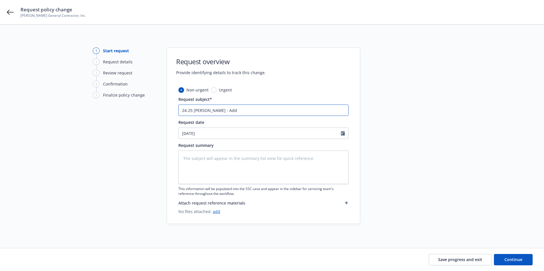
type textarea "x"
type input "24-25 GL Endt - Add"
type textarea "x"
type input "24-25 GL Endt - Add A"
type textarea "x"
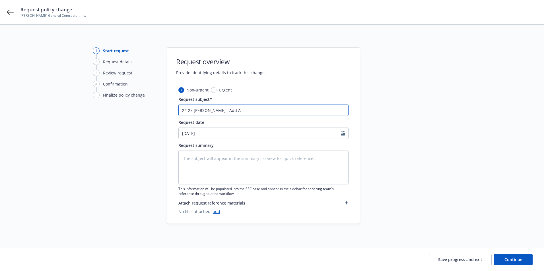
type input "24-25 GL Endt - Add AI"
type textarea "x"
type input "24-25 GL Endt - Add AI,"
type textarea "x"
type input "24-25 GL Endt - Add AI,"
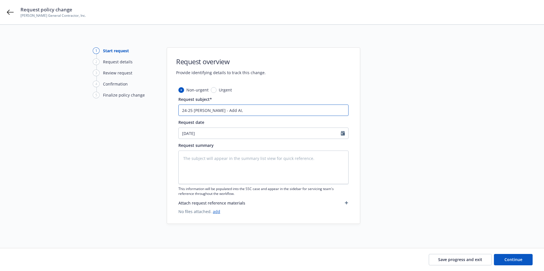
type textarea "x"
type input "24-25 GL Endt - Add AI, W"
type textarea "x"
type input "24-25 GL Endt - Add AI, WO"
type textarea "x"
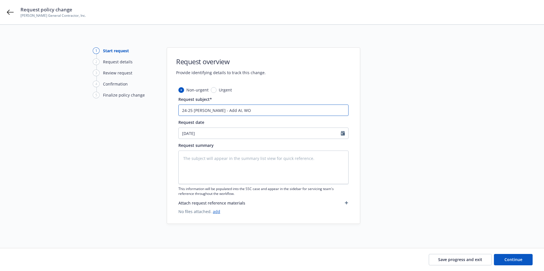
type input "24-25 GL Endt - Add AI, WOS"
type textarea "x"
type input "24-25 GL Endt - Add AI, WOS"
type textarea "x"
type input "24-25 GL Endt - Add AI, WOS &"
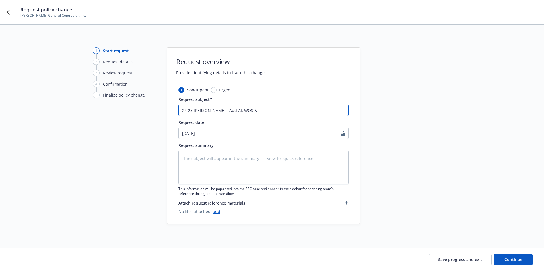
type textarea "x"
type input "24-25 GL Endt - Add AI, WOS &"
type textarea "x"
type input "24-25 GL Endt - Add AI, WOS & P"
type textarea "x"
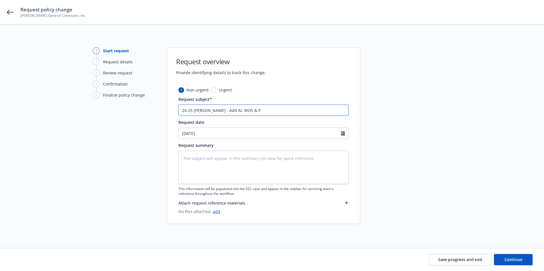
type input "24-25 GL Endt - Add AI, WOS & PN"
type textarea "x"
type input "24-25 GL Endt - Add AI, WOS & PNC"
type textarea "x"
type input "24-25 GL Endt - Add AI, WOS & PNC"
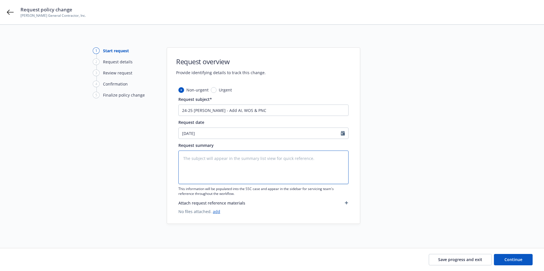
click at [215, 154] on textarea at bounding box center [263, 168] width 170 height 34
type textarea "x"
type textarea "A"
type textarea "x"
type textarea "Ad"
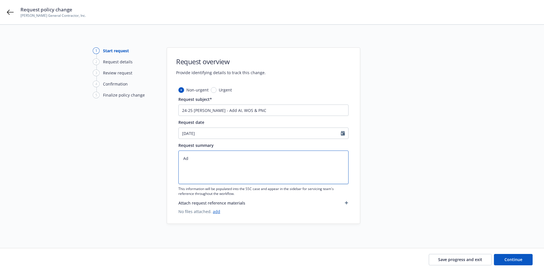
type textarea "x"
type textarea "Add"
type textarea "x"
type textarea "Add"
type textarea "x"
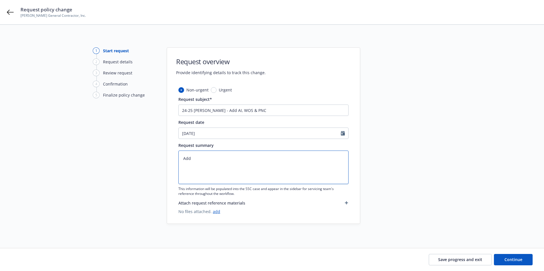
type textarea "Add A"
type textarea "x"
type textarea "Add AI"
type textarea "x"
type textarea "Add AI,"
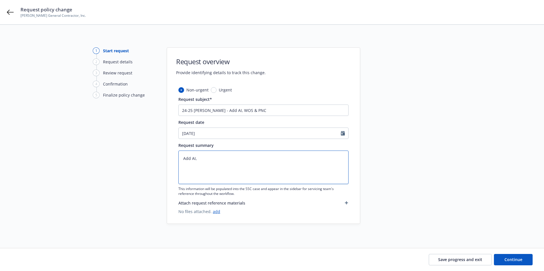
type textarea "x"
type textarea "Add AI,"
type textarea "x"
paste textarea "Name of Organization: Bergman KPRS, LLC, Beyond Food Mart, Inc., Pegasus Archit…"
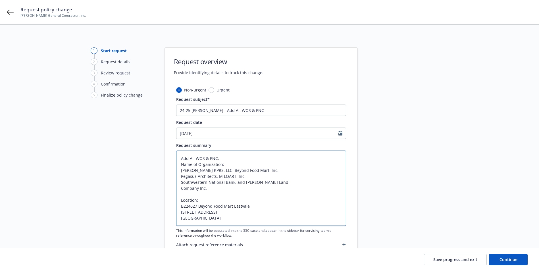
click at [227, 158] on textarea "Add AI, WOS & PNC: Name of Organization: Bergman KPRS, LLC, Beyond Food Mart, I…" at bounding box center [261, 188] width 170 height 75
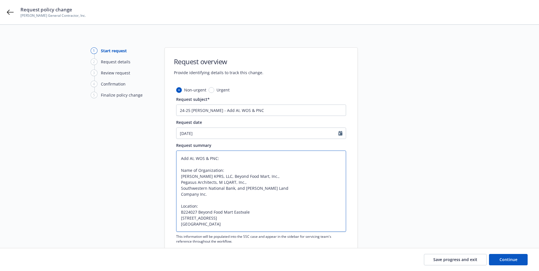
click at [189, 159] on textarea "Add AI, WOS & PNC: Name of Organization: Bergman KPRS, LLC, Beyond Food Mart, I…" at bounding box center [261, 191] width 170 height 81
click at [239, 131] on input "09/19/2025" at bounding box center [258, 133] width 162 height 11
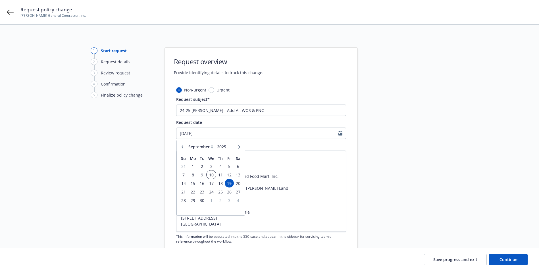
click at [212, 175] on span "10" at bounding box center [211, 174] width 8 height 7
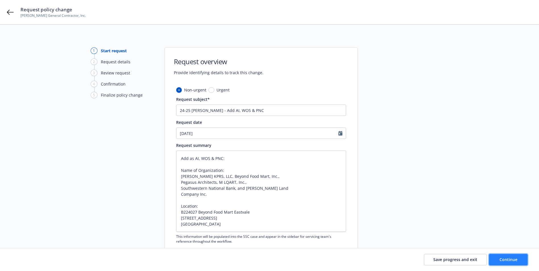
click at [511, 260] on span "Continue" at bounding box center [509, 259] width 18 height 5
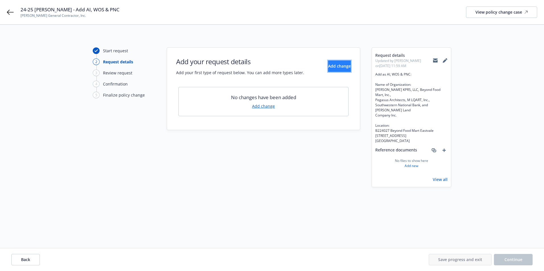
click at [328, 66] on span "Add change" at bounding box center [339, 65] width 23 height 5
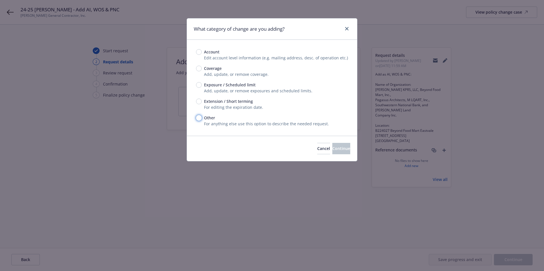
click at [198, 120] on input "Other" at bounding box center [199, 118] width 6 height 6
click at [337, 148] on span "Continue" at bounding box center [341, 148] width 18 height 5
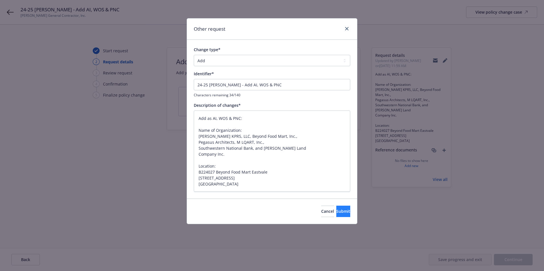
drag, startPoint x: 340, startPoint y: 218, endPoint x: 340, endPoint y: 214, distance: 3.8
click at [340, 217] on div "Cancel Submit" at bounding box center [272, 211] width 170 height 25
click at [340, 214] on span "Submit" at bounding box center [343, 211] width 14 height 5
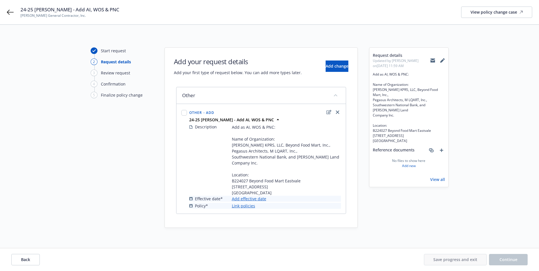
click at [248, 199] on link "Add effective date" at bounding box center [249, 199] width 34 height 6
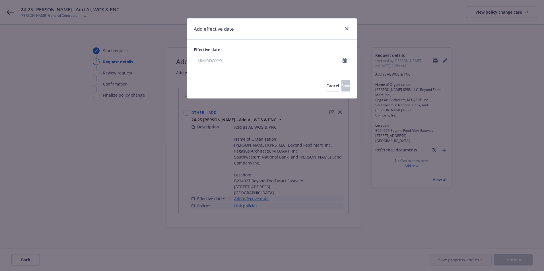
click at [207, 60] on input "Effective date" at bounding box center [268, 60] width 148 height 11
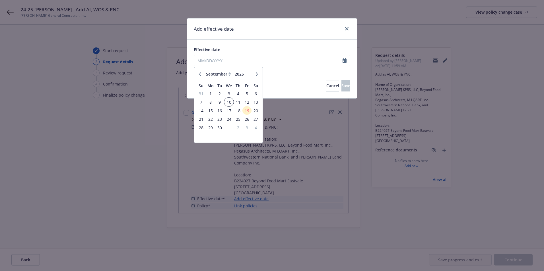
click at [230, 103] on span "10" at bounding box center [229, 102] width 8 height 7
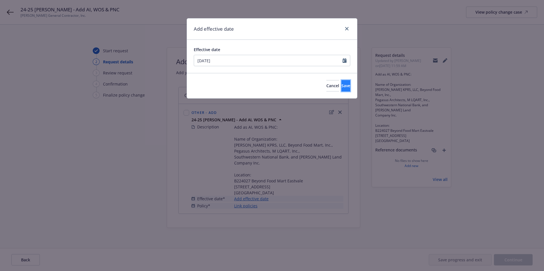
click at [341, 89] on button "Save" at bounding box center [345, 85] width 9 height 11
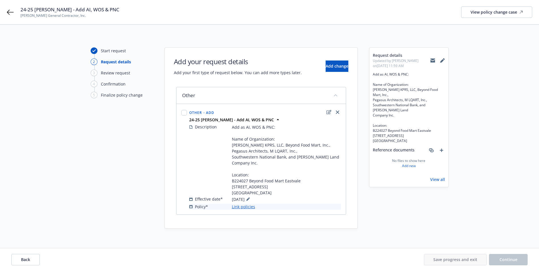
click at [241, 207] on link "Link policies" at bounding box center [243, 207] width 23 height 6
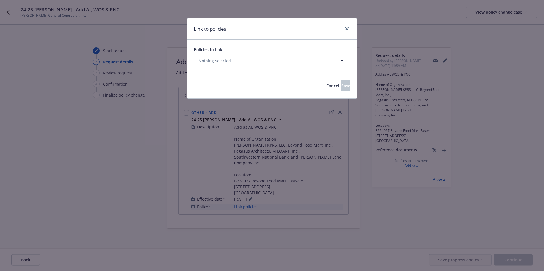
click at [218, 64] on button "Nothing selected" at bounding box center [272, 60] width 156 height 11
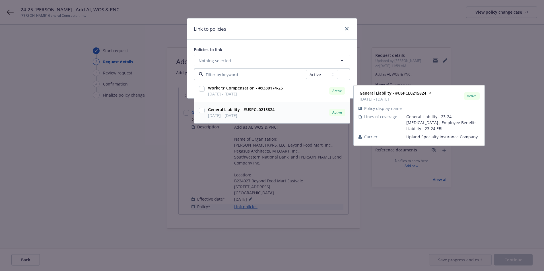
click at [203, 111] on input "checkbox" at bounding box center [202, 111] width 6 height 6
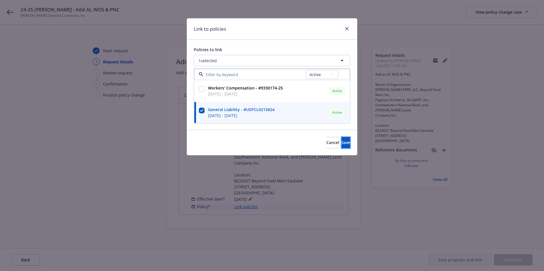
drag, startPoint x: 341, startPoint y: 148, endPoint x: 341, endPoint y: 145, distance: 3.2
click at [341, 148] on button "Save" at bounding box center [345, 142] width 9 height 11
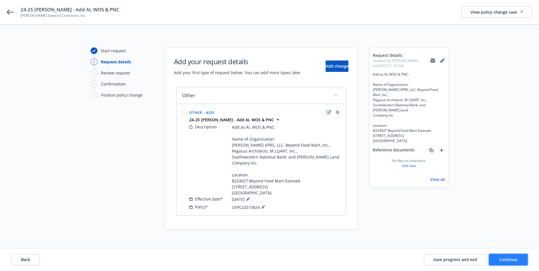
click at [510, 259] on span "Continue" at bounding box center [509, 259] width 18 height 5
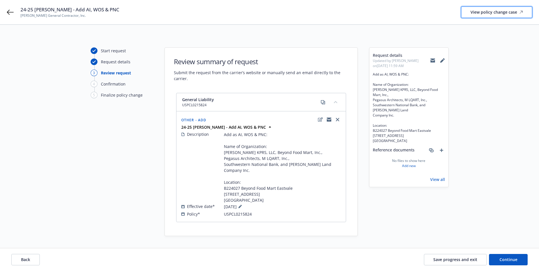
click at [483, 14] on div "View policy change case" at bounding box center [497, 12] width 52 height 11
click at [433, 61] on icon at bounding box center [433, 60] width 5 height 5
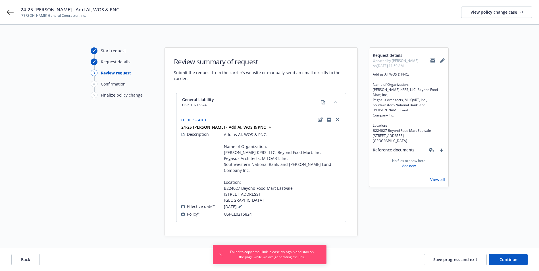
click at [503, 159] on div "Start request Request details 3 Review request 4 Confirmation 5 Finalize policy…" at bounding box center [270, 141] width 526 height 189
click at [433, 62] on icon at bounding box center [433, 61] width 5 height 3
drag, startPoint x: 20, startPoint y: 15, endPoint x: 80, endPoint y: 16, distance: 60.3
click at [80, 16] on div "24-25 GL Endt - Add AI, WOS & PNC B.H. Murphy General Contractor, Inc. View pol…" at bounding box center [269, 12] width 539 height 24
copy span "[PERSON_NAME] General Contractor, Inc."
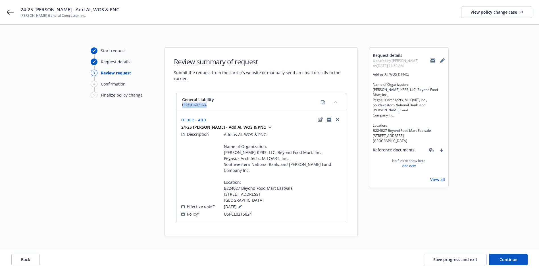
drag, startPoint x: 195, startPoint y: 107, endPoint x: 208, endPoint y: 107, distance: 13.1
click at [208, 107] on span "USPCL0215824" at bounding box center [198, 105] width 32 height 5
copy span "USPCL0215824"
click at [466, 261] on span "Save progress and exit" at bounding box center [456, 259] width 44 height 5
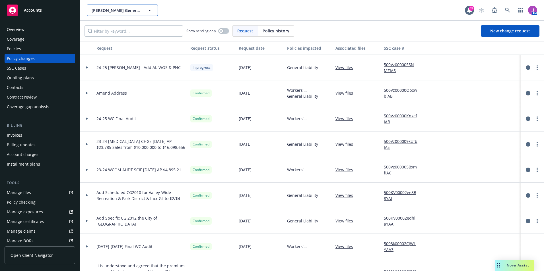
click at [124, 11] on span "[PERSON_NAME] General Contractor, Inc." at bounding box center [116, 10] width 49 height 6
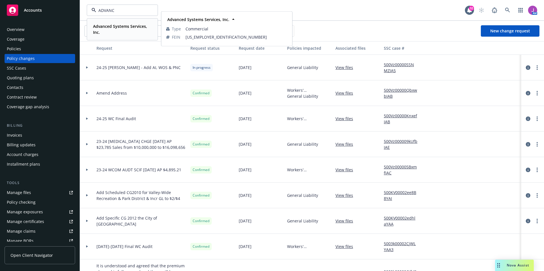
click at [119, 30] on span "Advanced Systems Services, Inc." at bounding box center [121, 29] width 57 height 12
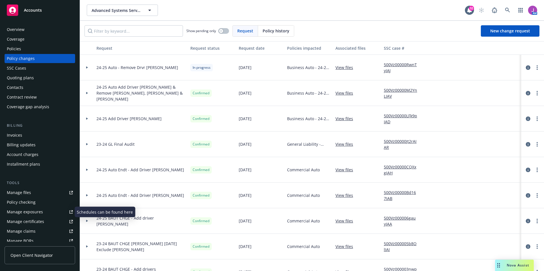
click at [27, 212] on div "Manage exposures" at bounding box center [25, 212] width 36 height 9
click at [397, 64] on link "500Vz00000RwnTyIAJ" at bounding box center [403, 68] width 38 height 12
drag, startPoint x: 533, startPoint y: 68, endPoint x: 527, endPoint y: 68, distance: 6.3
click at [536, 68] on circle "more" at bounding box center [536, 67] width 1 height 1
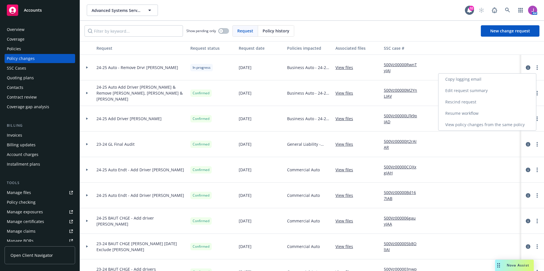
click at [469, 111] on link "Resume workflow" at bounding box center [487, 113] width 98 height 11
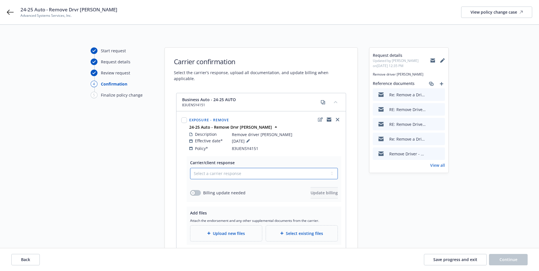
click at [220, 168] on select "Select a carrier response Accepted Accepted with revision No endorsement needed…" at bounding box center [264, 173] width 148 height 11
click at [190, 168] on select "Select a carrier response Accepted Accepted with revision No endorsement needed…" at bounding box center [264, 173] width 148 height 11
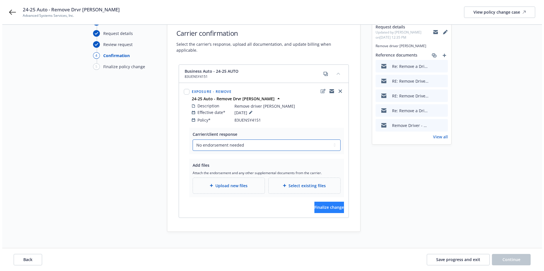
scroll to position [29, 0]
click at [313, 204] on span "Finalize change" at bounding box center [327, 206] width 30 height 5
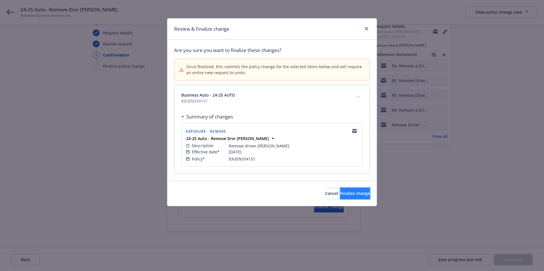
click at [352, 191] on span "Finalize change" at bounding box center [355, 193] width 30 height 5
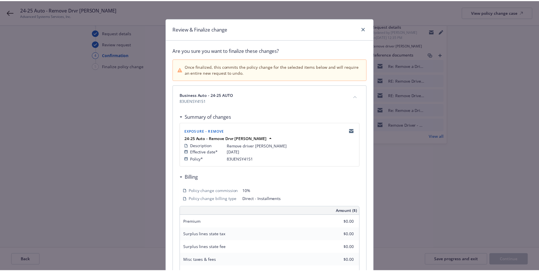
scroll to position [29, 0]
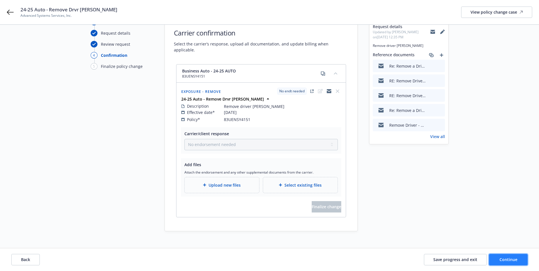
click at [514, 264] on button "Continue" at bounding box center [508, 259] width 39 height 11
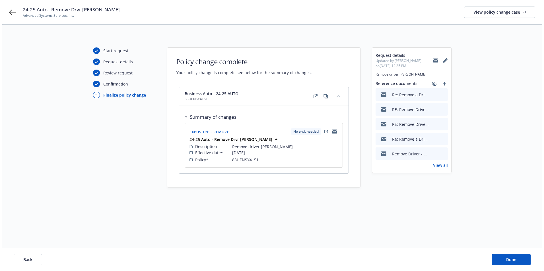
scroll to position [0, 0]
click at [510, 250] on div "Back Done" at bounding box center [272, 260] width 544 height 23
click at [510, 260] on span "Done" at bounding box center [513, 259] width 10 height 5
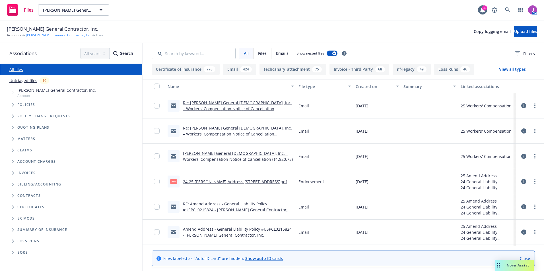
click at [51, 33] on link "[PERSON_NAME] General Contractor, Inc." at bounding box center [58, 35] width 65 height 5
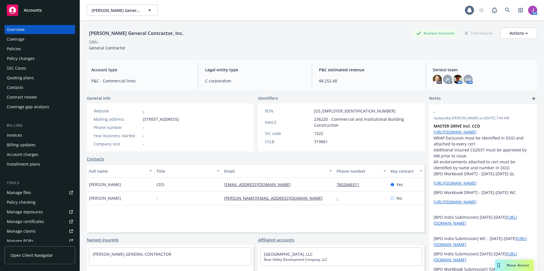
click at [7, 47] on link "Policies" at bounding box center [40, 48] width 71 height 9
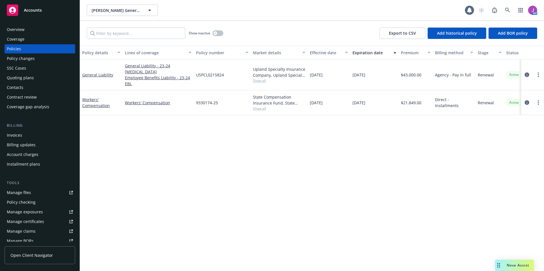
click at [263, 79] on span "Show all" at bounding box center [279, 80] width 52 height 5
click at [98, 73] on link "General Liability" at bounding box center [97, 74] width 31 height 5
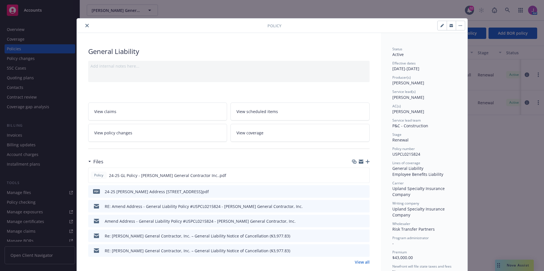
click at [361, 264] on link "View all" at bounding box center [362, 262] width 15 height 6
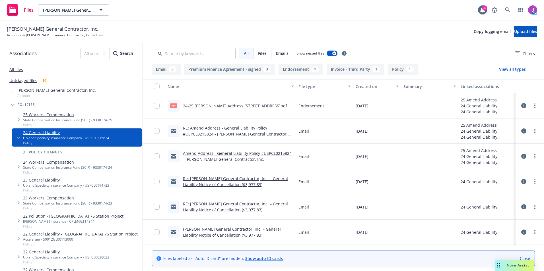
click at [233, 127] on link "RE: Amend Address - General Liability Policy #USPCL0215824 - B.H. Murphy Genera…" at bounding box center [235, 133] width 105 height 17
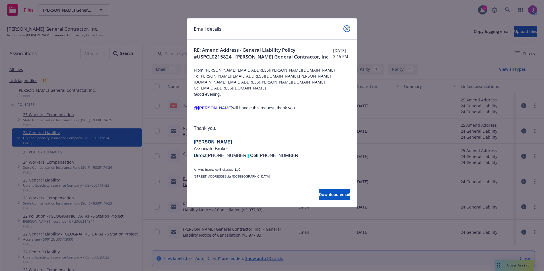
click at [349, 29] on link "close" at bounding box center [346, 28] width 7 height 7
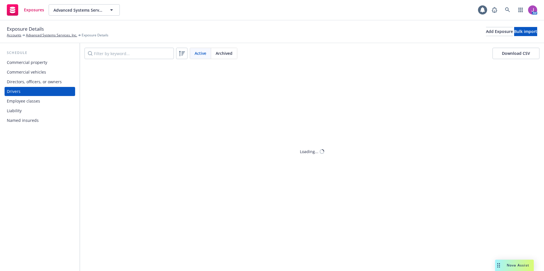
click at [229, 50] on div "Archived" at bounding box center [224, 53] width 26 height 11
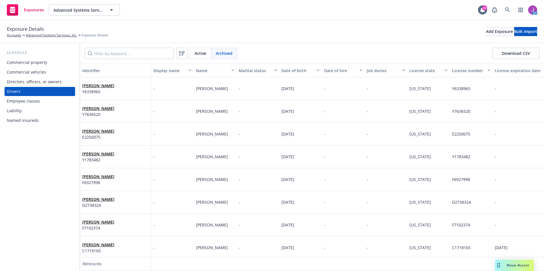
click at [200, 55] on span "Active" at bounding box center [201, 53] width 12 height 6
